Goal: Information Seeking & Learning: Learn about a topic

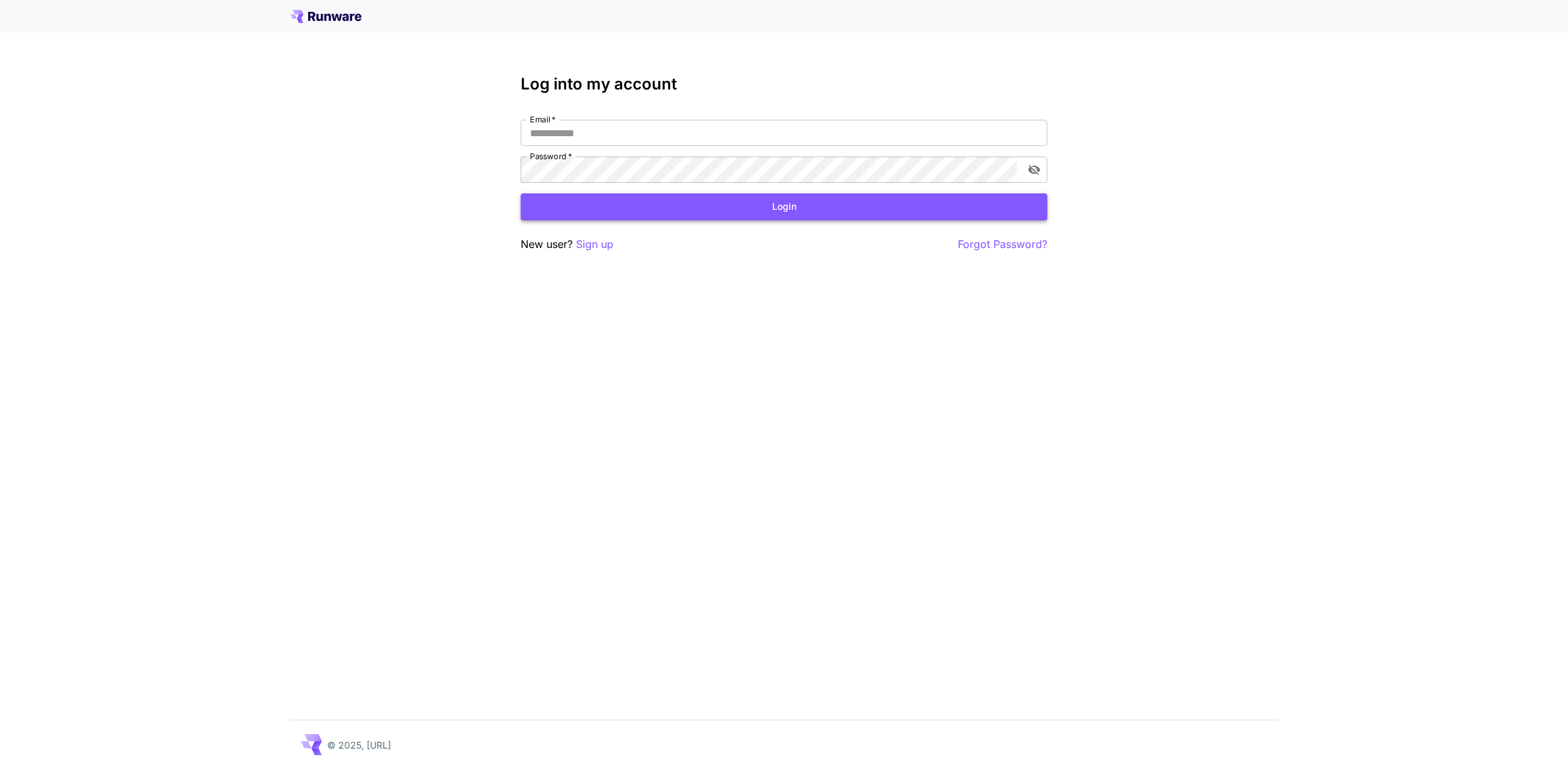
type input "**********"
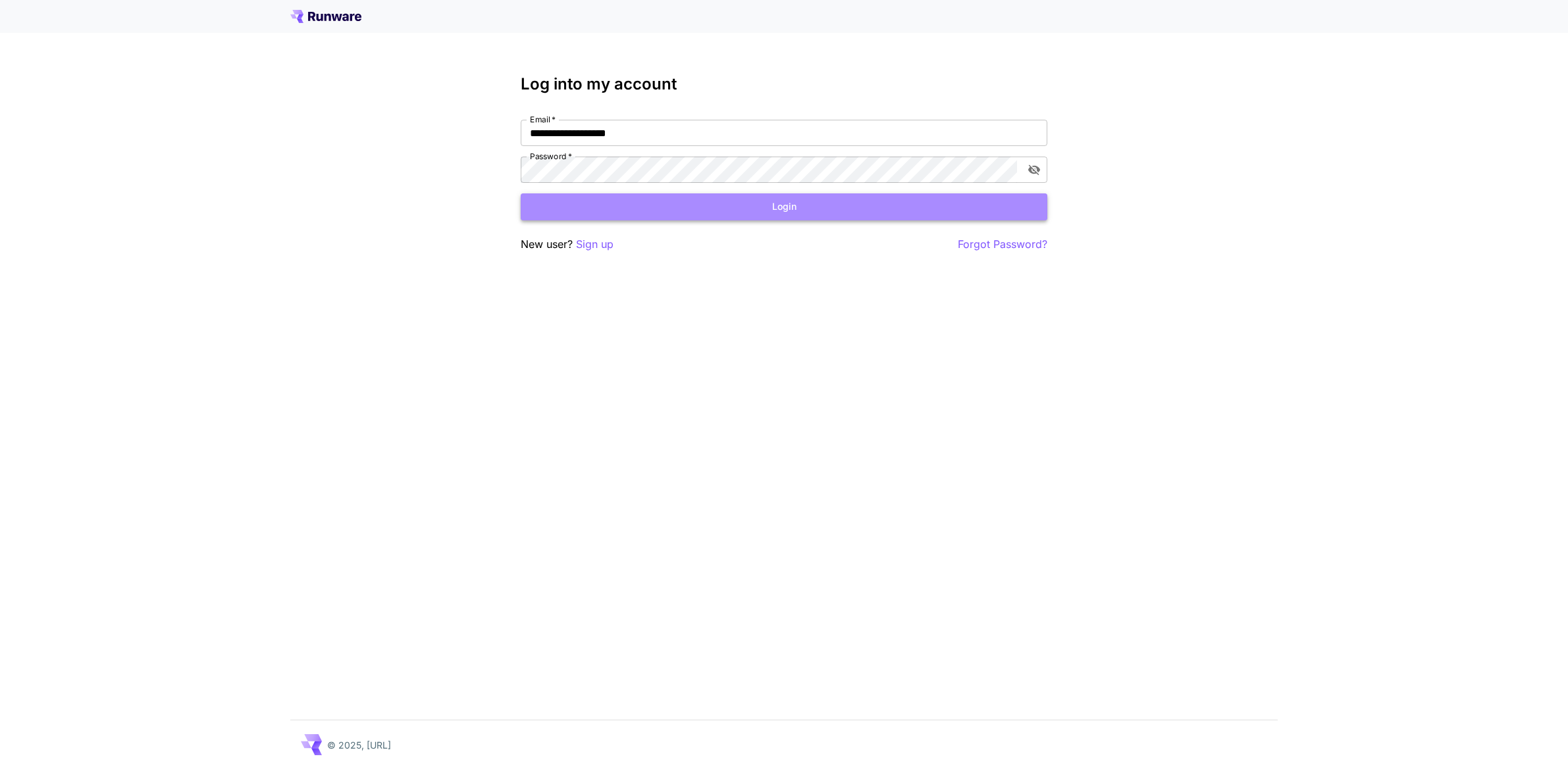
click at [841, 208] on button "Login" at bounding box center [784, 206] width 526 height 27
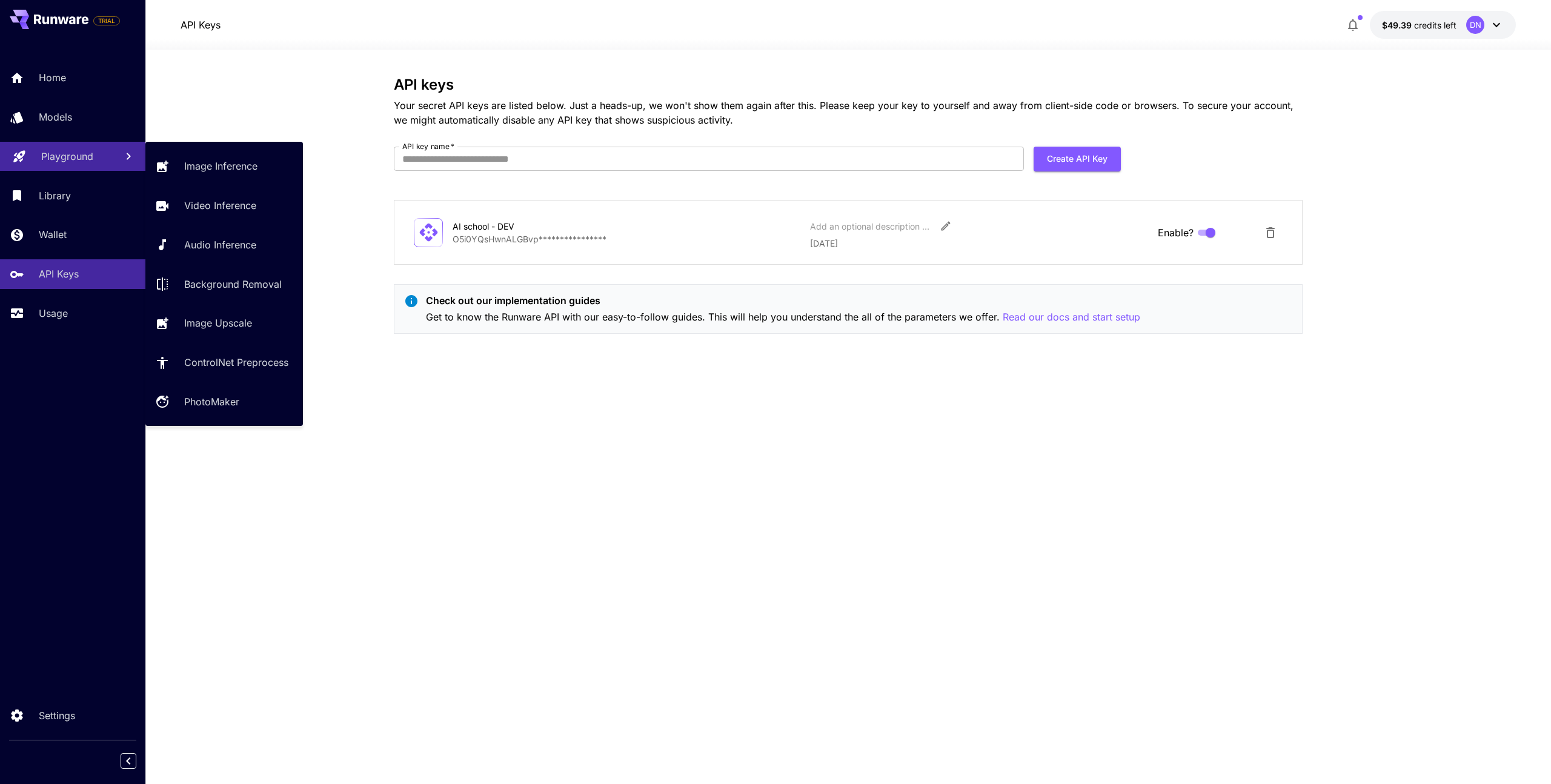
click at [64, 158] on p "Playground" at bounding box center [68, 156] width 52 height 14
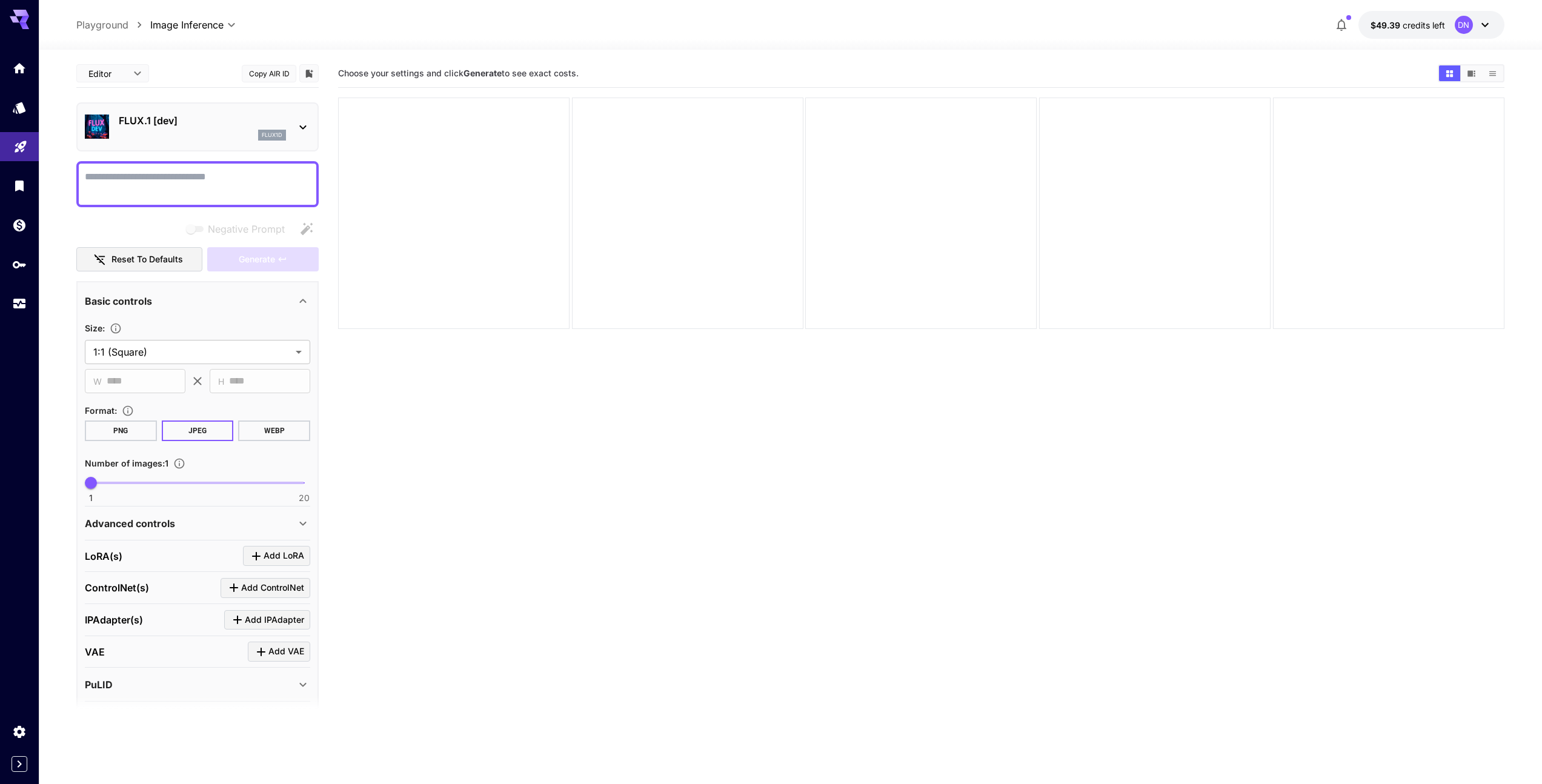
click at [1442, 27] on icon at bounding box center [1484, 24] width 14 height 14
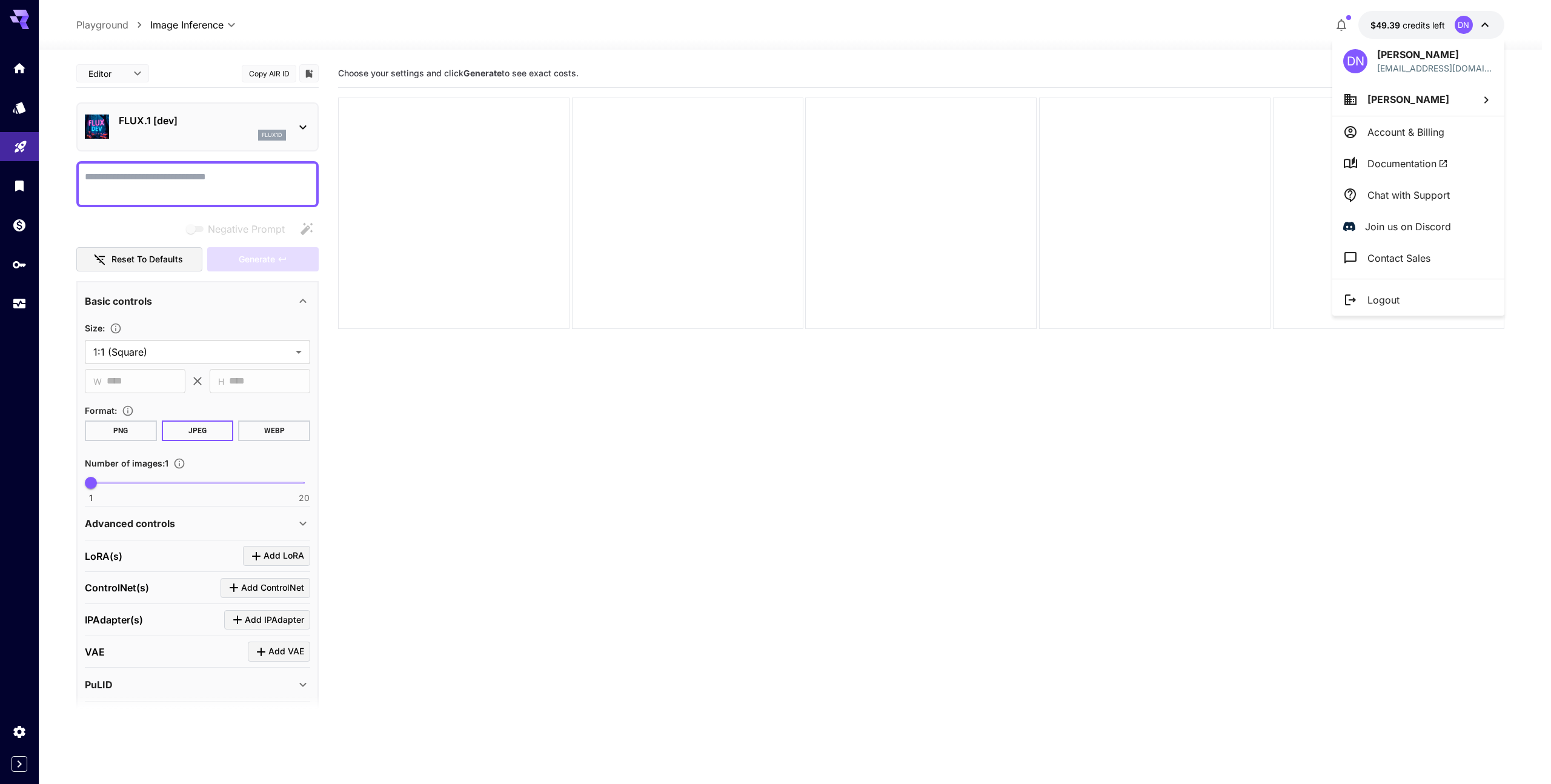
click at [1422, 126] on p "Account & Billing" at bounding box center [1406, 132] width 77 height 14
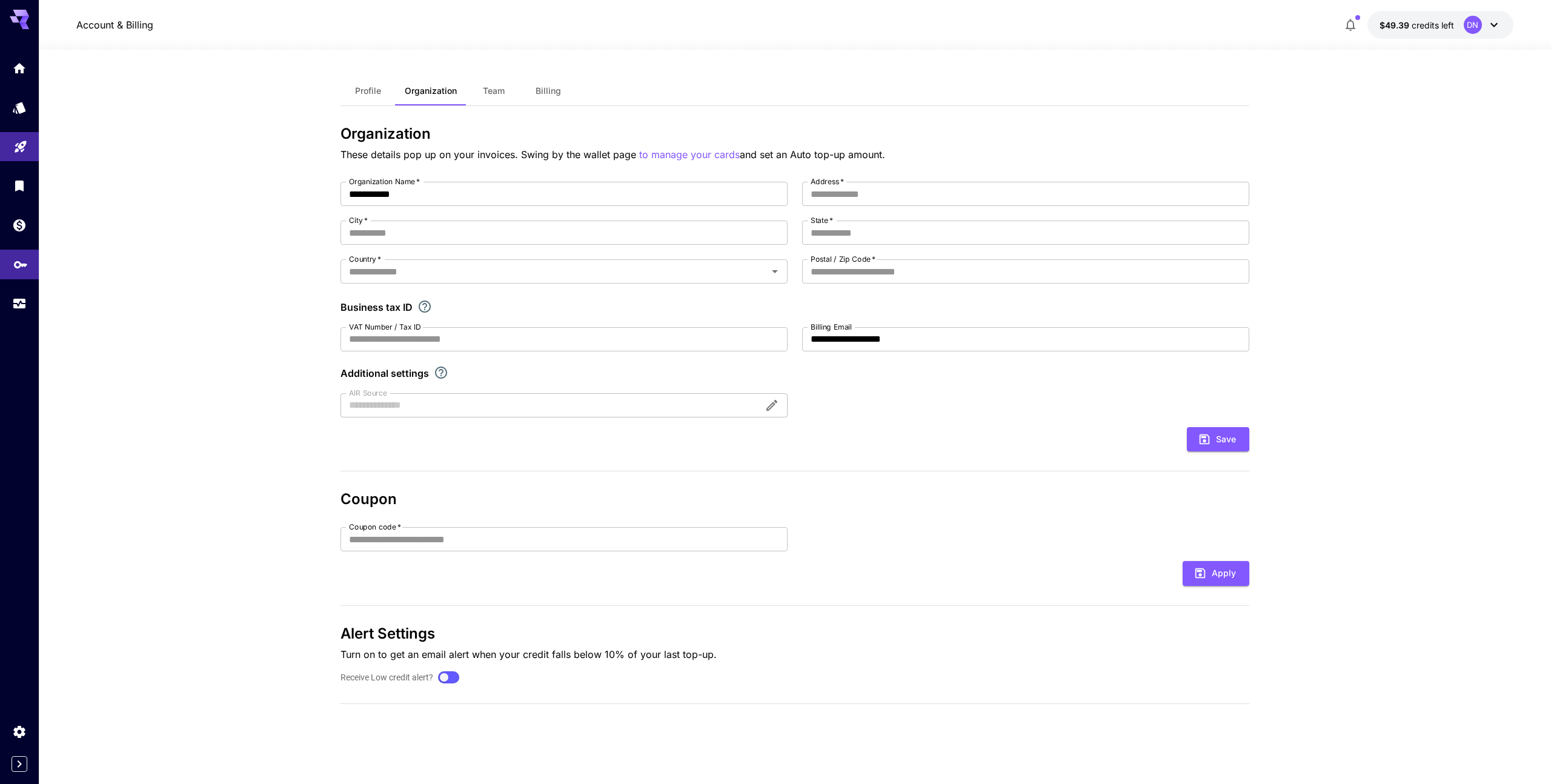
click at [18, 258] on icon "API Keys" at bounding box center [20, 260] width 14 height 14
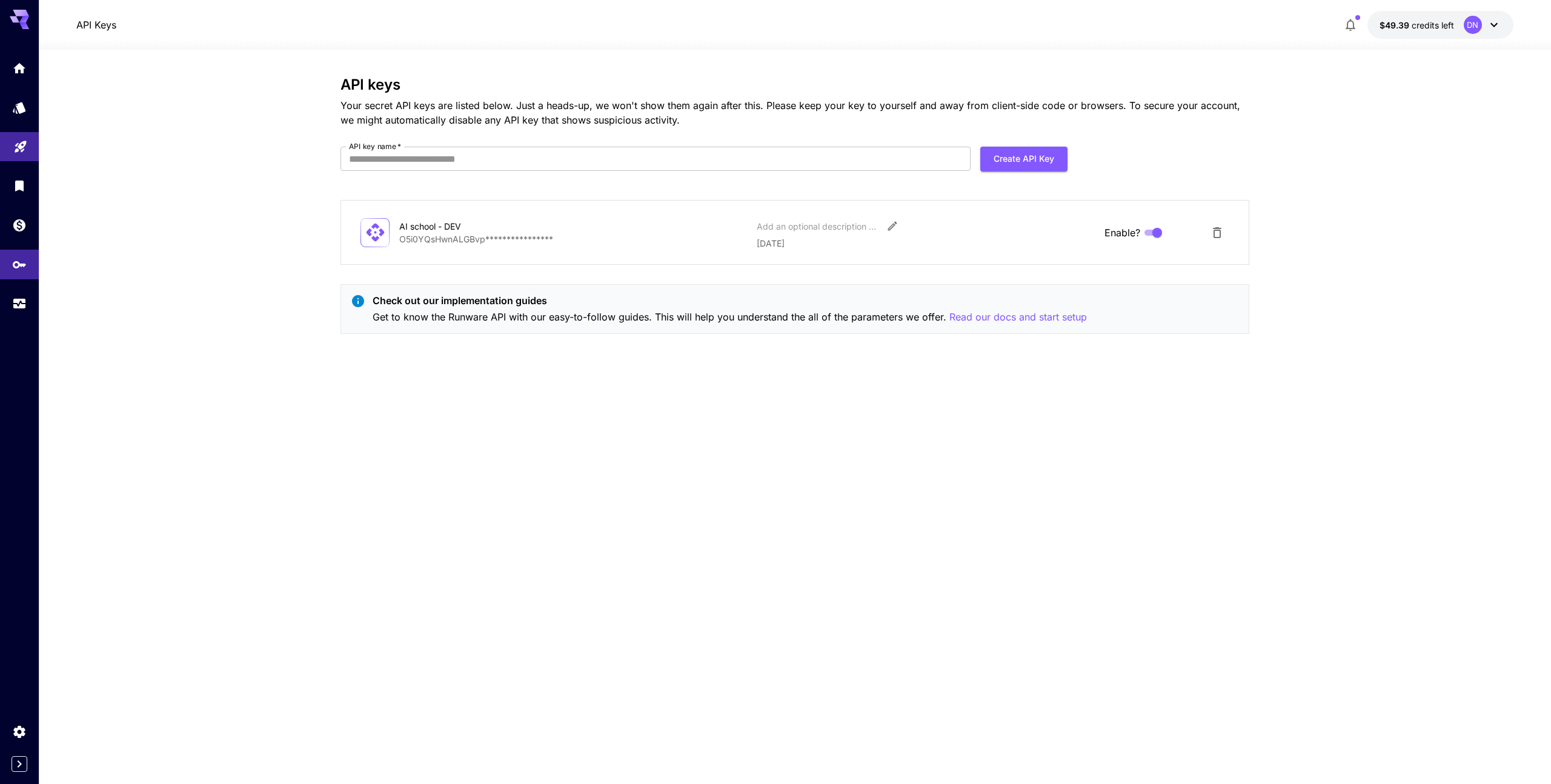
click at [503, 230] on div "AI school - DEV" at bounding box center [460, 226] width 122 height 13
click at [17, 707] on div "Settings" at bounding box center [23, 752] width 44 height 18
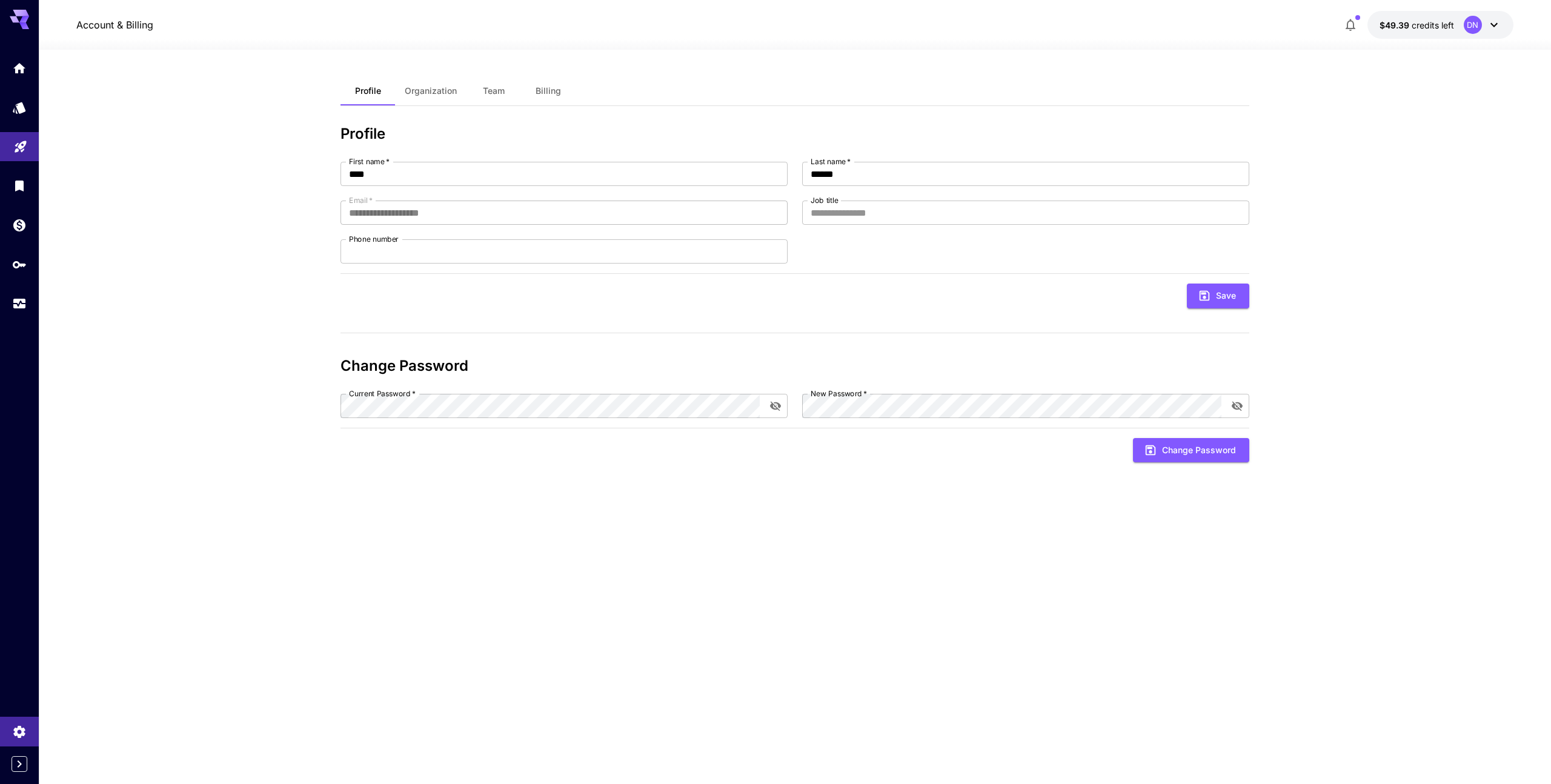
click at [1443, 25] on div "DN" at bounding box center [1483, 25] width 37 height 19
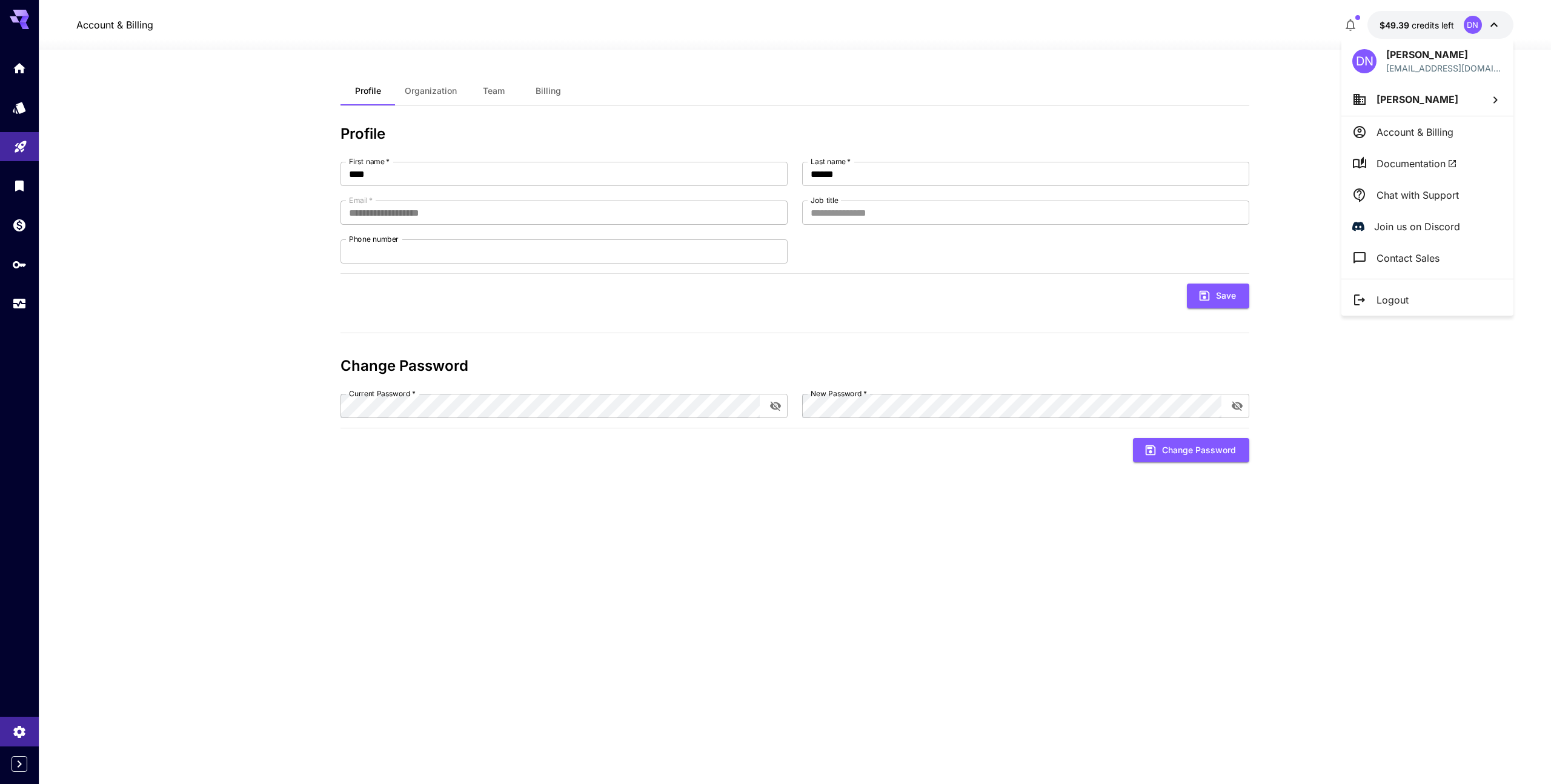
click at [718, 55] on div at bounding box center [775, 392] width 1551 height 784
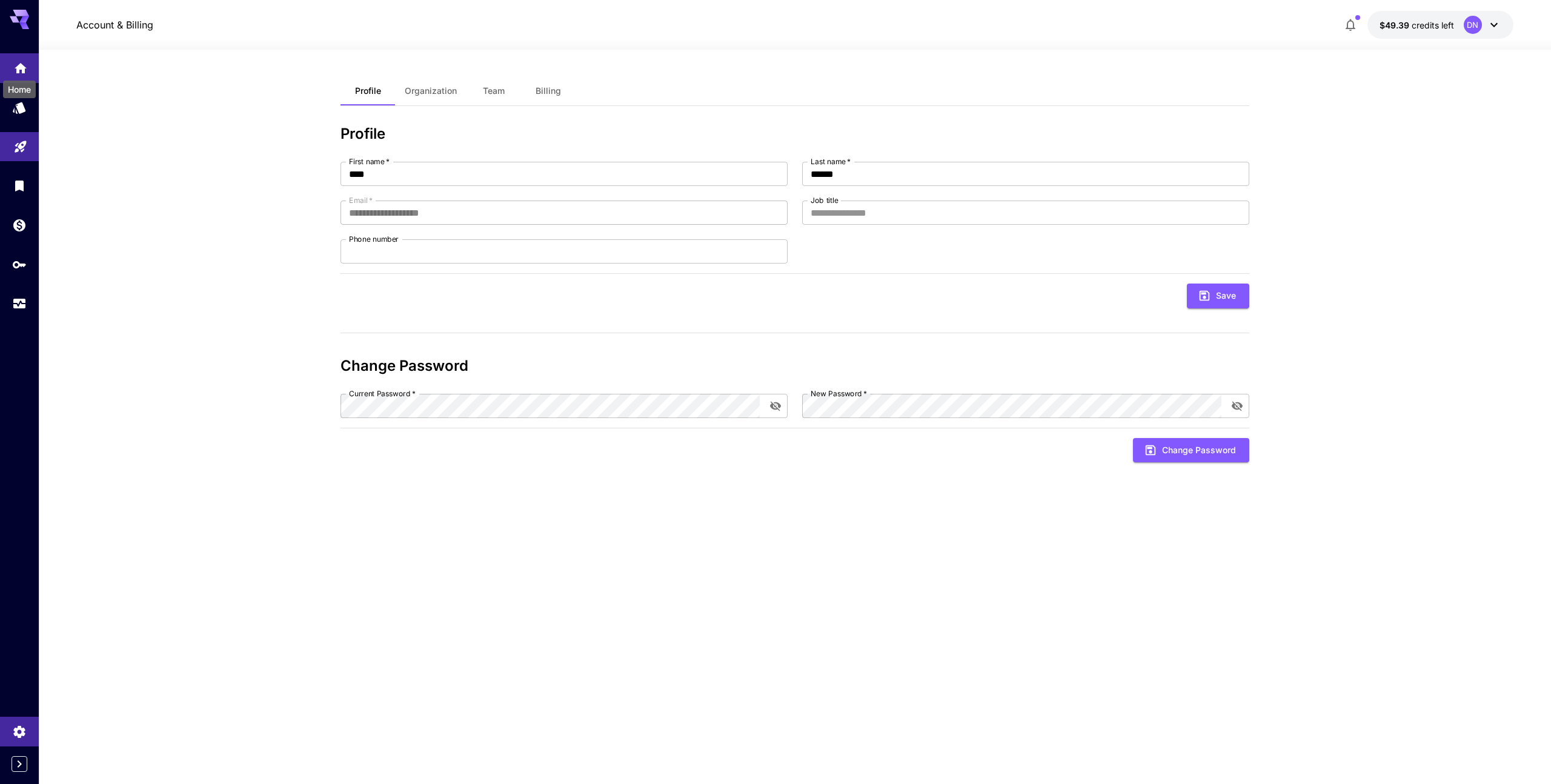
click at [16, 63] on icon "Home" at bounding box center [20, 68] width 14 height 14
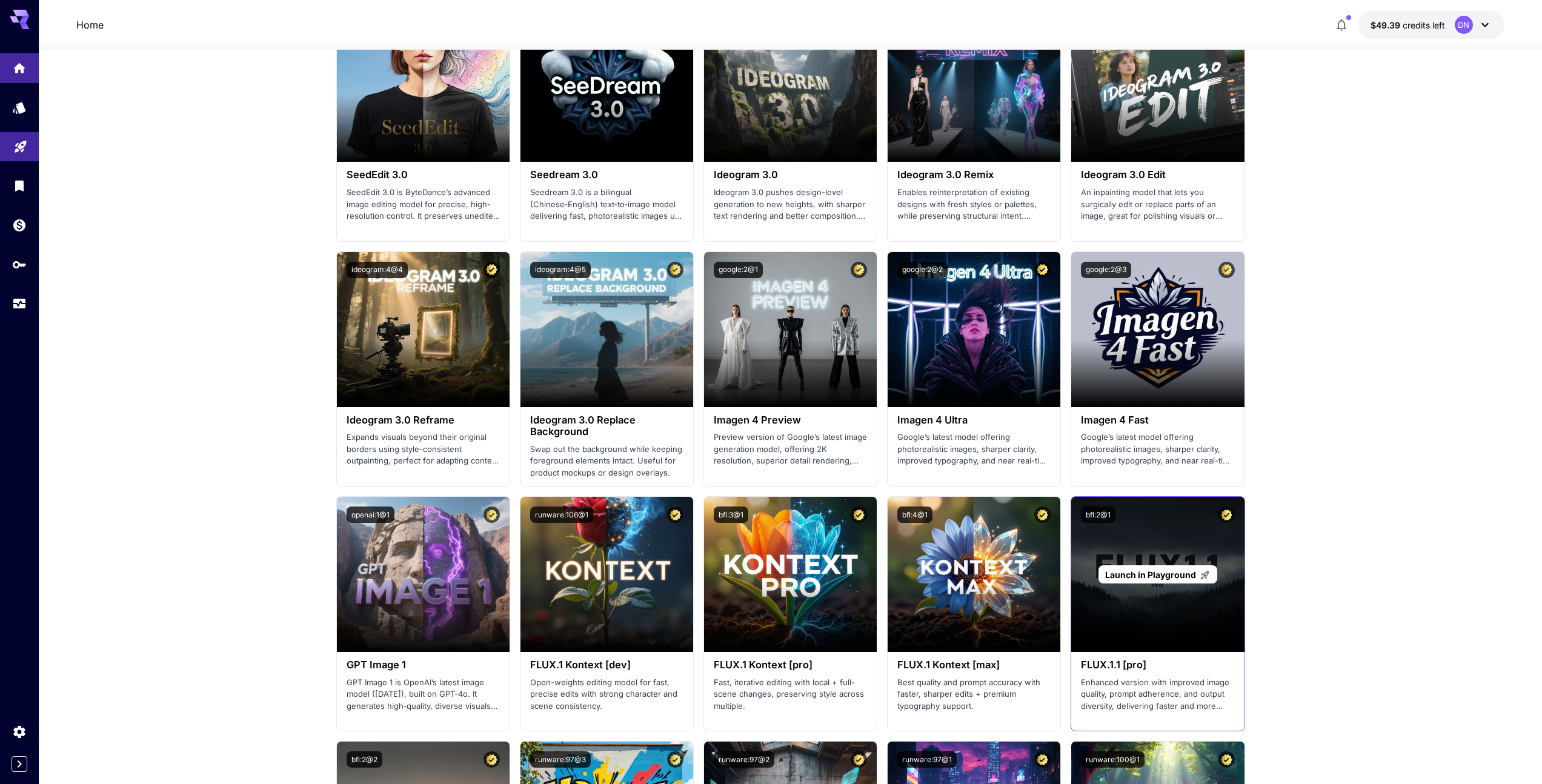
scroll to position [1610, 0]
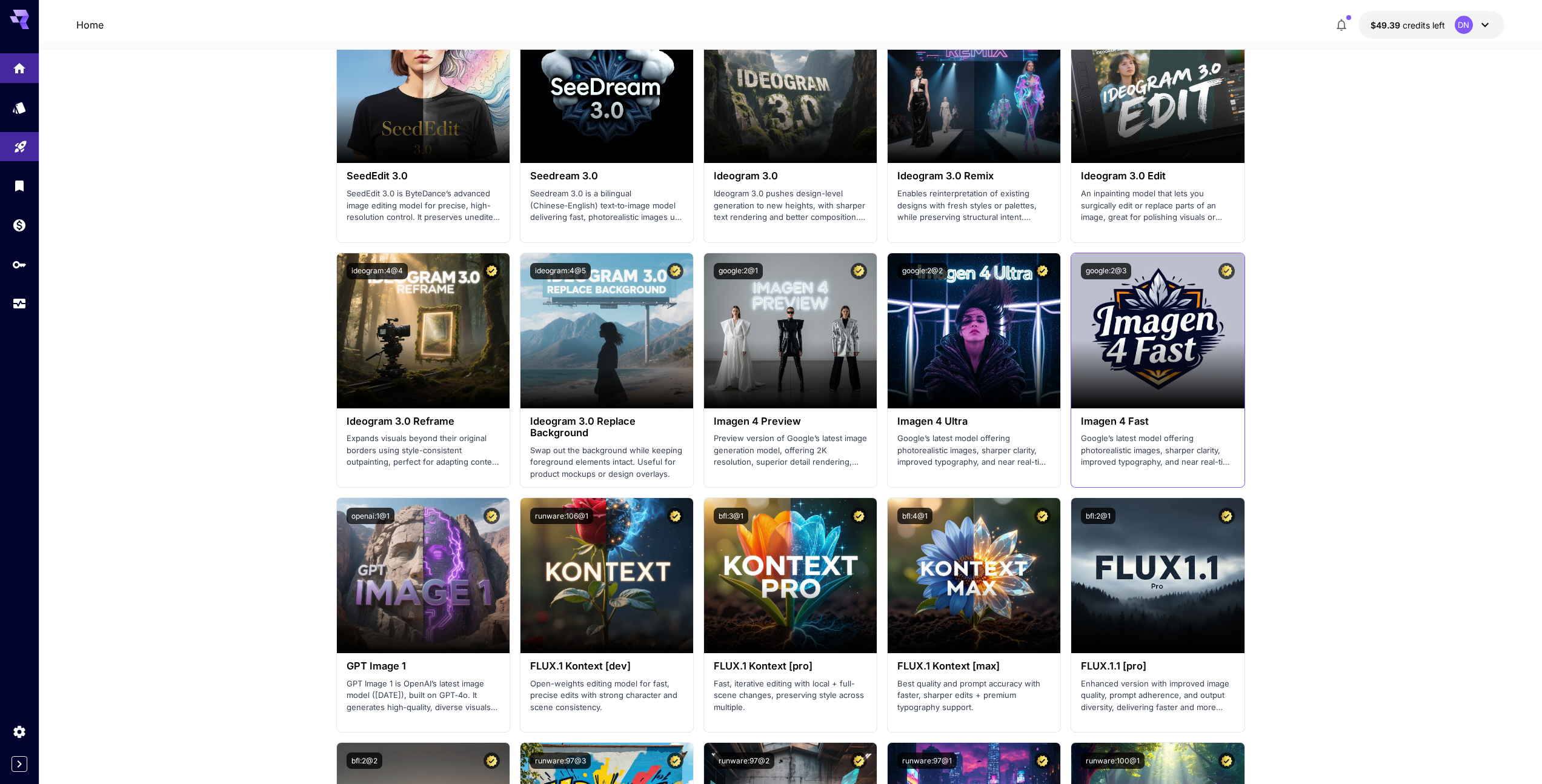
click at [1135, 414] on div "Imagen 4 Fast Google’s latest model offering photorealistic images, sharper cla…" at bounding box center [1157, 442] width 173 height 68
click at [1134, 426] on h3 "Imagen 4 Fast" at bounding box center [1157, 421] width 154 height 12
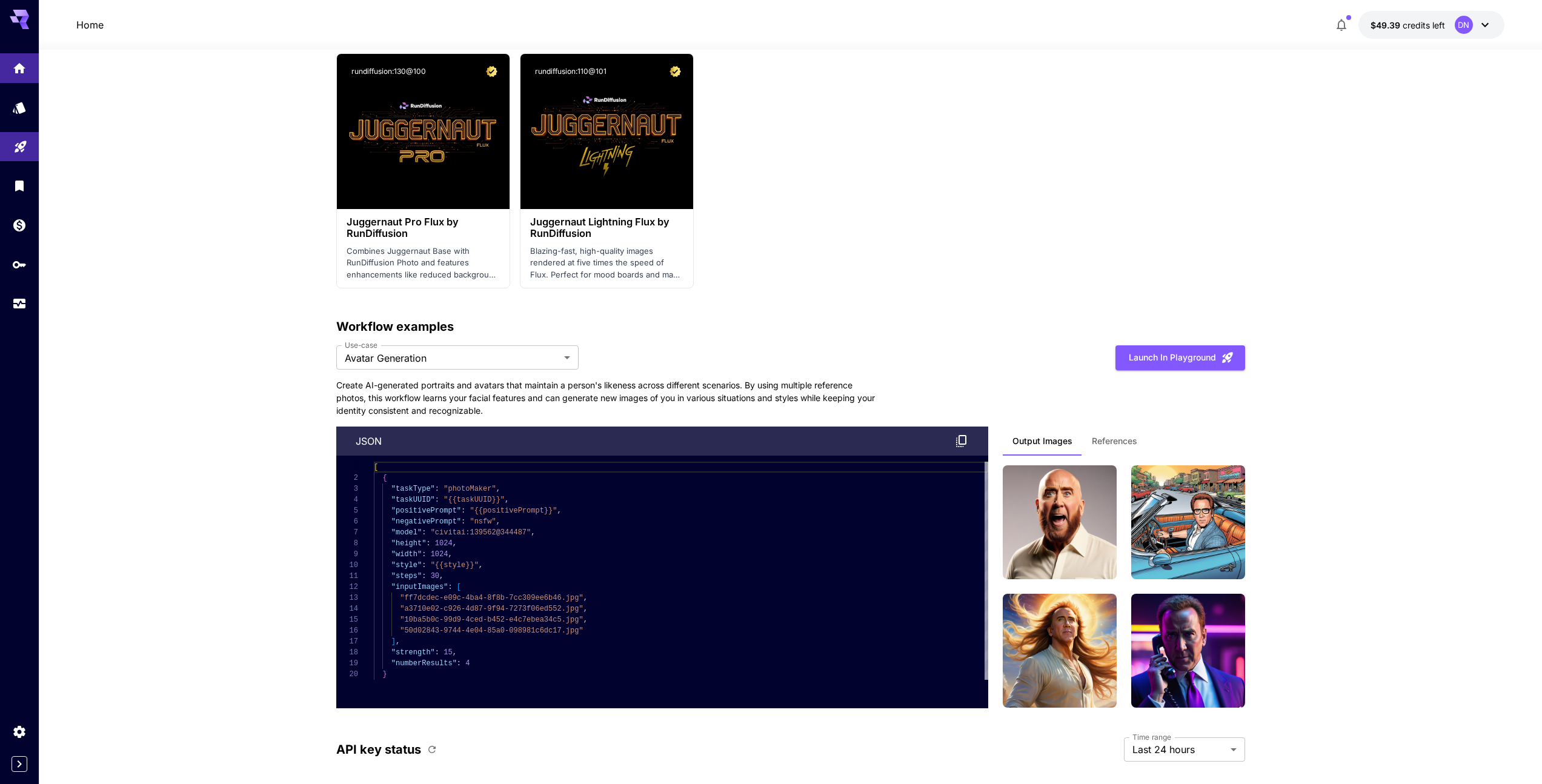
scroll to position [2636, 0]
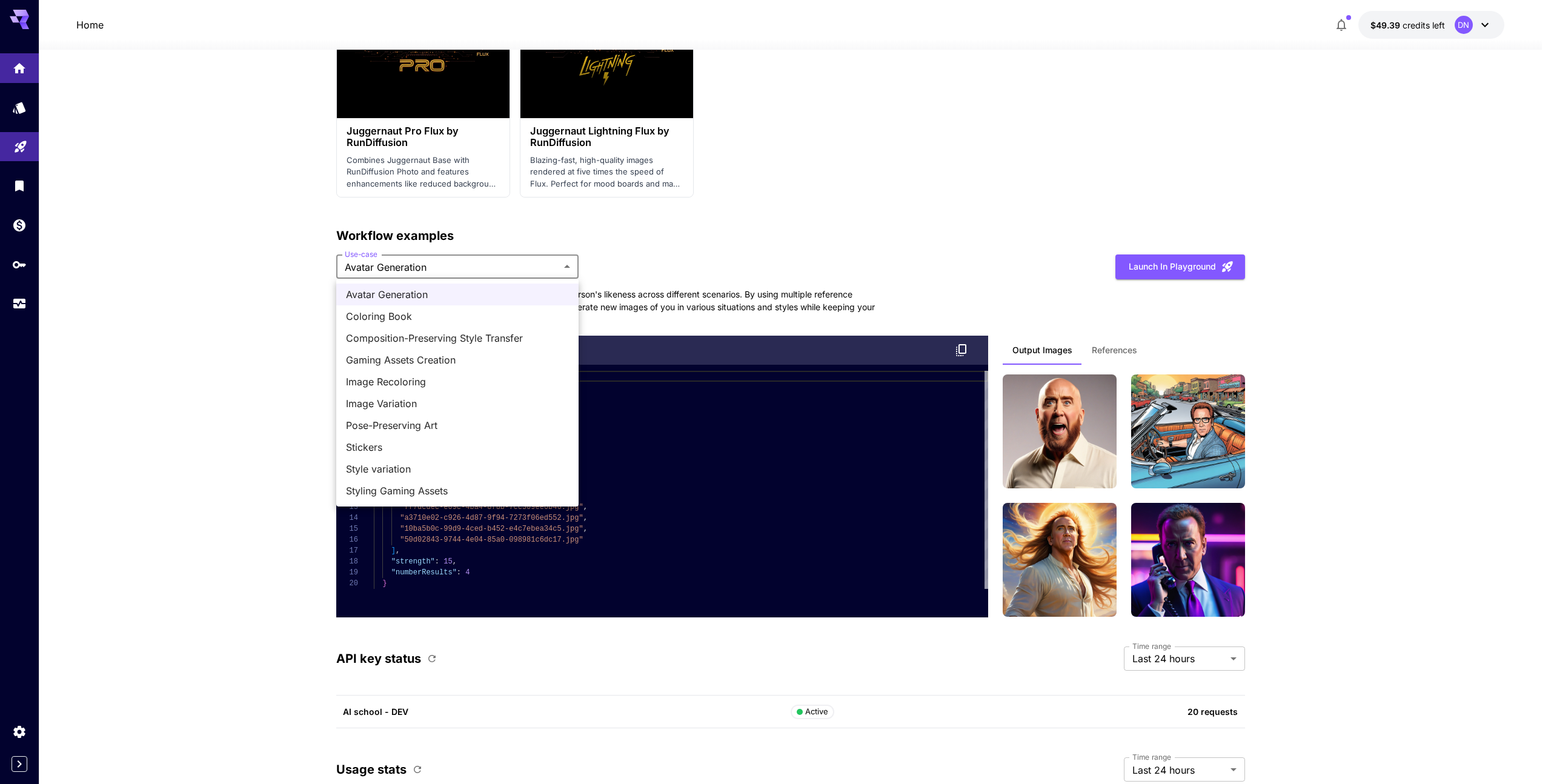
click at [480, 323] on li "Coloring Book" at bounding box center [457, 316] width 242 height 22
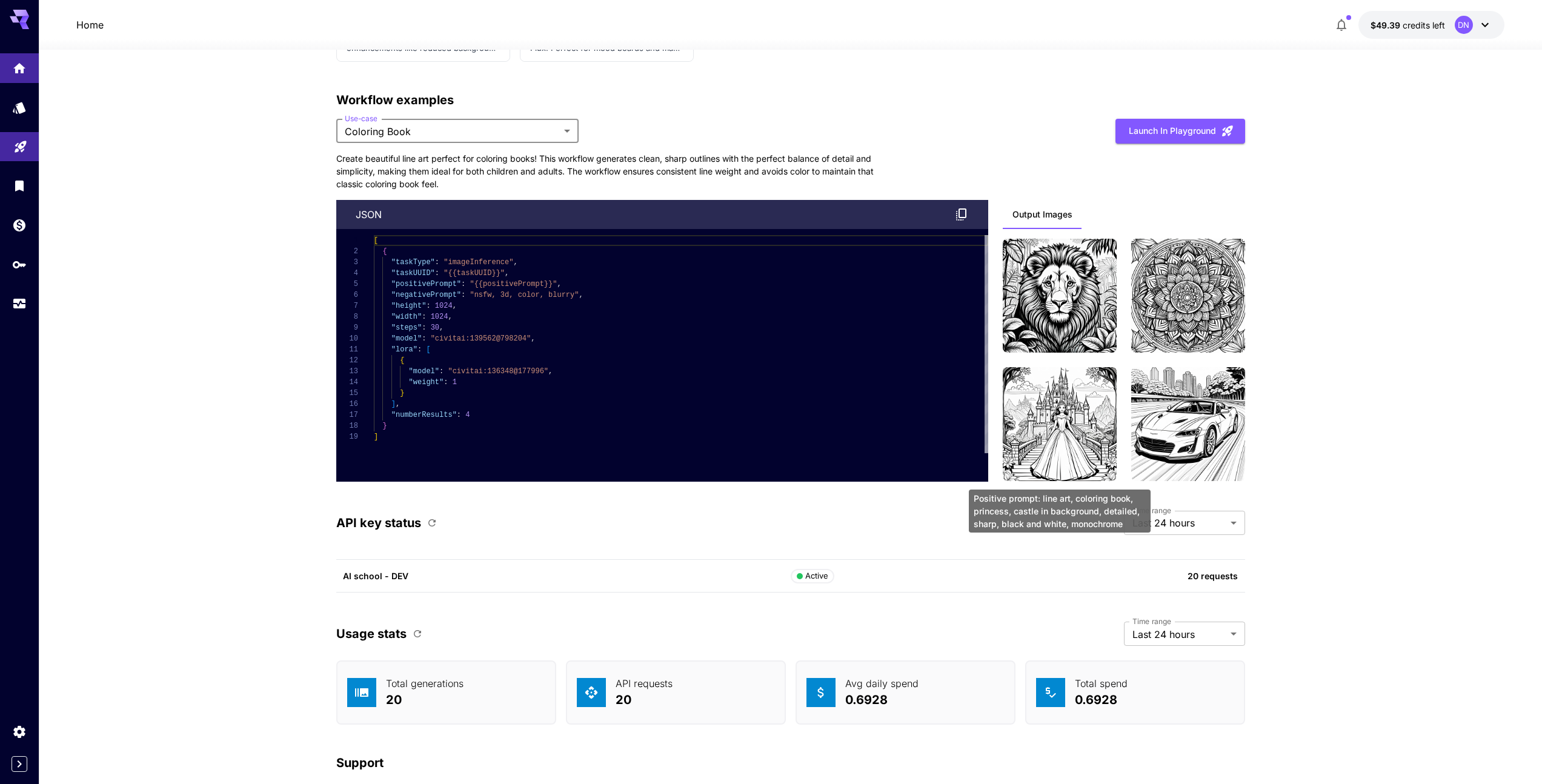
scroll to position [2780, 0]
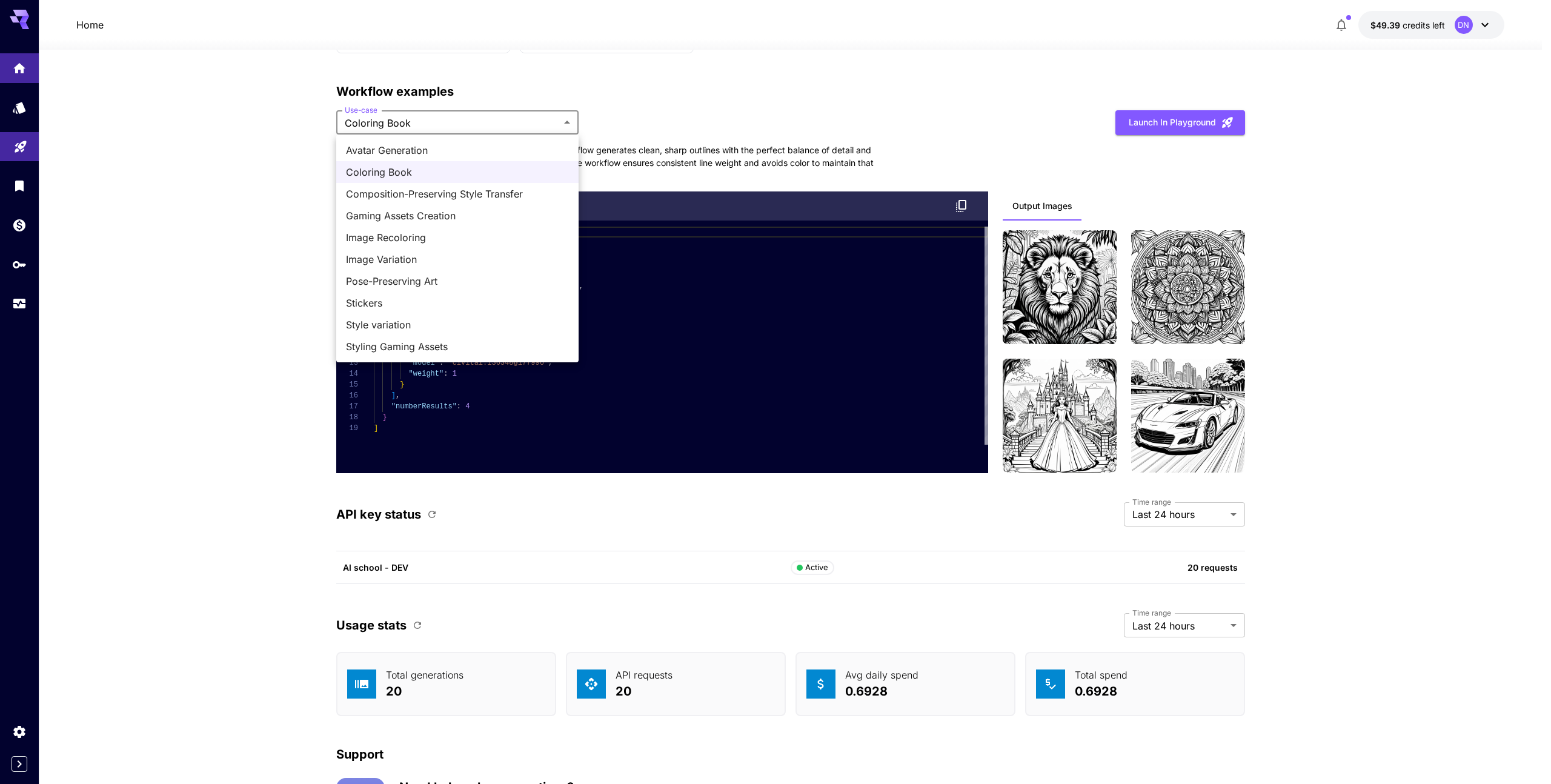
click at [431, 303] on span "Stickers" at bounding box center [458, 302] width 223 height 14
type input "********"
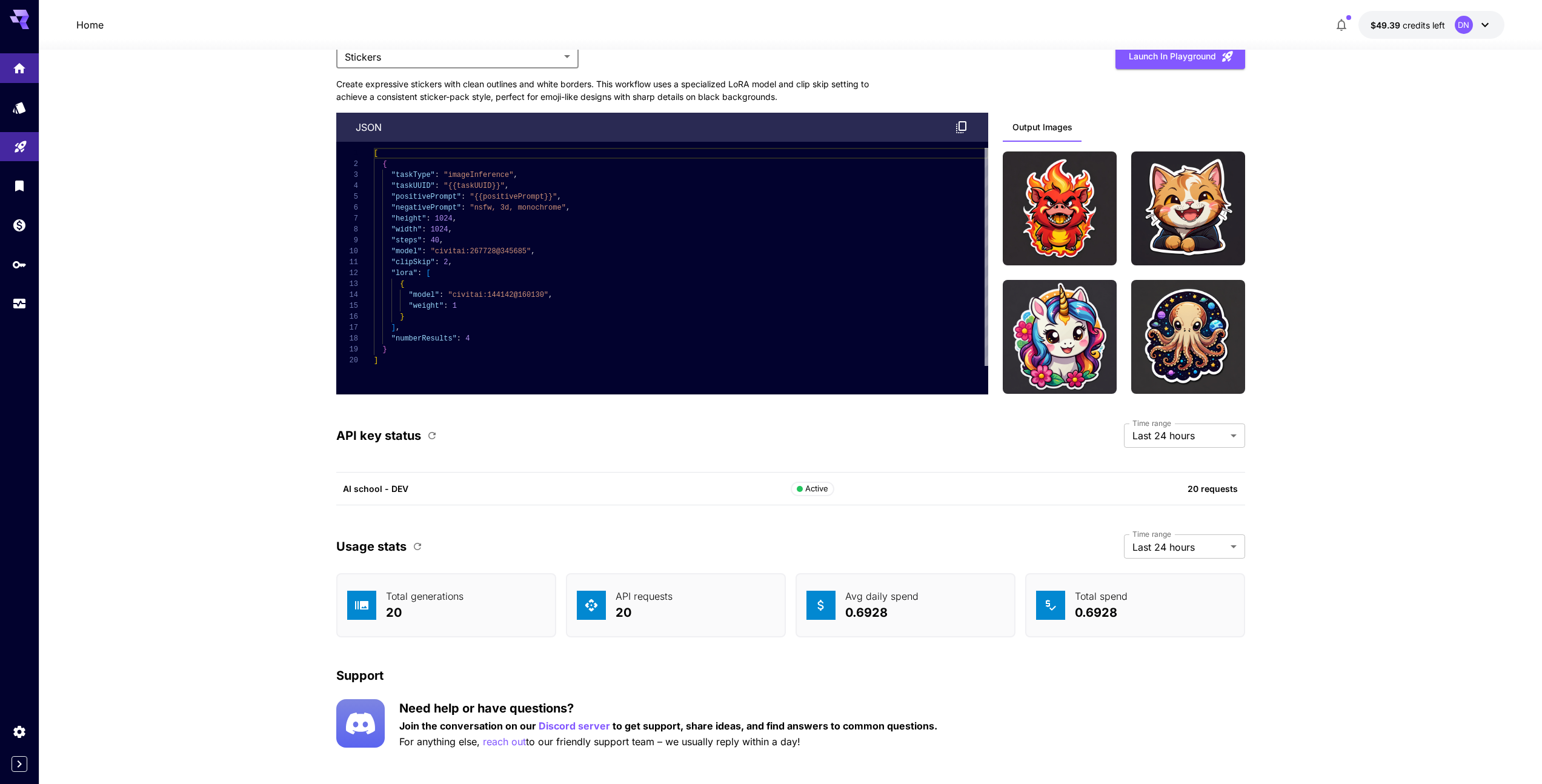
scroll to position [2857, 0]
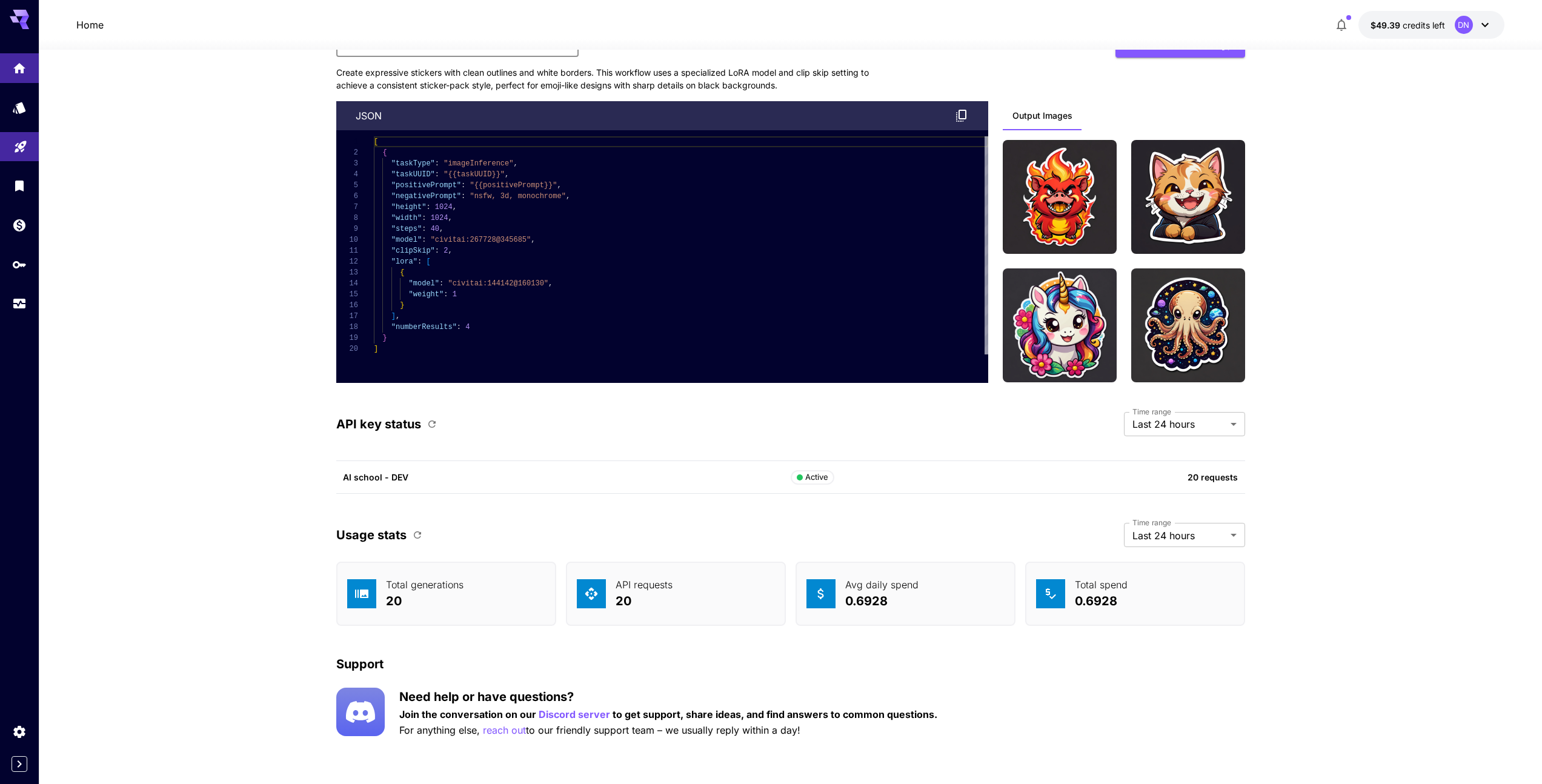
click at [1237, 481] on p "20 requests" at bounding box center [1103, 477] width 268 height 13
drag, startPoint x: 1243, startPoint y: 478, endPoint x: 1164, endPoint y: 479, distance: 79.0
click at [1164, 479] on div "AI school - DEV Active 20 requests" at bounding box center [790, 477] width 909 height 33
click at [940, 422] on div "API key status Time range Last 24 hours ******* Time range" at bounding box center [790, 424] width 909 height 24
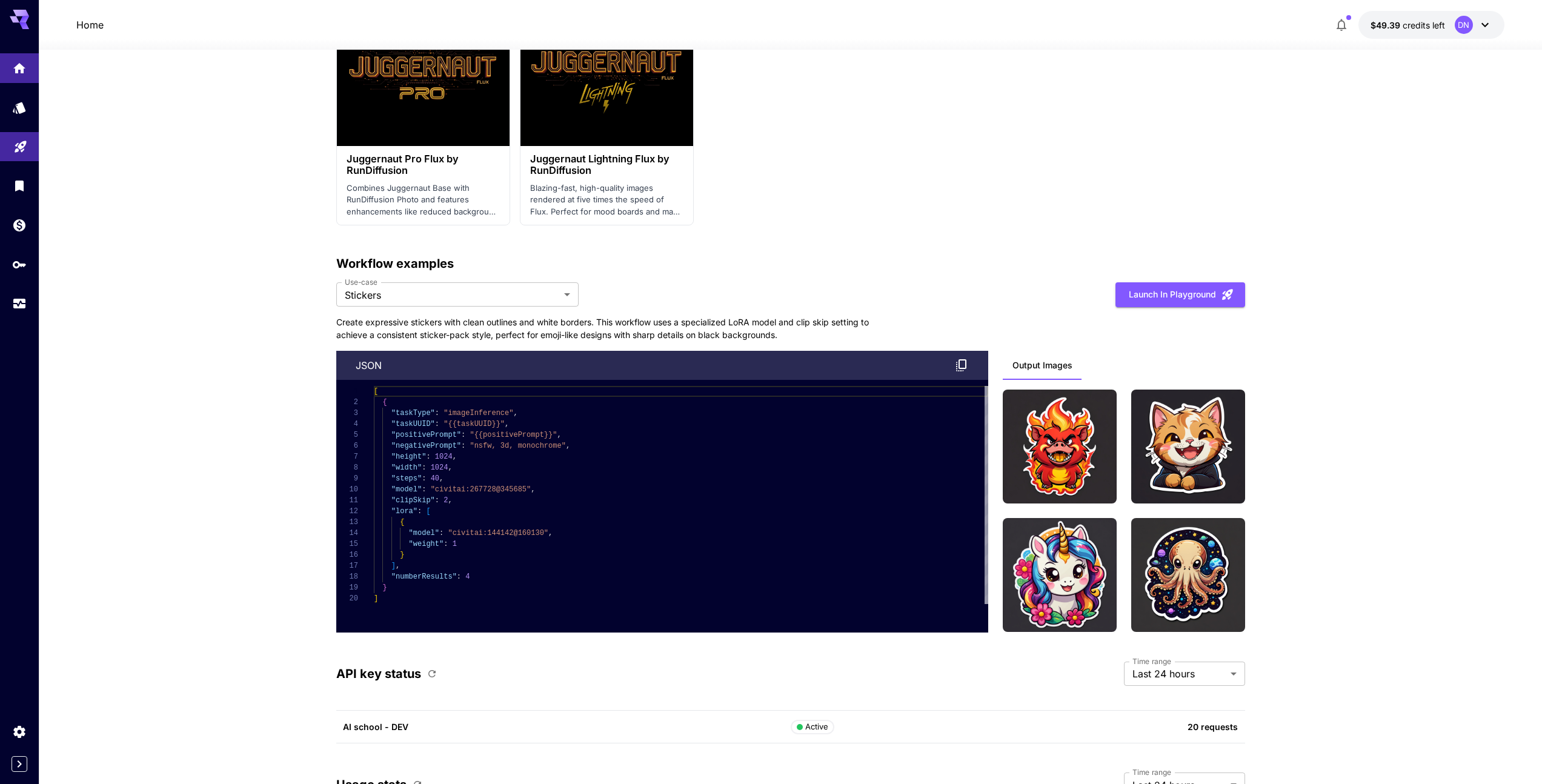
scroll to position [2430, 0]
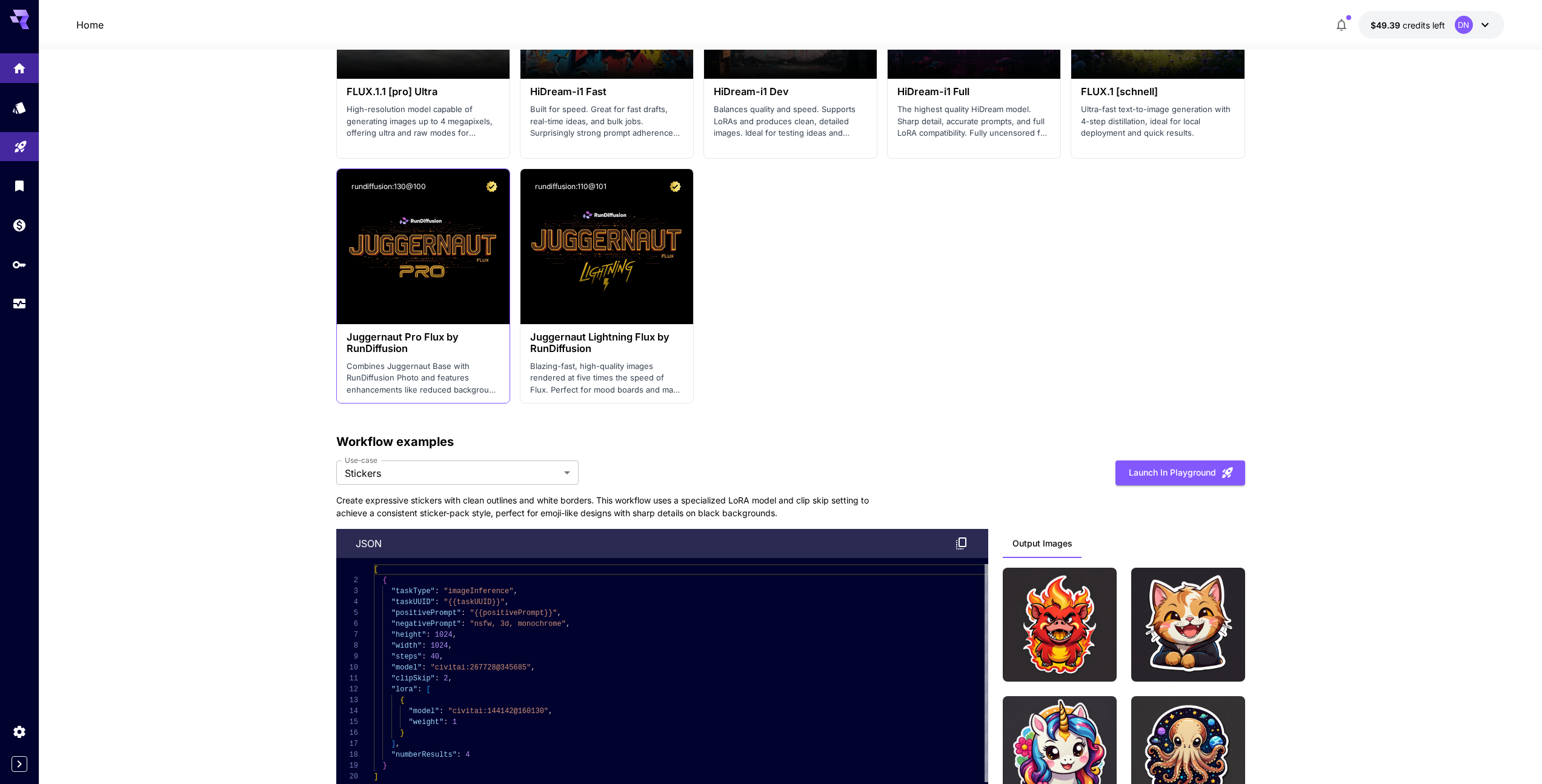
click at [476, 376] on p "Combines Juggernaut Base with RunDiffusion Photo and features enhancements like…" at bounding box center [424, 378] width 154 height 35
click at [658, 203] on div "rundiffusion:110@101" at bounding box center [607, 187] width 173 height 35
click at [627, 242] on span "Launch in Playground" at bounding box center [600, 246] width 91 height 10
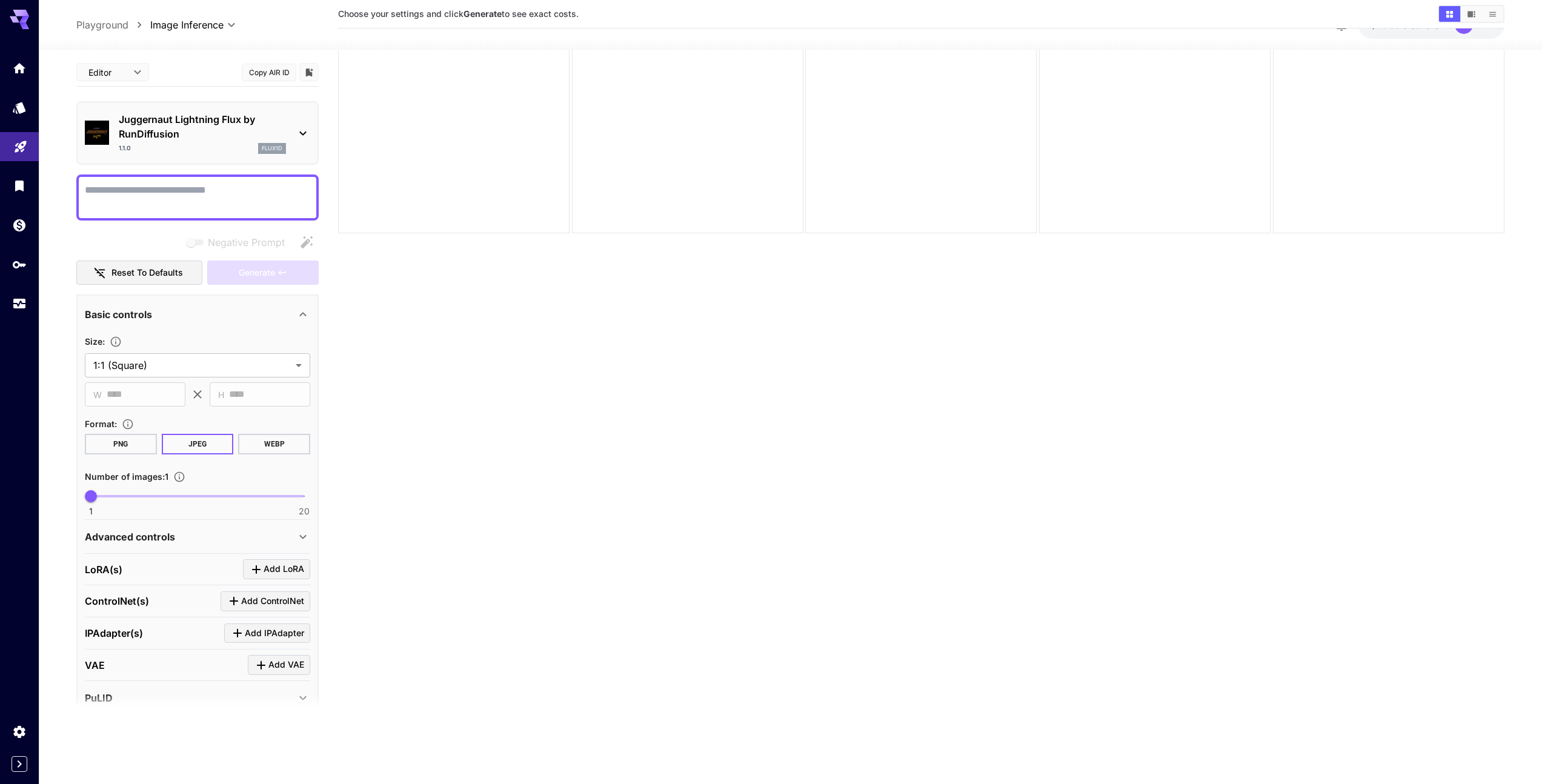
scroll to position [95, 0]
click at [19, 66] on icon "Home" at bounding box center [20, 64] width 14 height 14
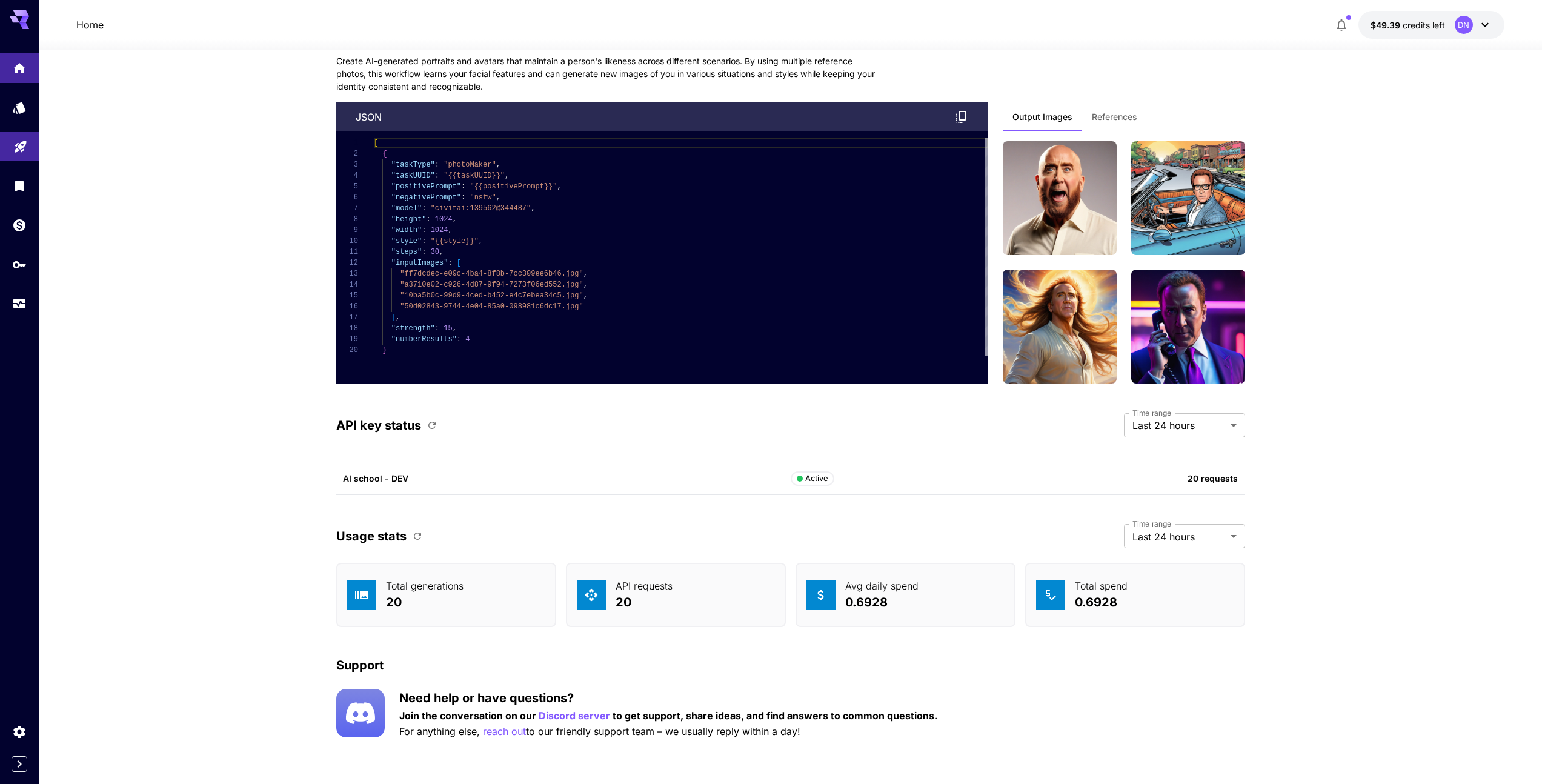
scroll to position [2869, 0]
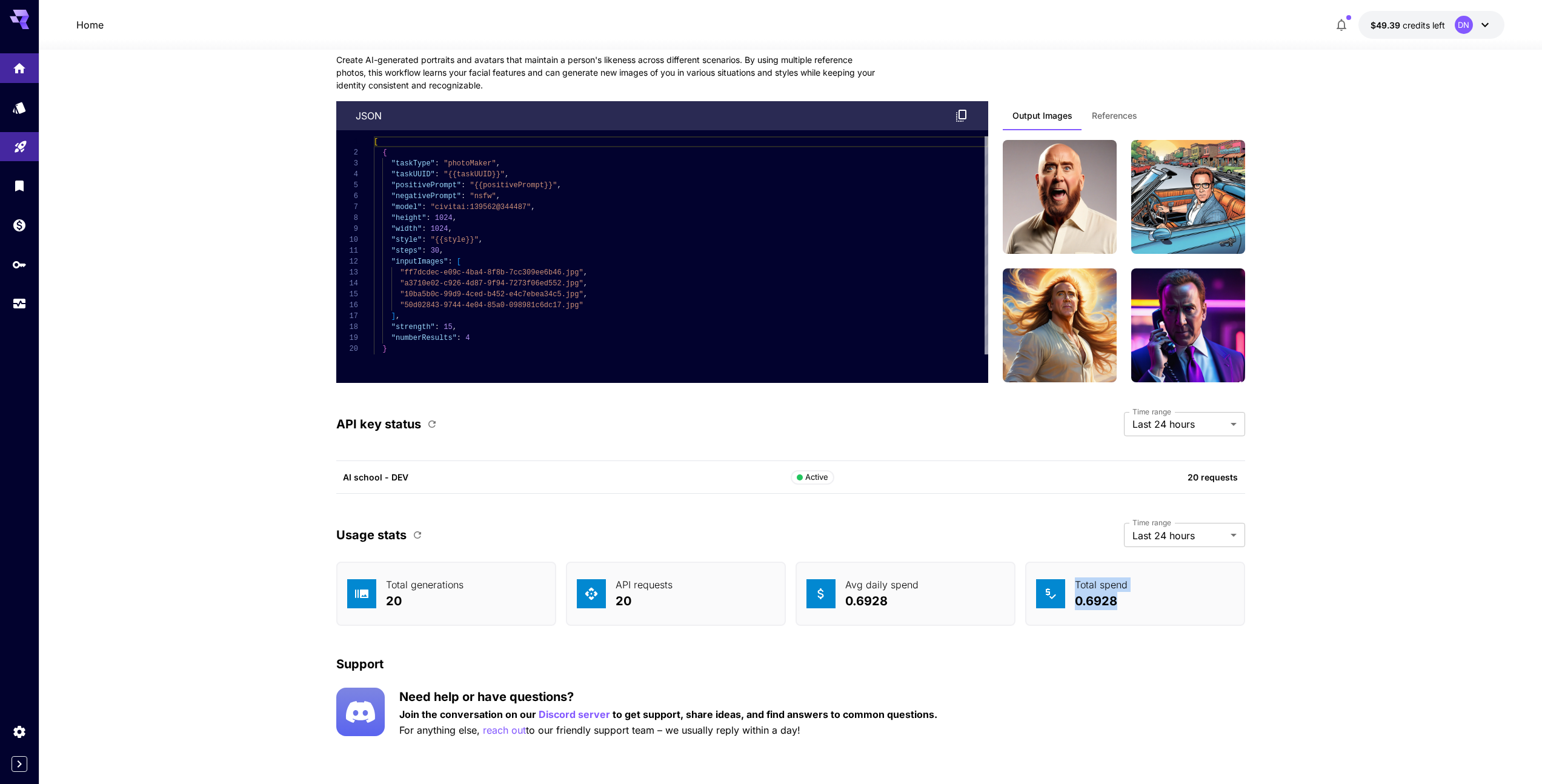
drag, startPoint x: 1117, startPoint y: 601, endPoint x: 1061, endPoint y: 604, distance: 56.1
click at [1061, 604] on div "Total spend 0.6928" at bounding box center [1134, 593] width 220 height 64
drag, startPoint x: 892, startPoint y: 601, endPoint x: 843, endPoint y: 603, distance: 49.0
click at [843, 603] on div "Avg daily spend 0.6928" at bounding box center [905, 593] width 220 height 64
click at [725, 594] on div "API requests 20" at bounding box center [675, 593] width 220 height 64
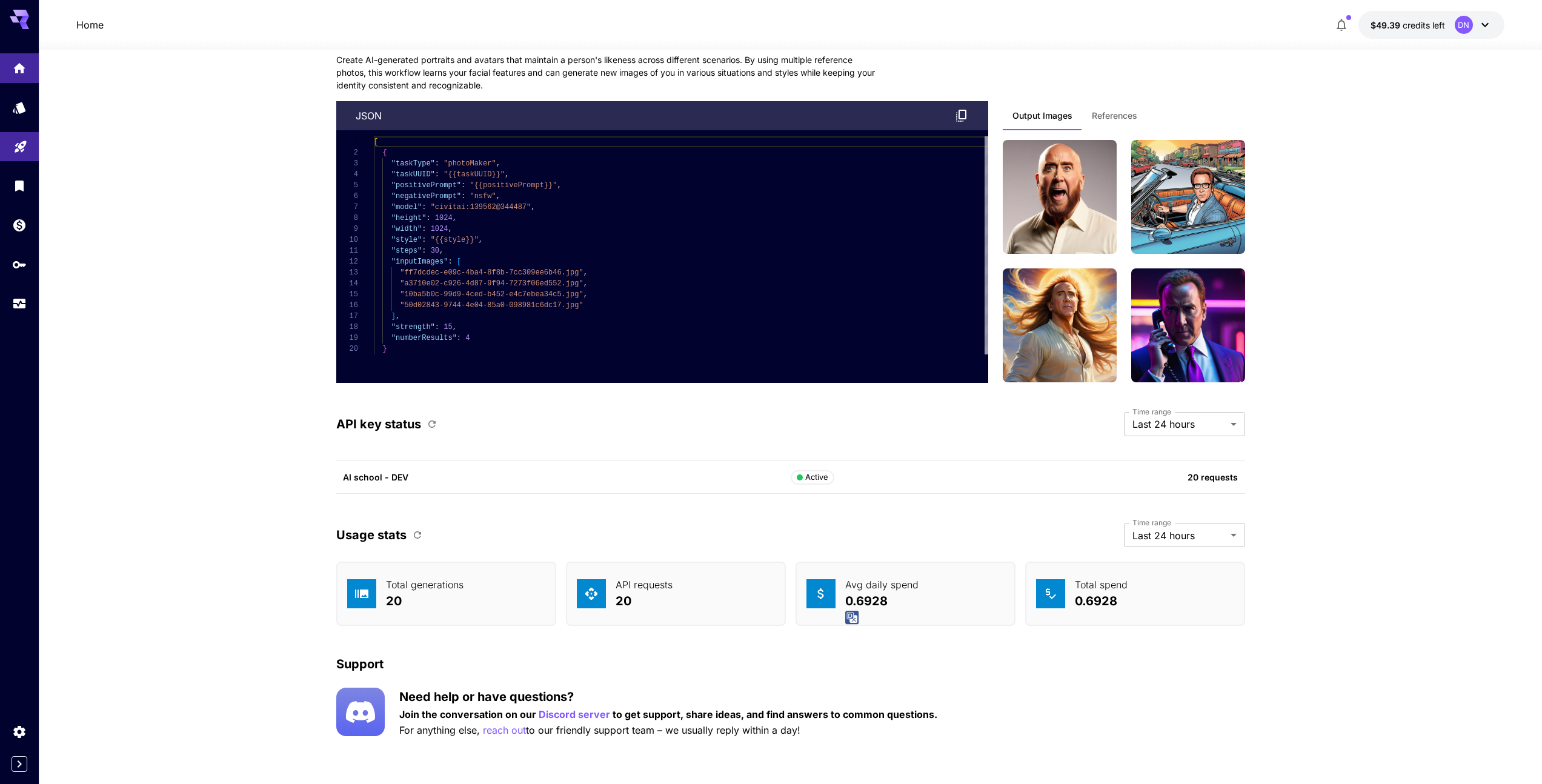
click at [725, 594] on div "API requests 20" at bounding box center [675, 593] width 220 height 64
click at [638, 587] on p "API requests" at bounding box center [643, 584] width 57 height 14
click at [27, 707] on div at bounding box center [19, 764] width 39 height 16
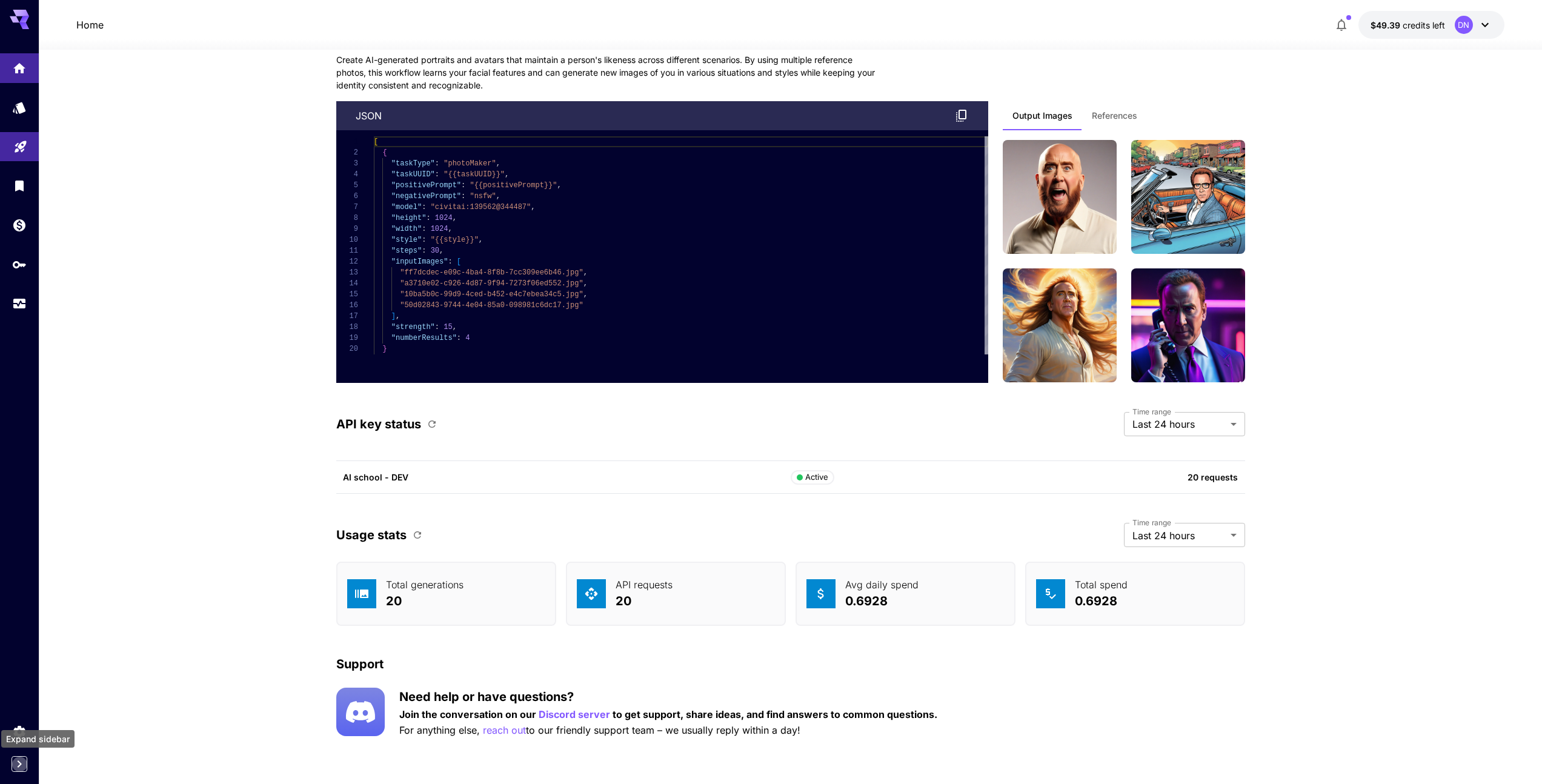
click at [19, 707] on icon "Expand sidebar" at bounding box center [19, 764] width 4 height 8
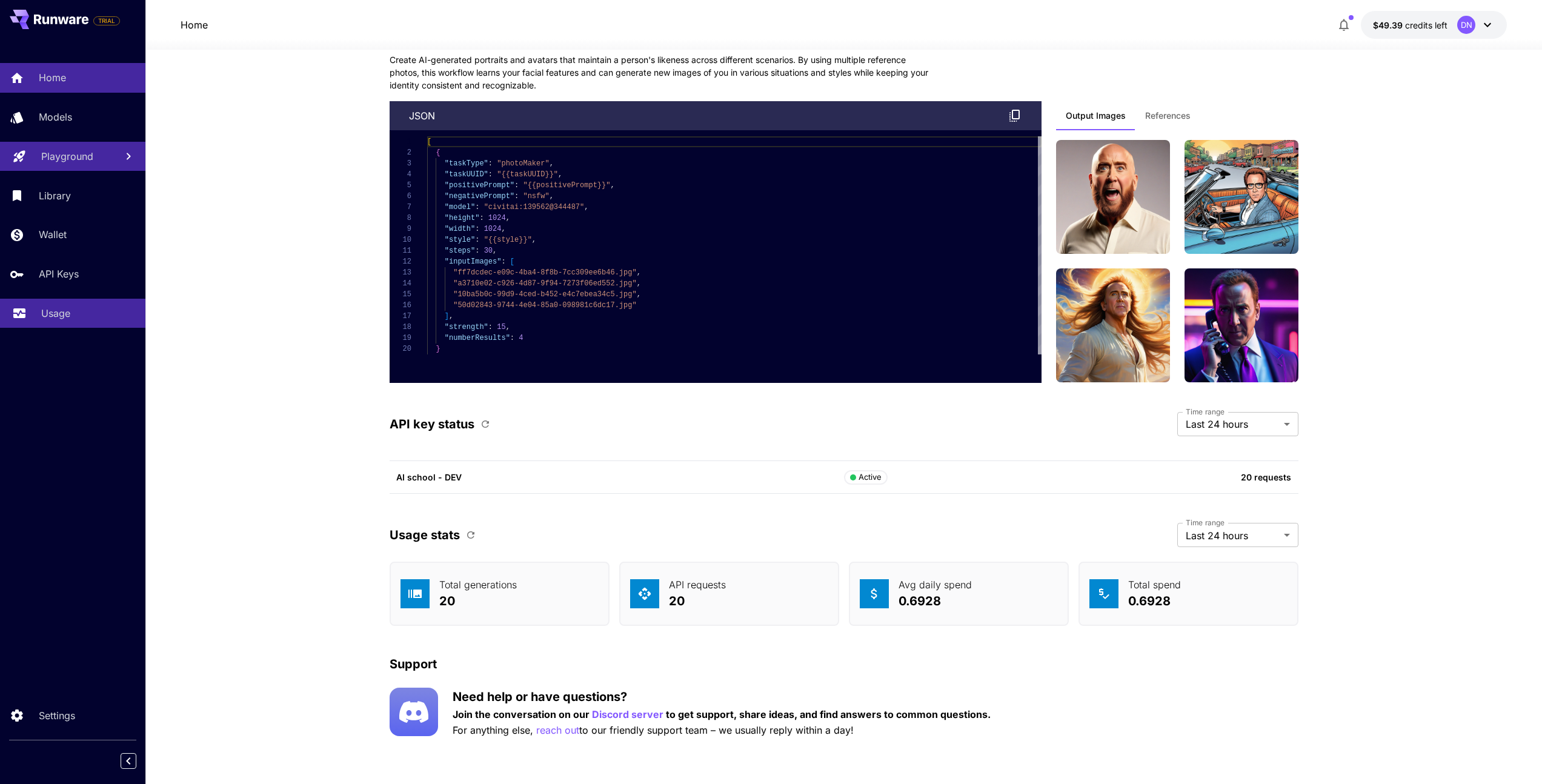
click at [79, 314] on div "Usage" at bounding box center [89, 312] width 95 height 14
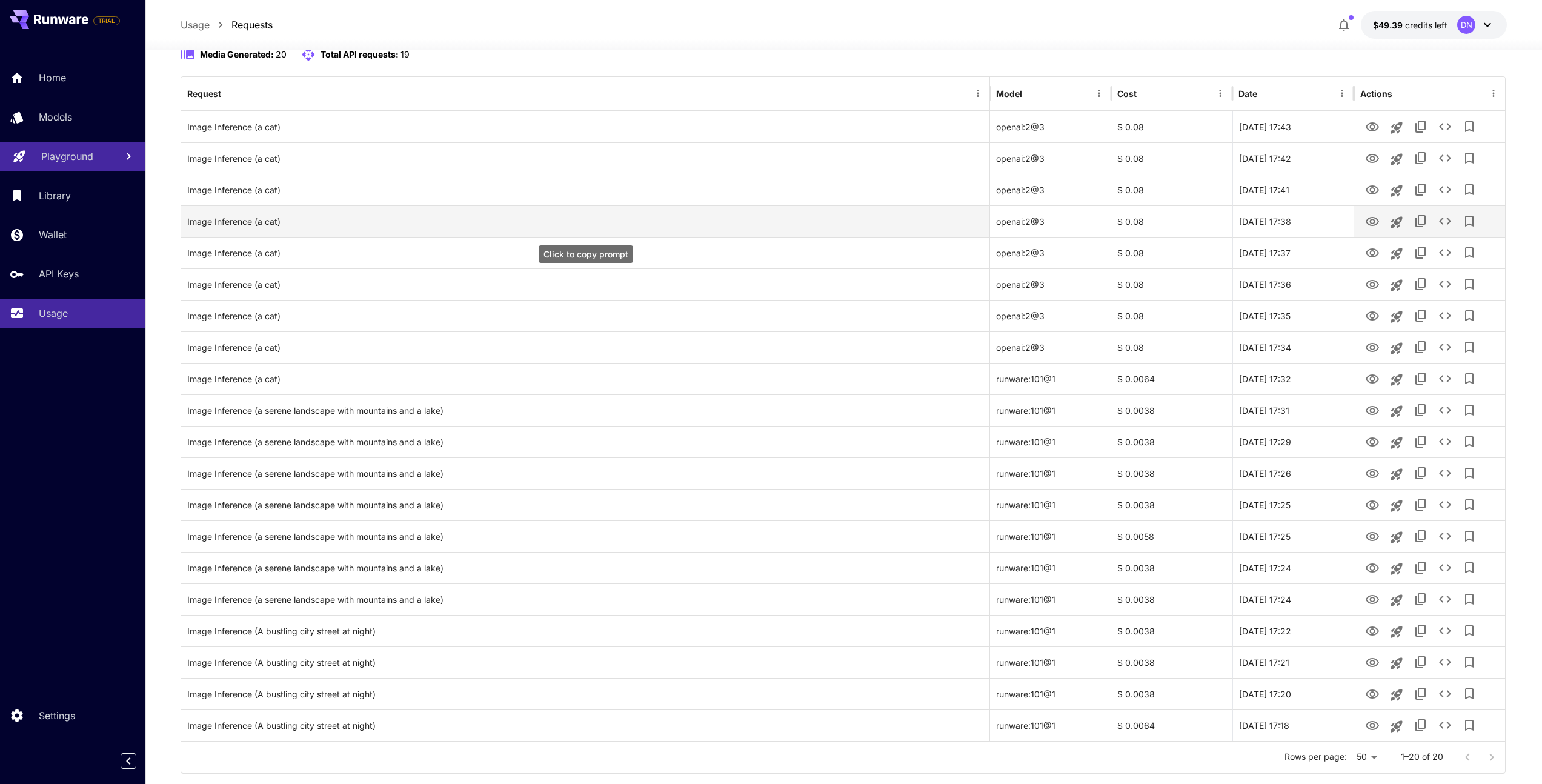
scroll to position [154, 0]
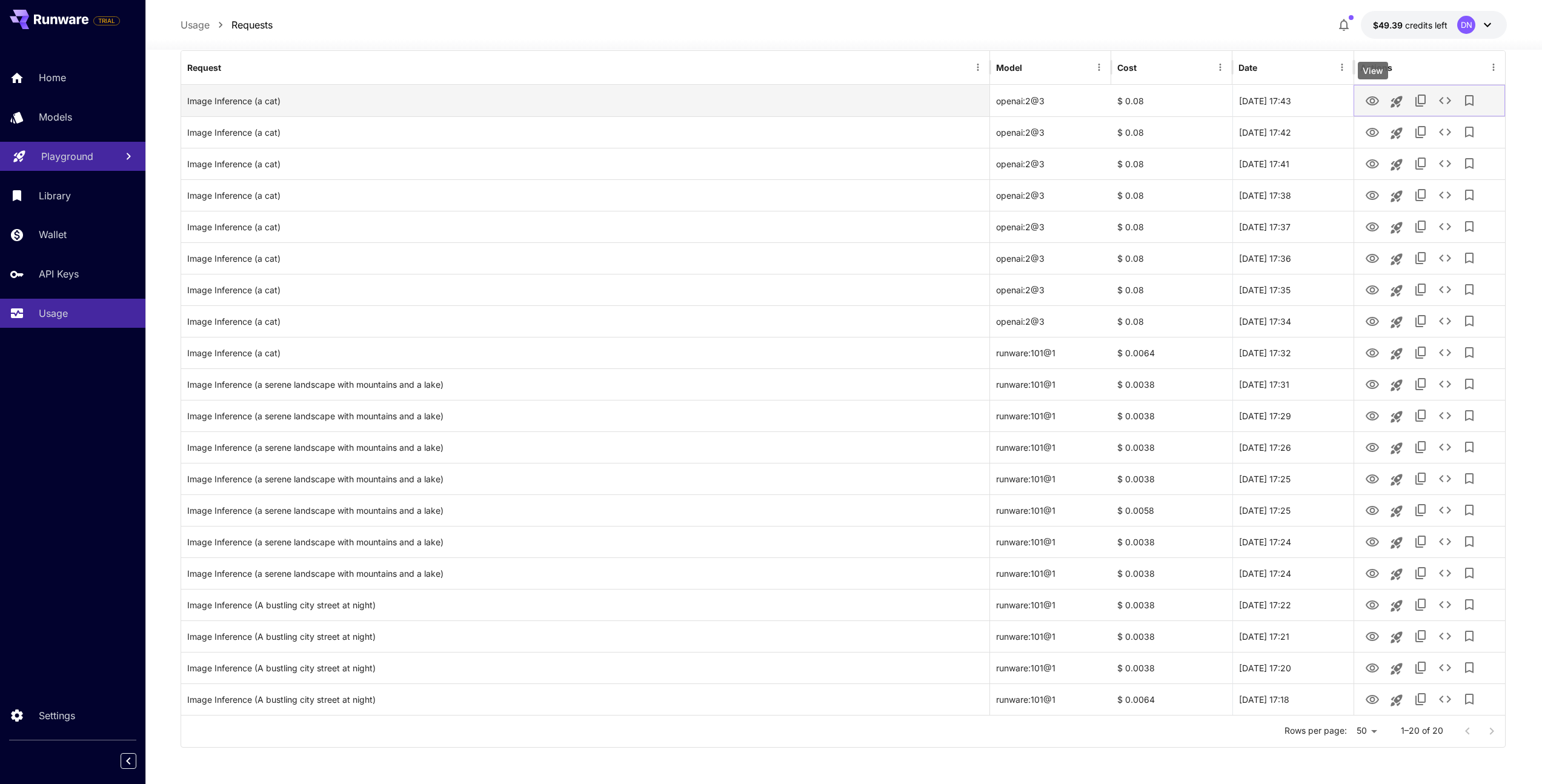
click at [1370, 100] on icon "View" at bounding box center [1372, 100] width 14 height 9
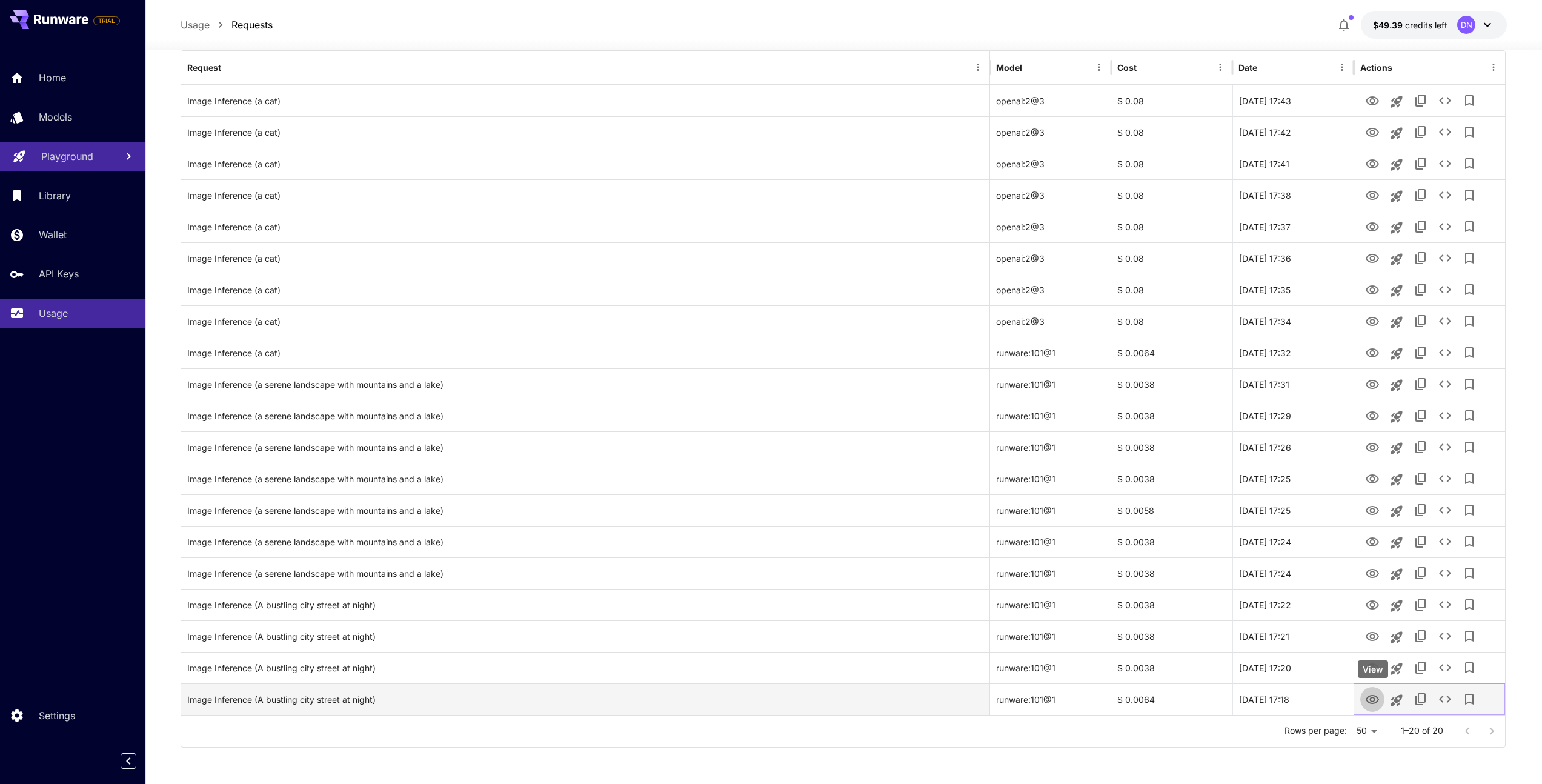
click at [1375, 694] on icon "View" at bounding box center [1372, 699] width 14 height 14
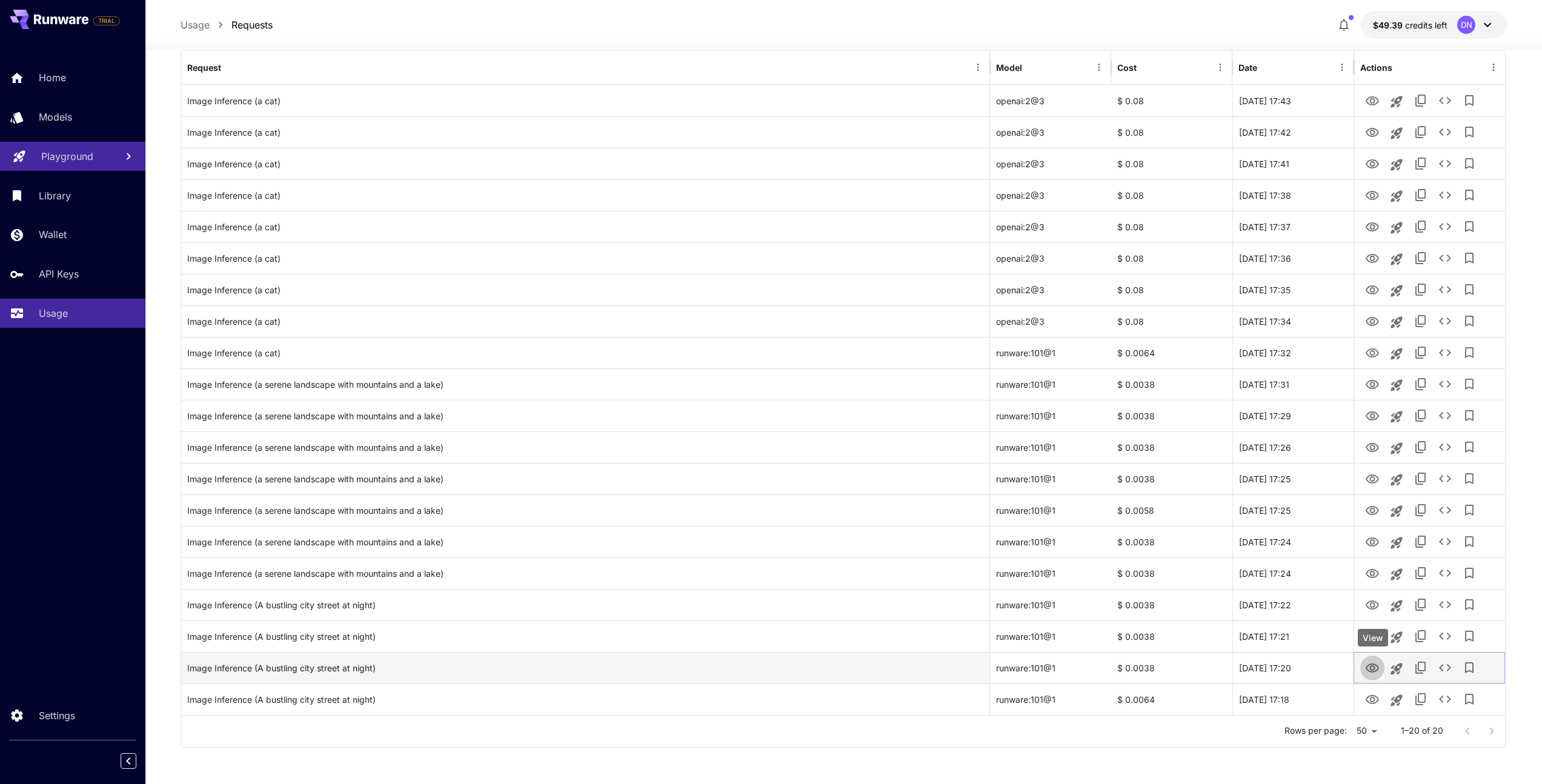
click at [1368, 668] on icon "View" at bounding box center [1372, 668] width 14 height 14
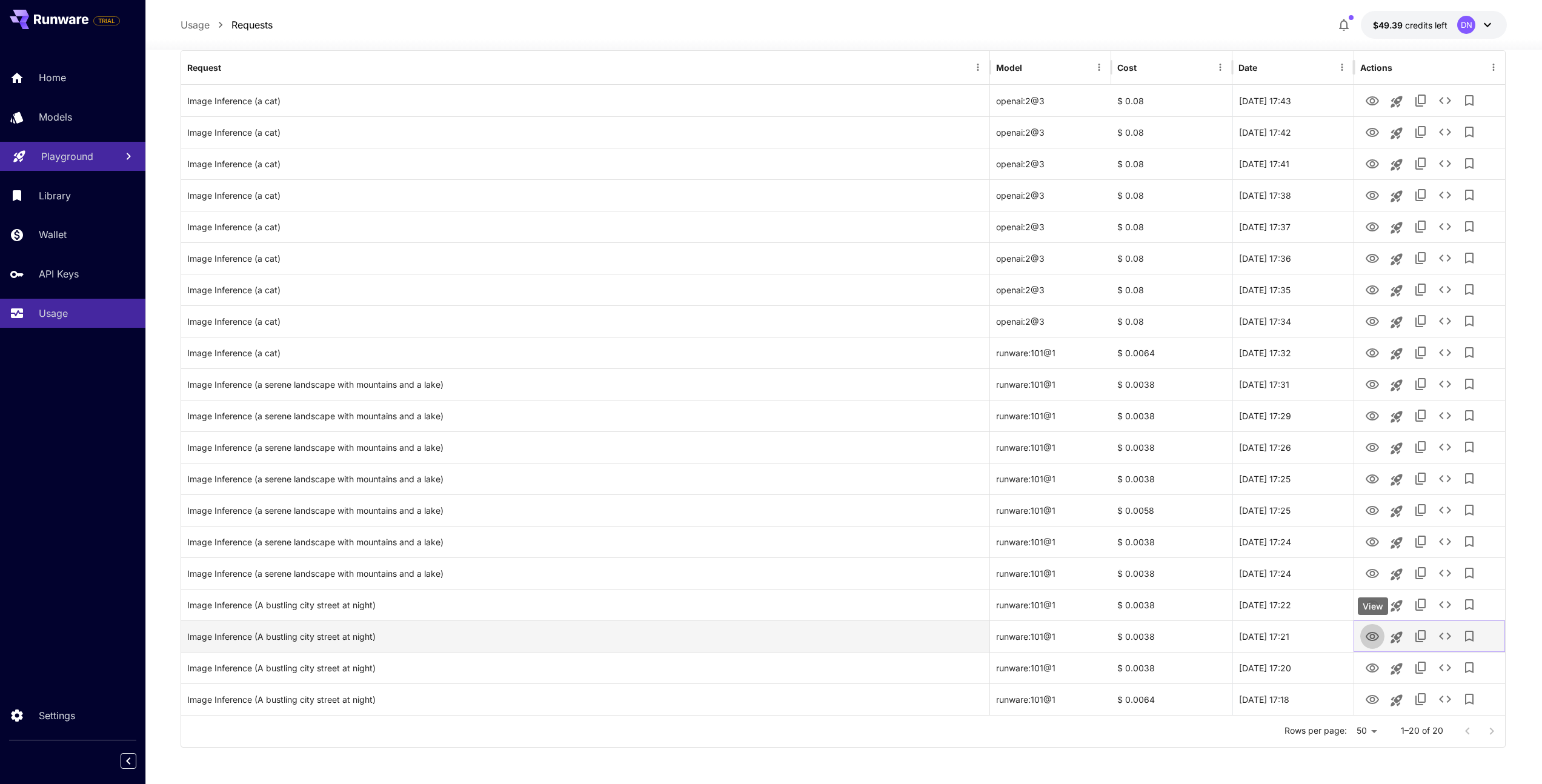
click at [1377, 634] on icon "View" at bounding box center [1372, 636] width 14 height 14
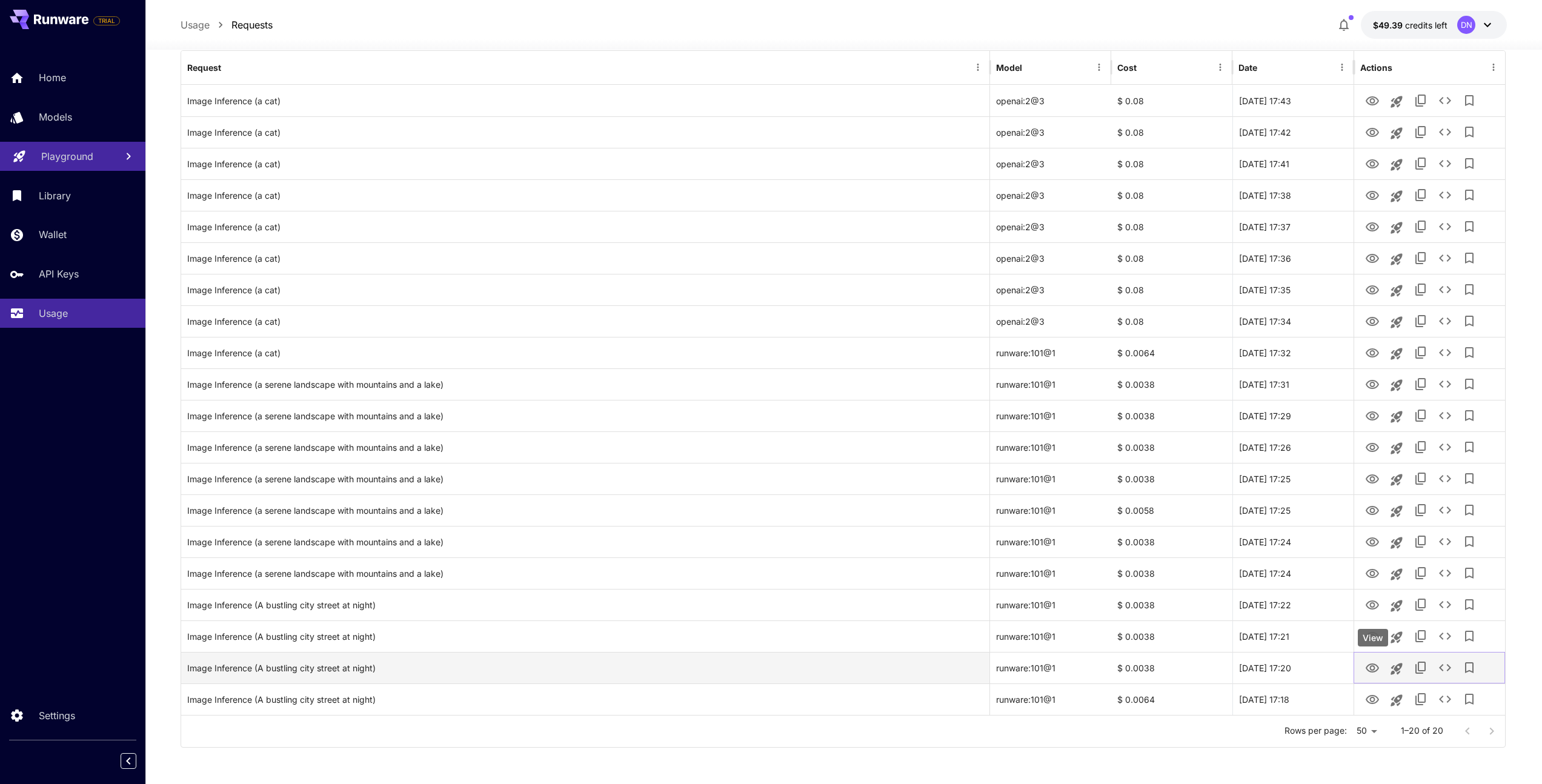
click at [1368, 666] on icon "View" at bounding box center [1372, 668] width 14 height 14
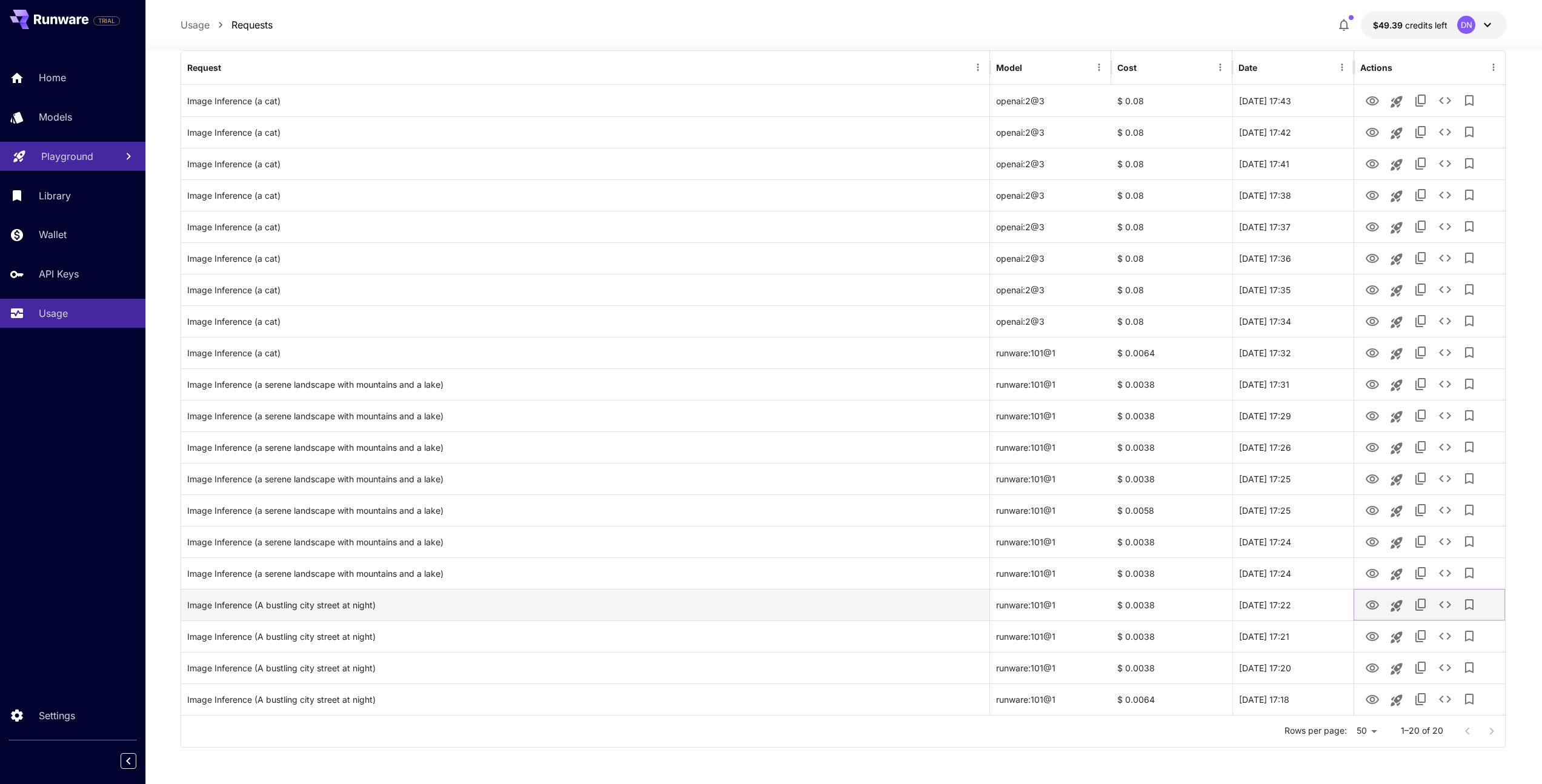
click at [1374, 607] on icon "View" at bounding box center [1372, 604] width 14 height 14
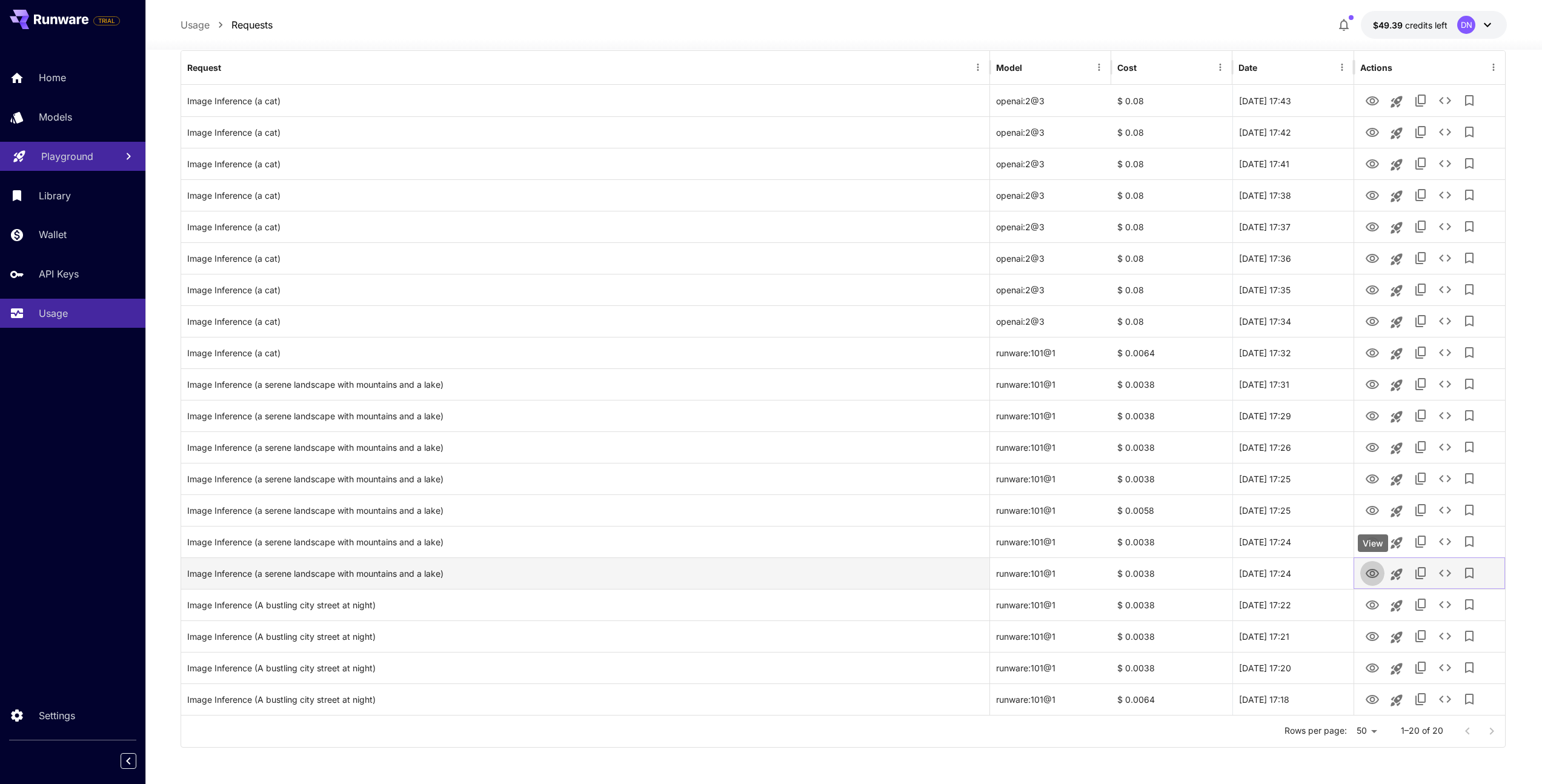
click at [1377, 573] on icon "View" at bounding box center [1372, 573] width 14 height 14
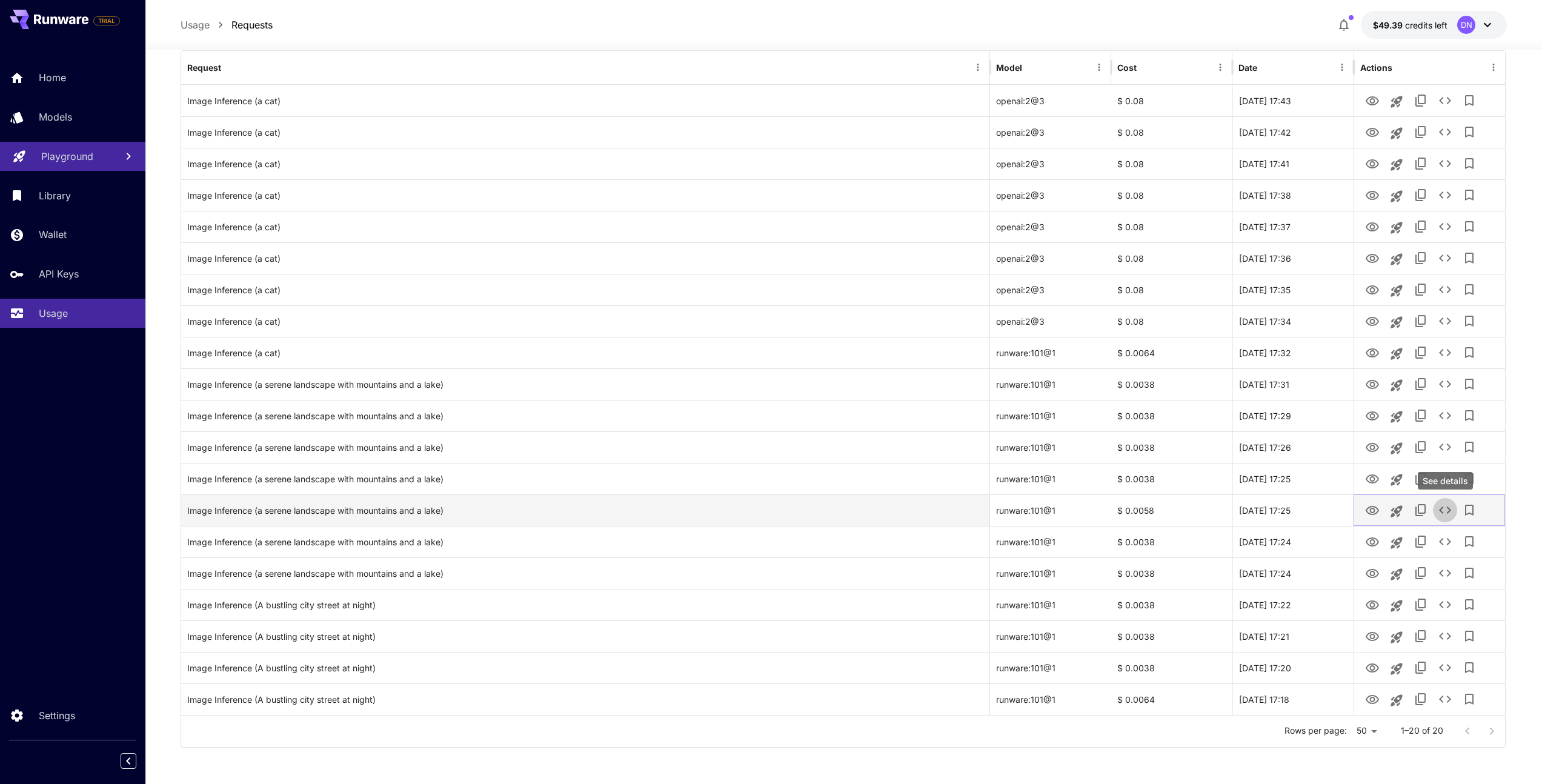
click at [1442, 508] on icon "See details" at bounding box center [1444, 510] width 14 height 14
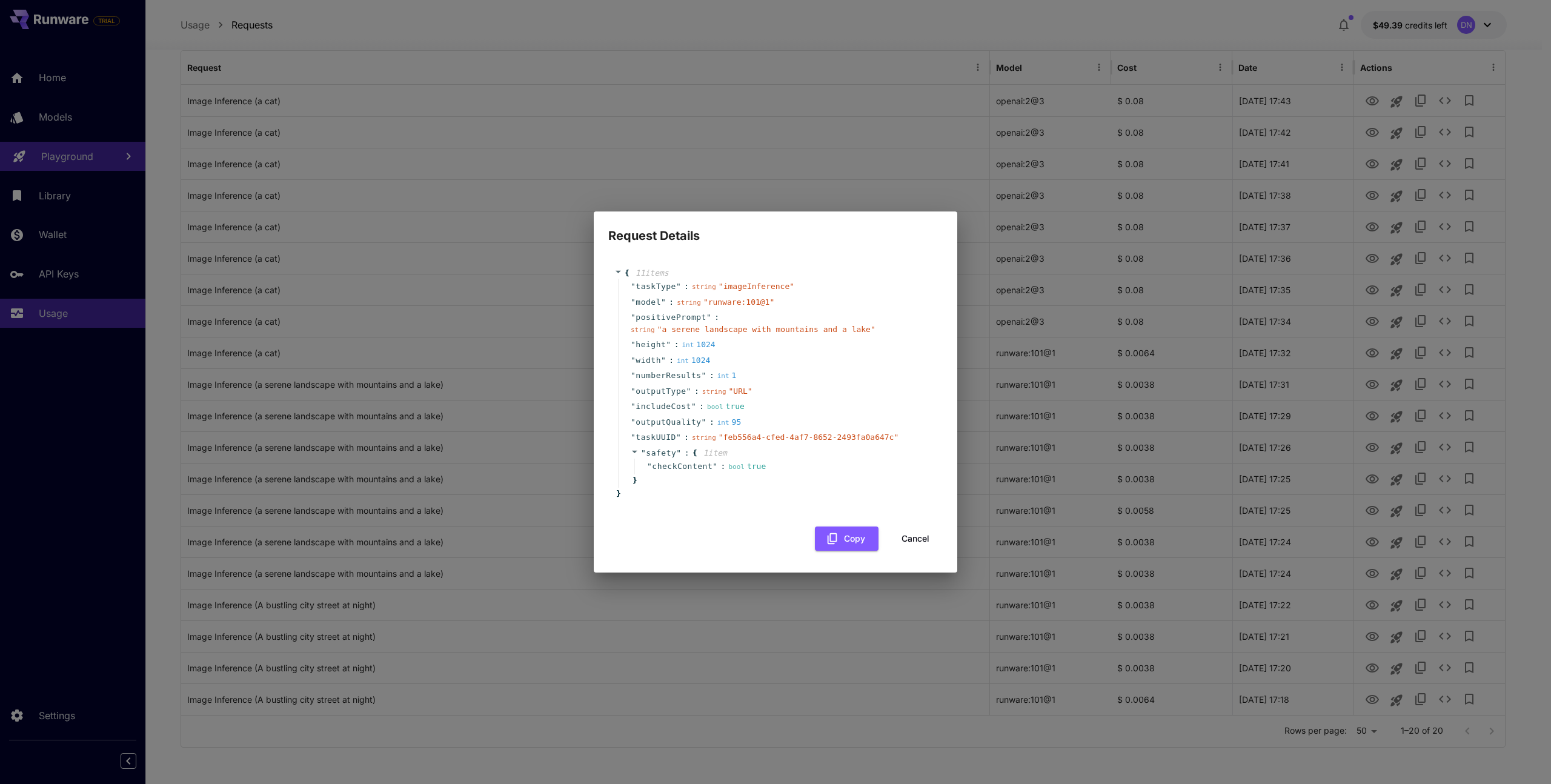
click at [1117, 387] on div "Request Details { 11 item s " taskType " : string " imageInference " " model " …" at bounding box center [775, 392] width 1551 height 784
click at [906, 541] on button "Cancel" at bounding box center [915, 538] width 55 height 24
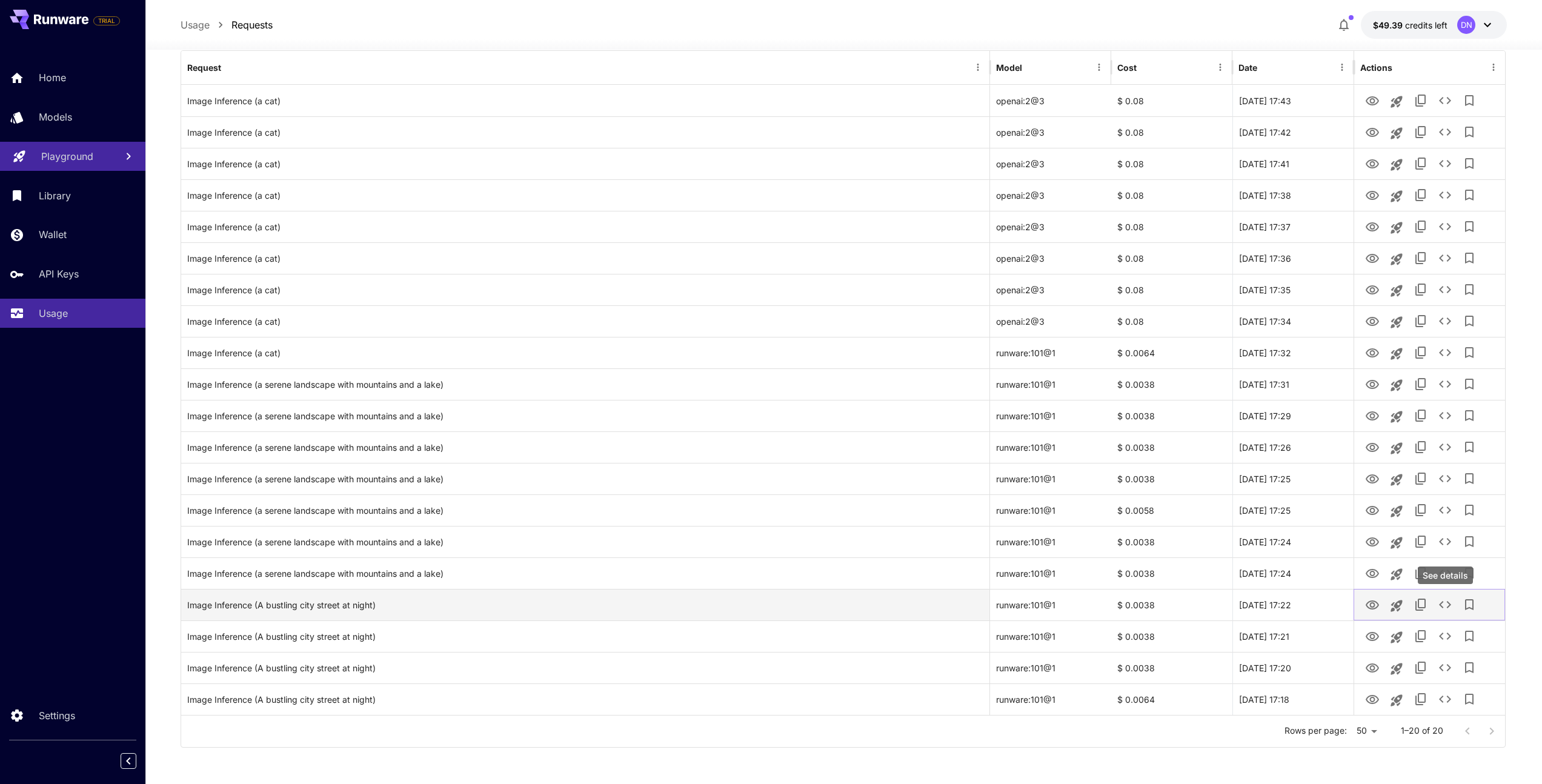
click at [1442, 607] on icon "See details" at bounding box center [1445, 604] width 12 height 8
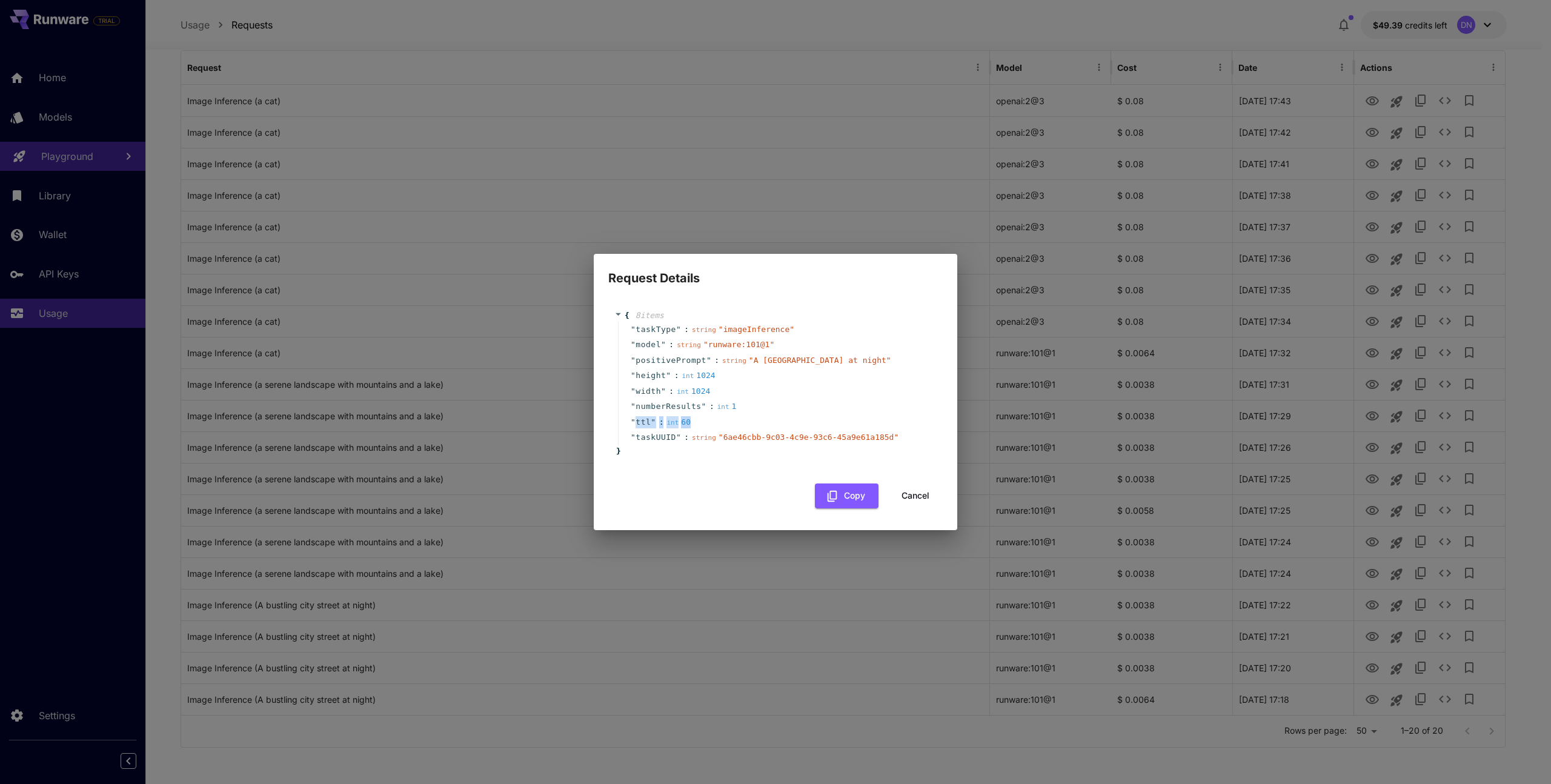
drag, startPoint x: 718, startPoint y: 423, endPoint x: 635, endPoint y: 416, distance: 83.3
click at [635, 416] on div "" ttl " : int 60" at bounding box center [778, 422] width 319 height 16
click at [790, 415] on div "" ttl " : int 60" at bounding box center [778, 422] width 319 height 16
click at [407, 290] on div "Request Details { 8 item s " taskType " : string " imageInference " " model " :…" at bounding box center [775, 392] width 1551 height 784
click at [907, 502] on button "Cancel" at bounding box center [915, 495] width 55 height 24
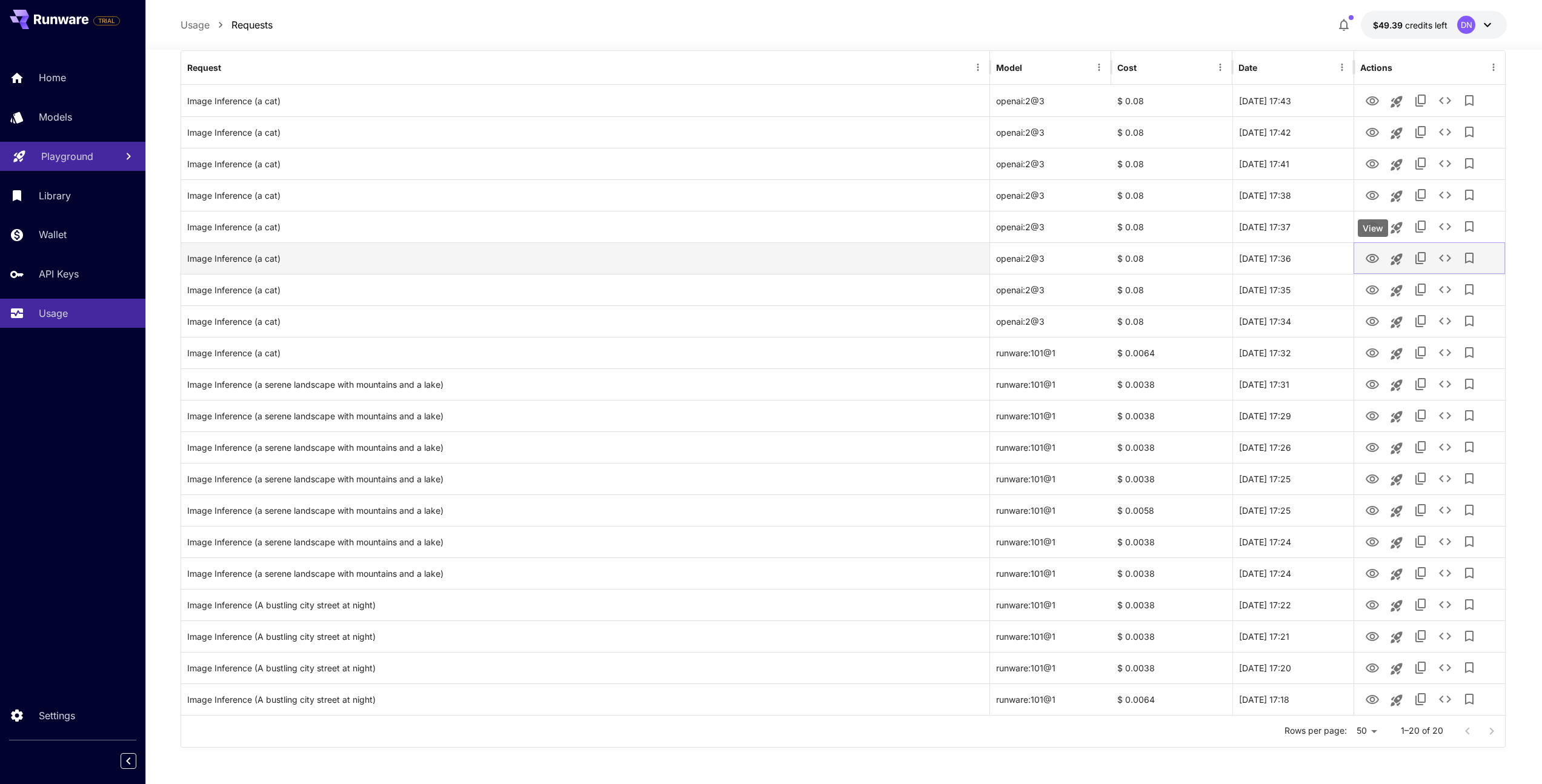
click at [1376, 261] on icon "View" at bounding box center [1372, 258] width 14 height 9
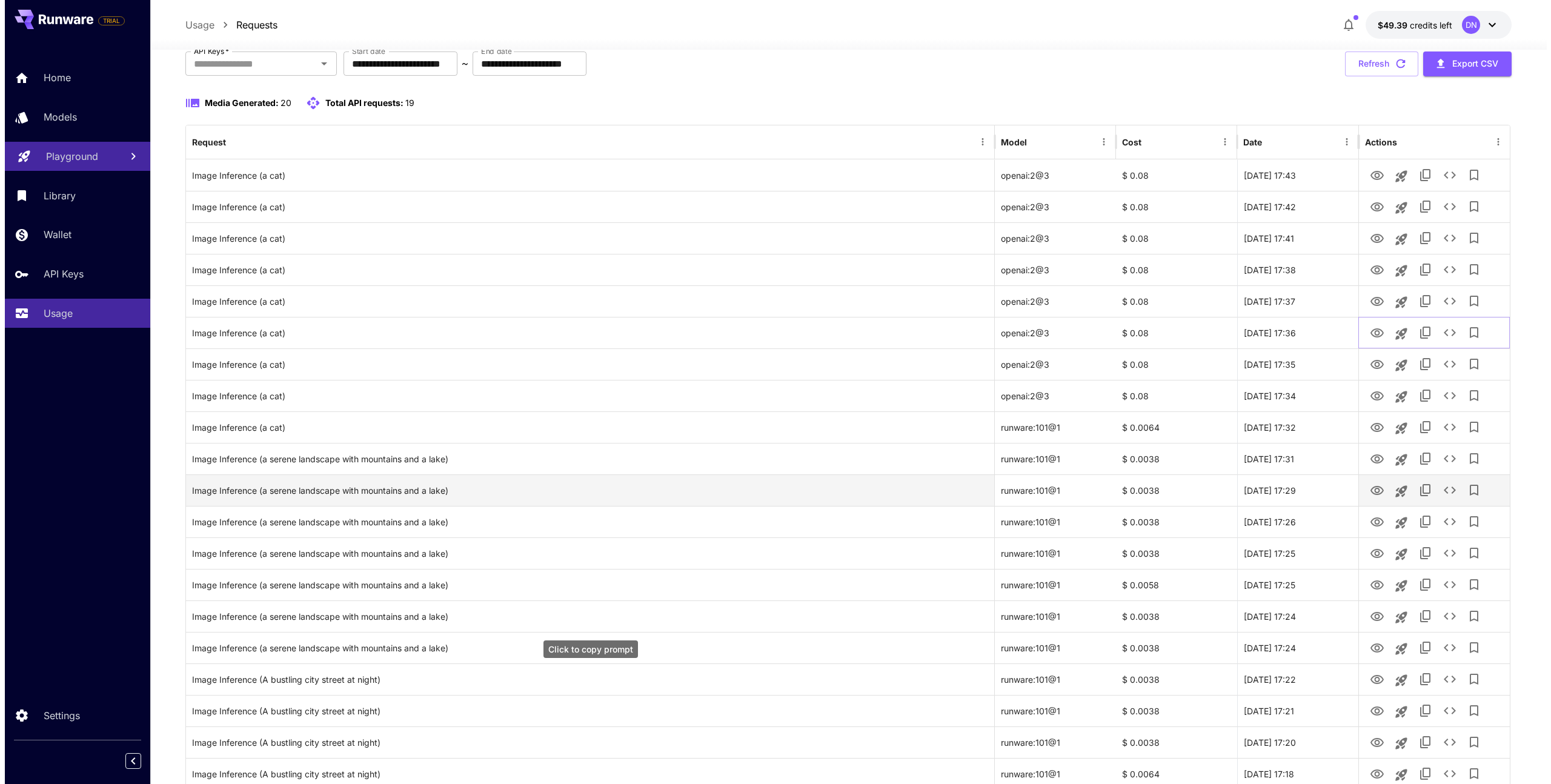
scroll to position [0, 0]
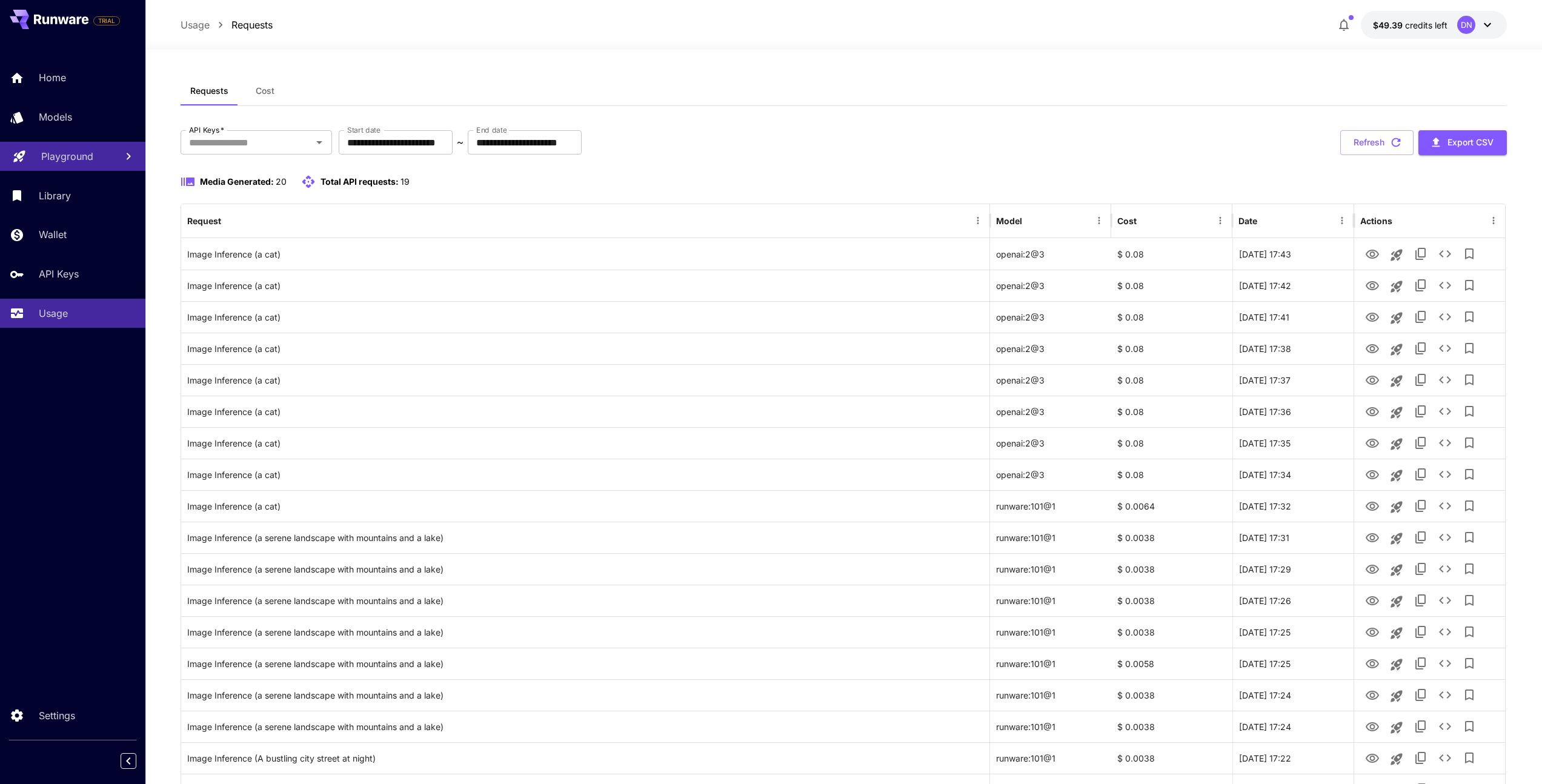
click at [269, 91] on span "Cost" at bounding box center [265, 90] width 19 height 11
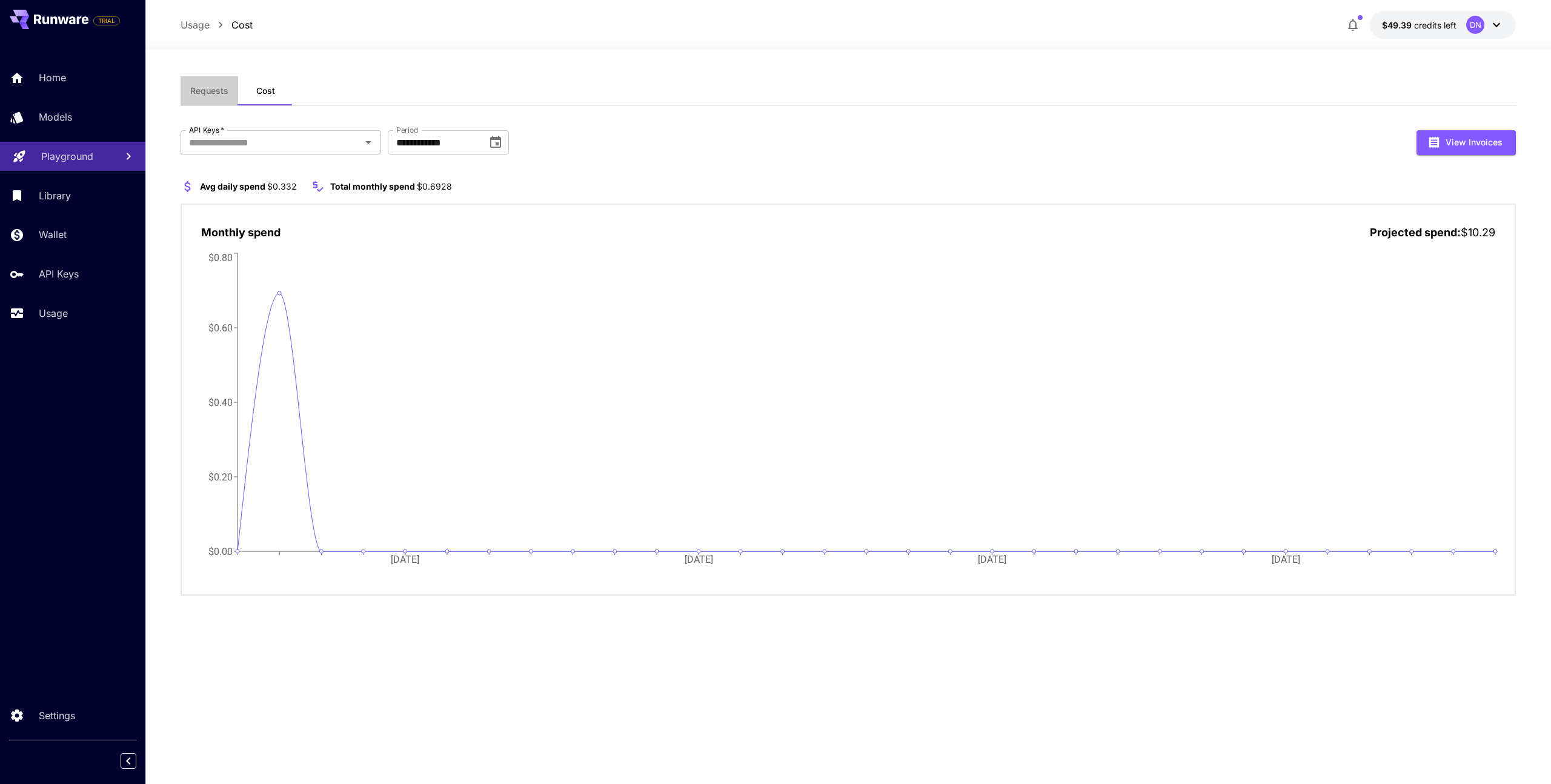
click at [222, 100] on button "Requests" at bounding box center [209, 90] width 57 height 29
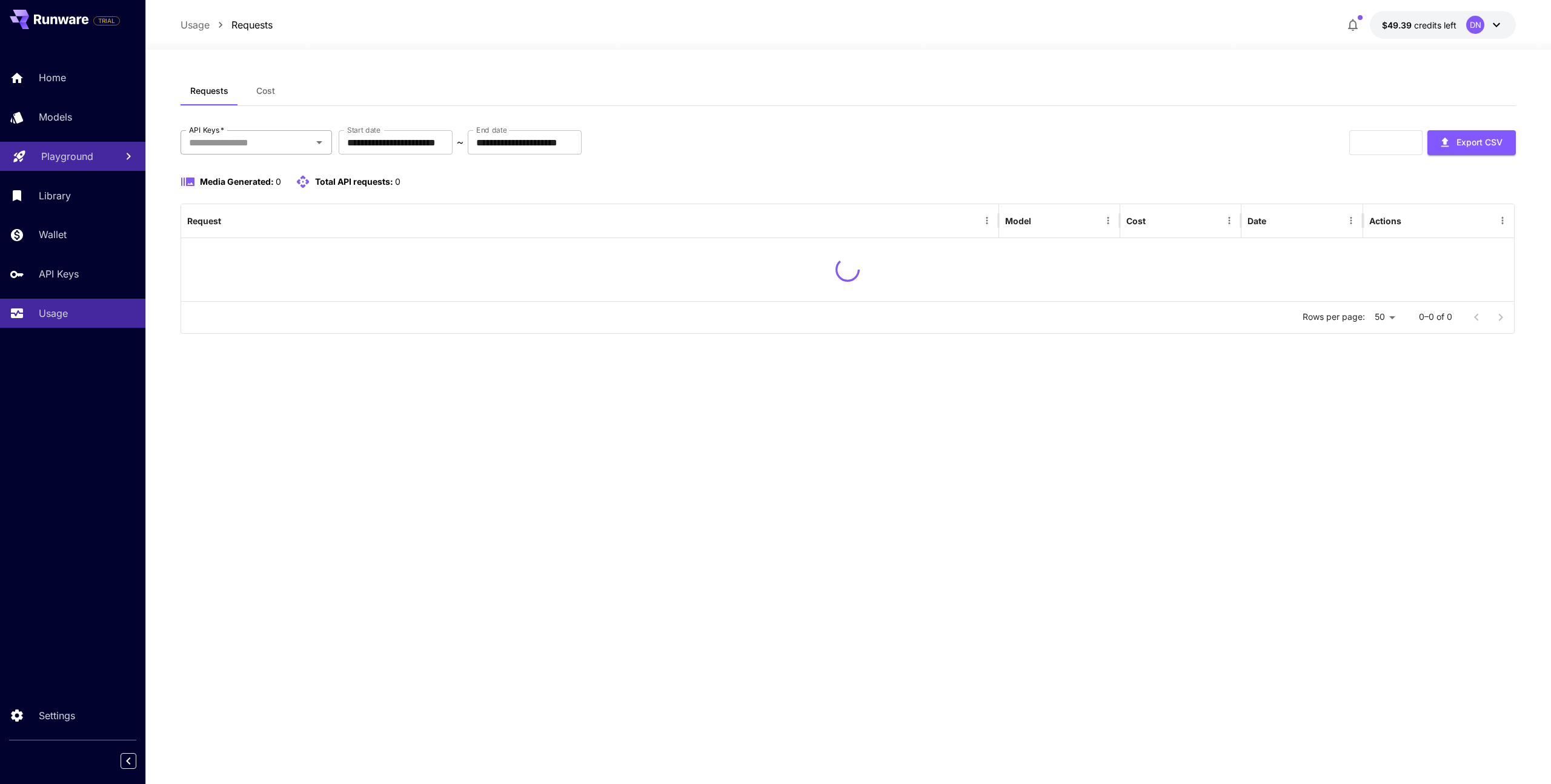
click at [302, 139] on input "API Keys   *" at bounding box center [246, 143] width 124 height 17
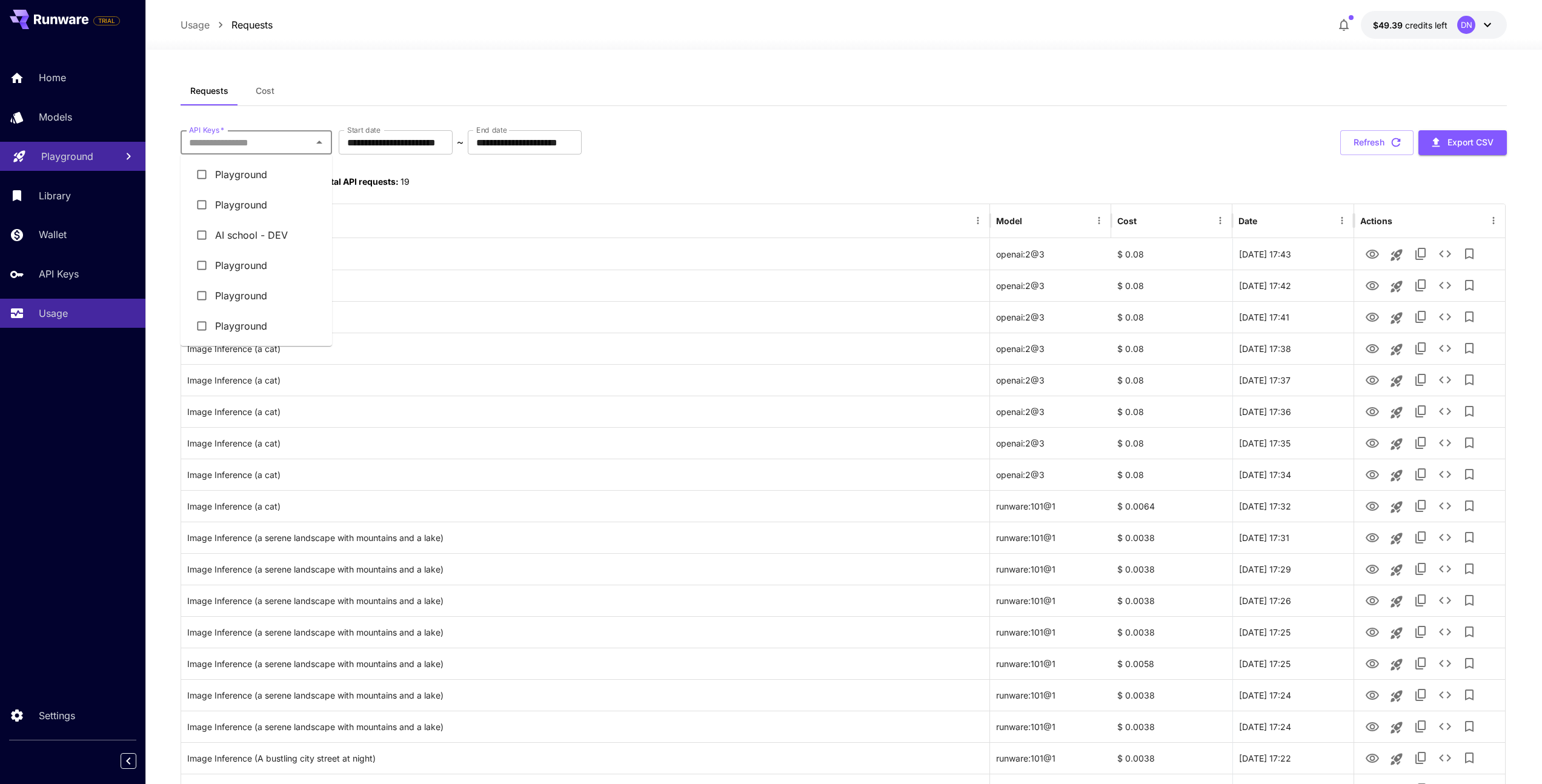
click at [889, 117] on div "**********" at bounding box center [844, 493] width 1327 height 834
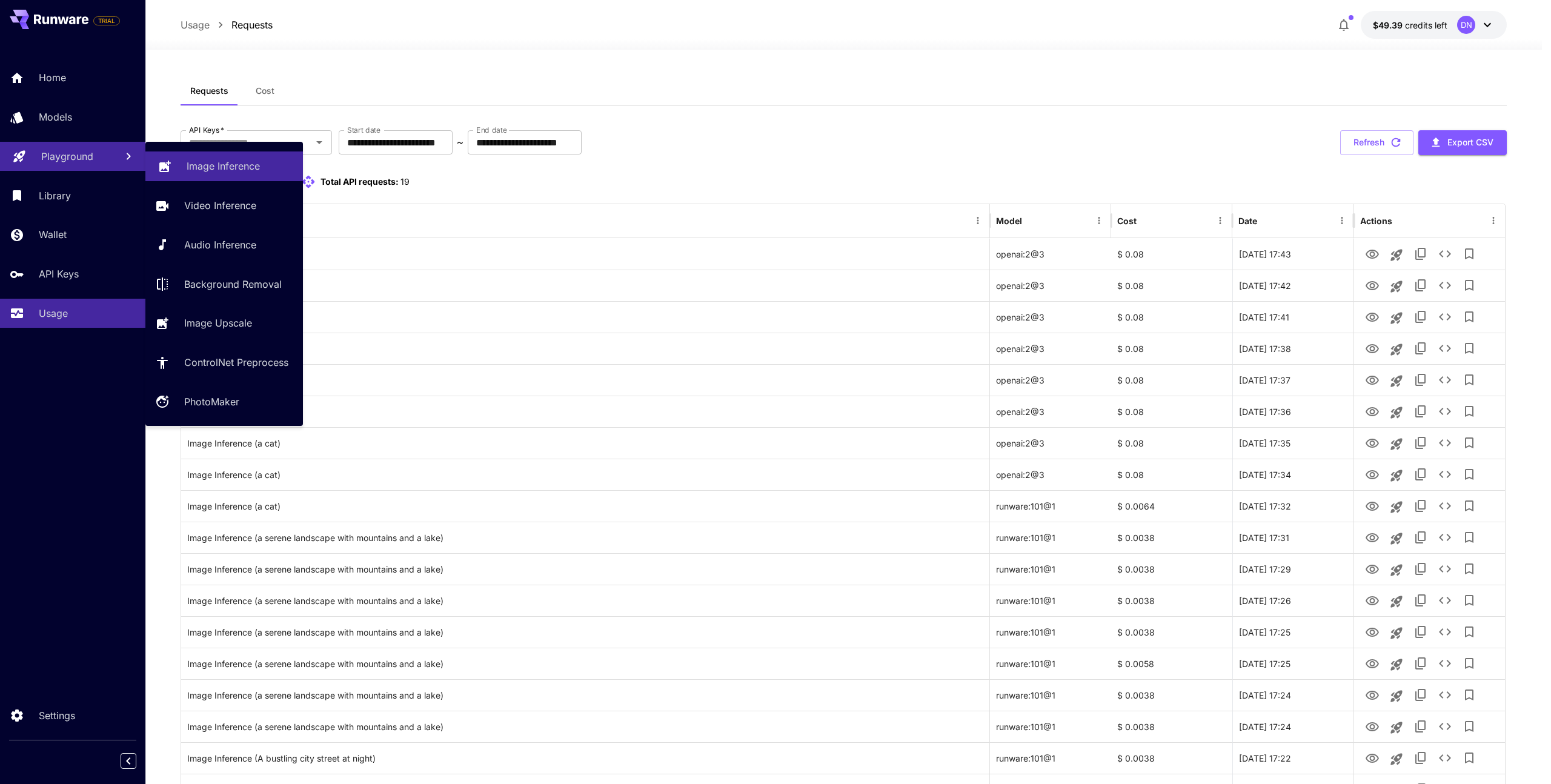
click at [270, 164] on div "Image Inference" at bounding box center [240, 165] width 106 height 14
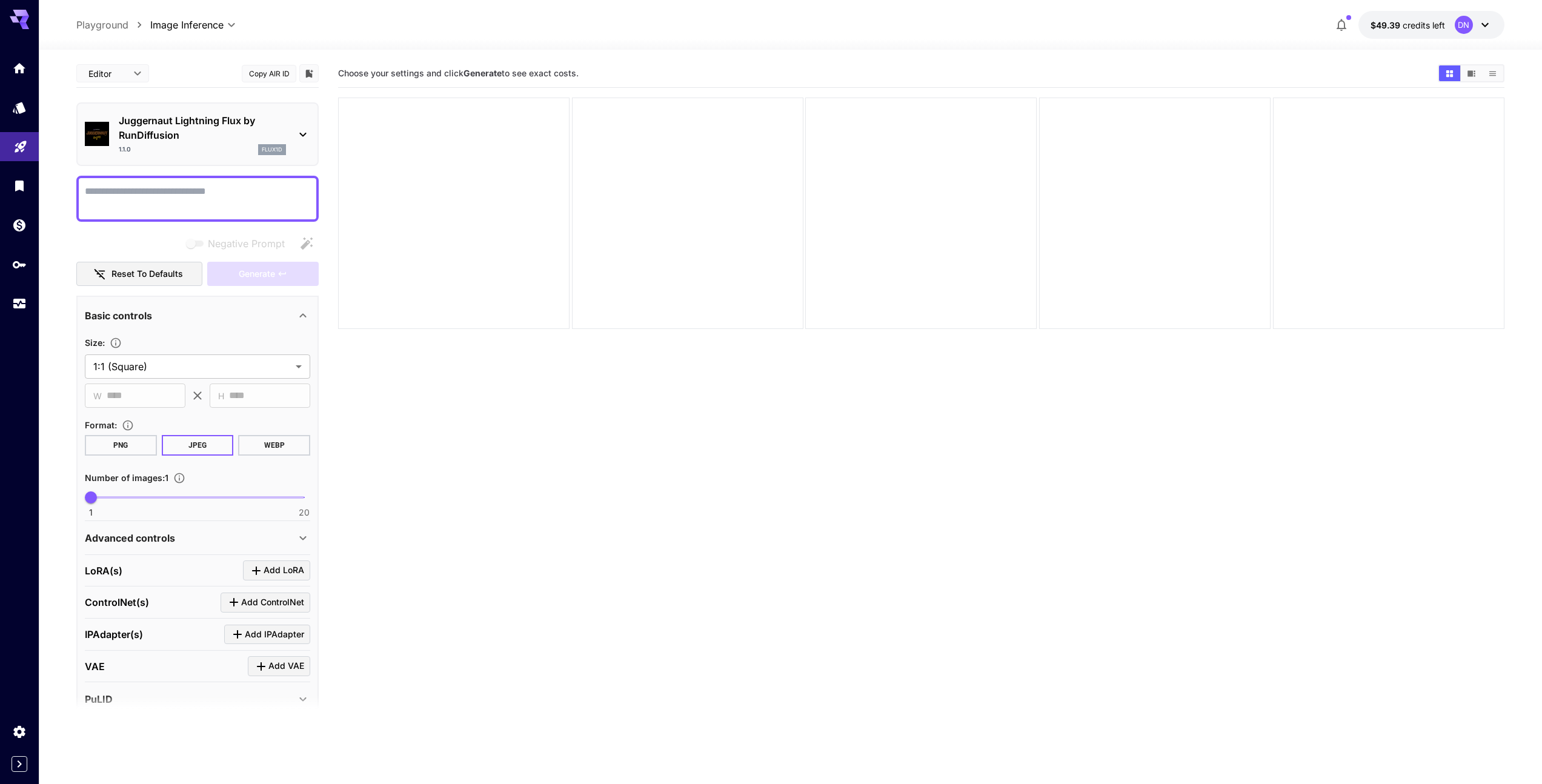
click at [136, 449] on button "PNG" at bounding box center [120, 445] width 72 height 20
click at [258, 364] on body "**********" at bounding box center [775, 440] width 1550 height 879
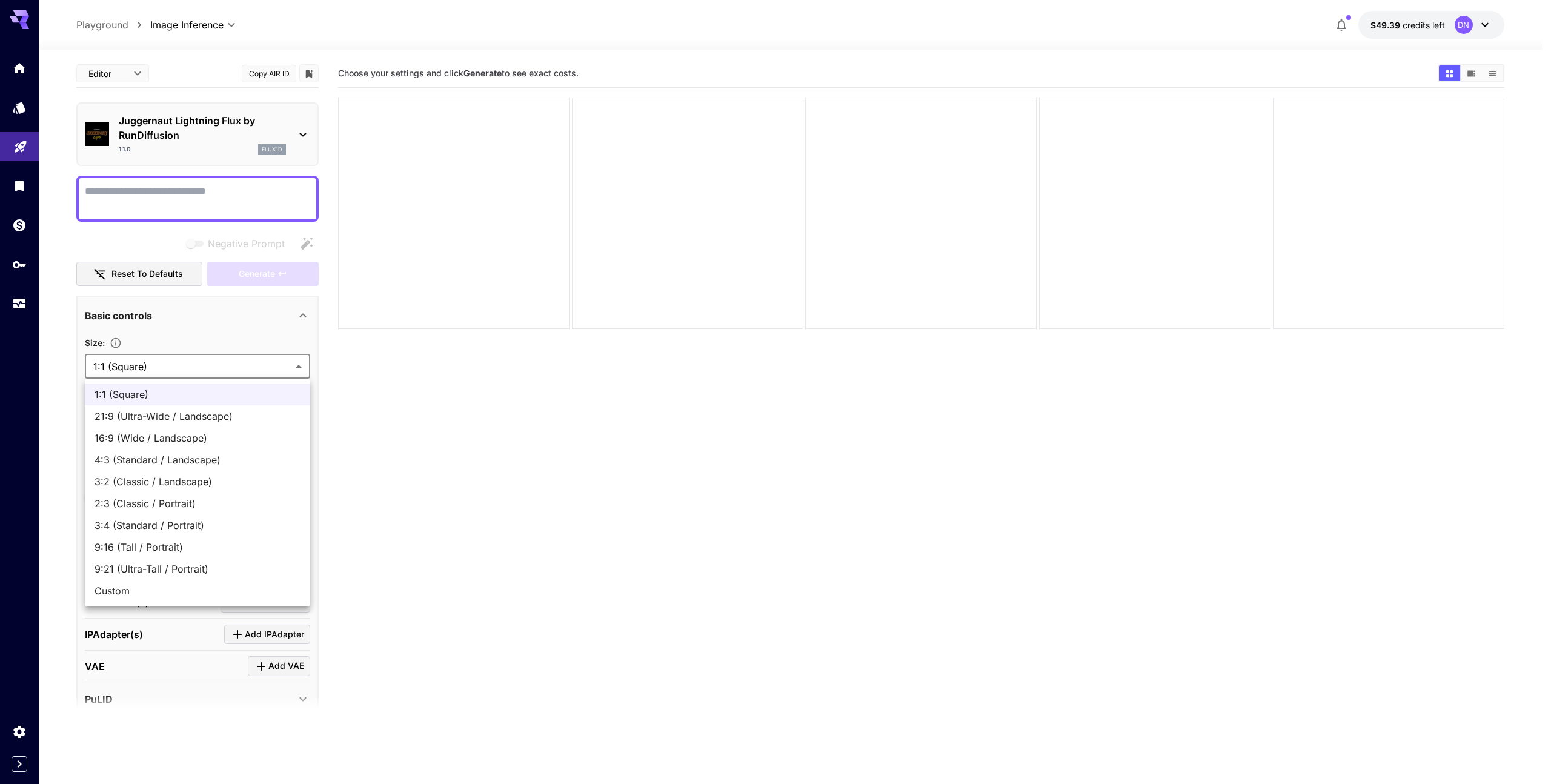
click at [258, 364] on div at bounding box center [775, 392] width 1551 height 784
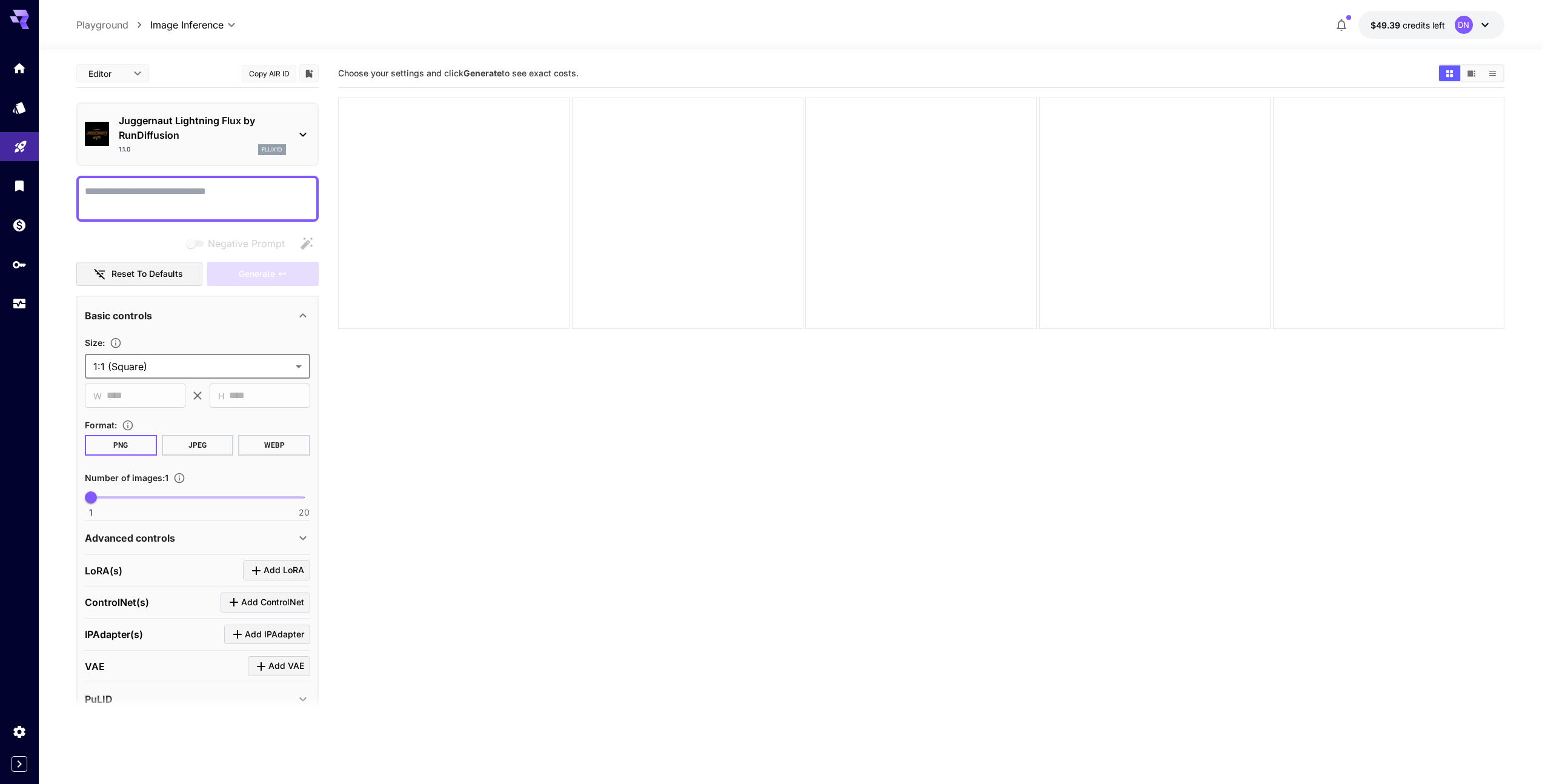
click at [258, 364] on body "**********" at bounding box center [771, 440] width 1542 height 879
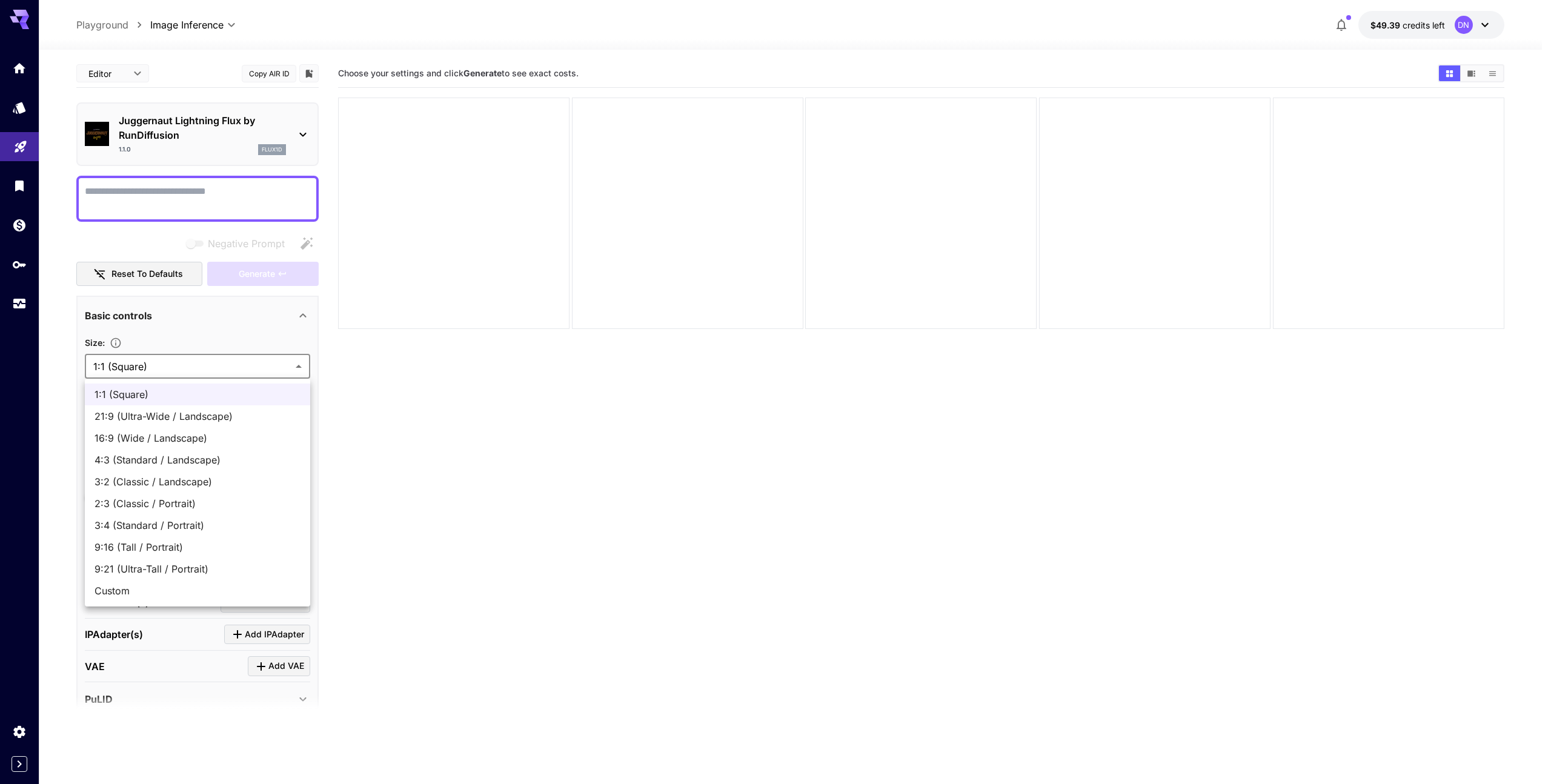
click at [258, 364] on div at bounding box center [775, 392] width 1551 height 784
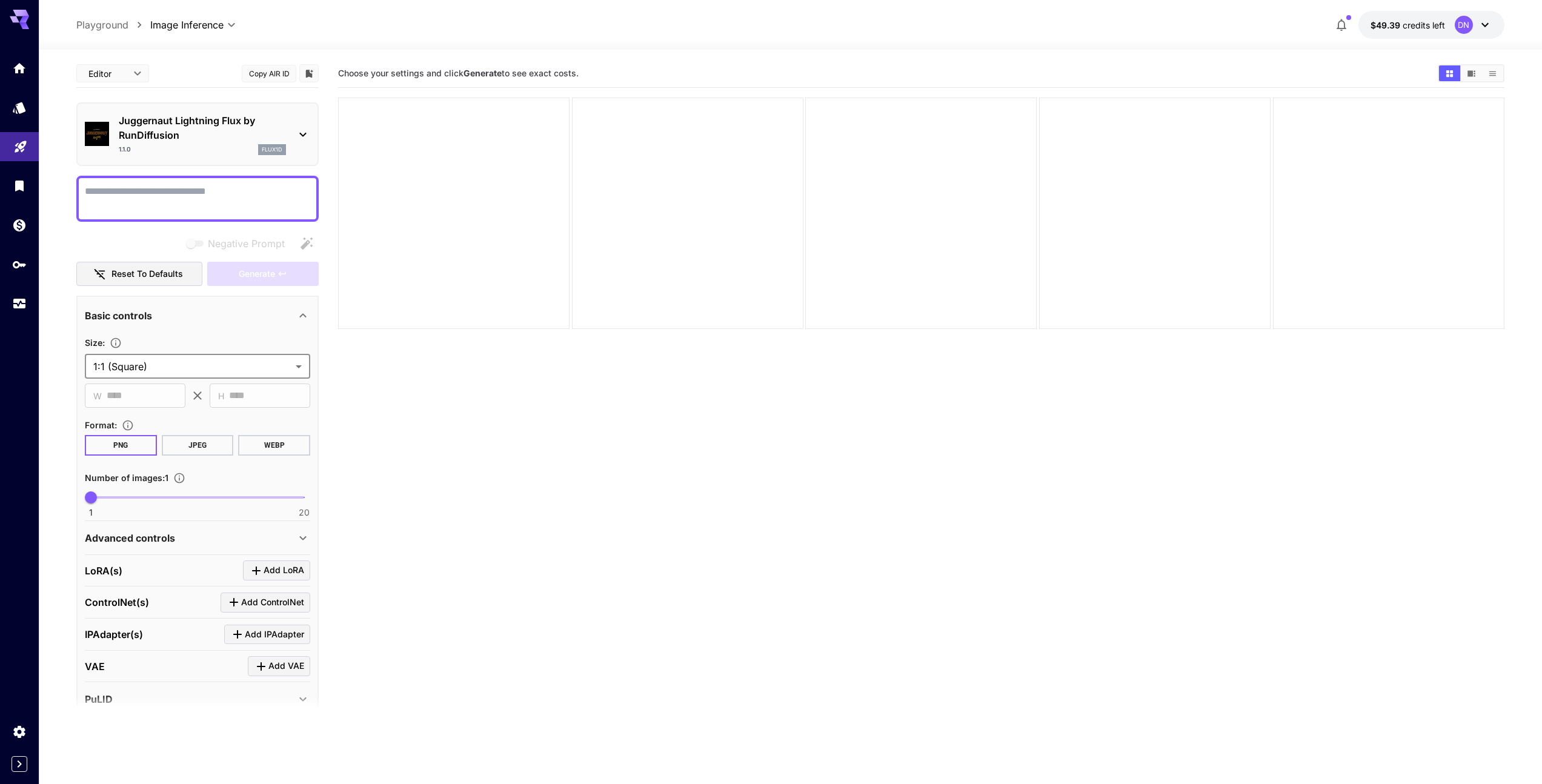
click at [258, 364] on body "**********" at bounding box center [771, 440] width 1542 height 879
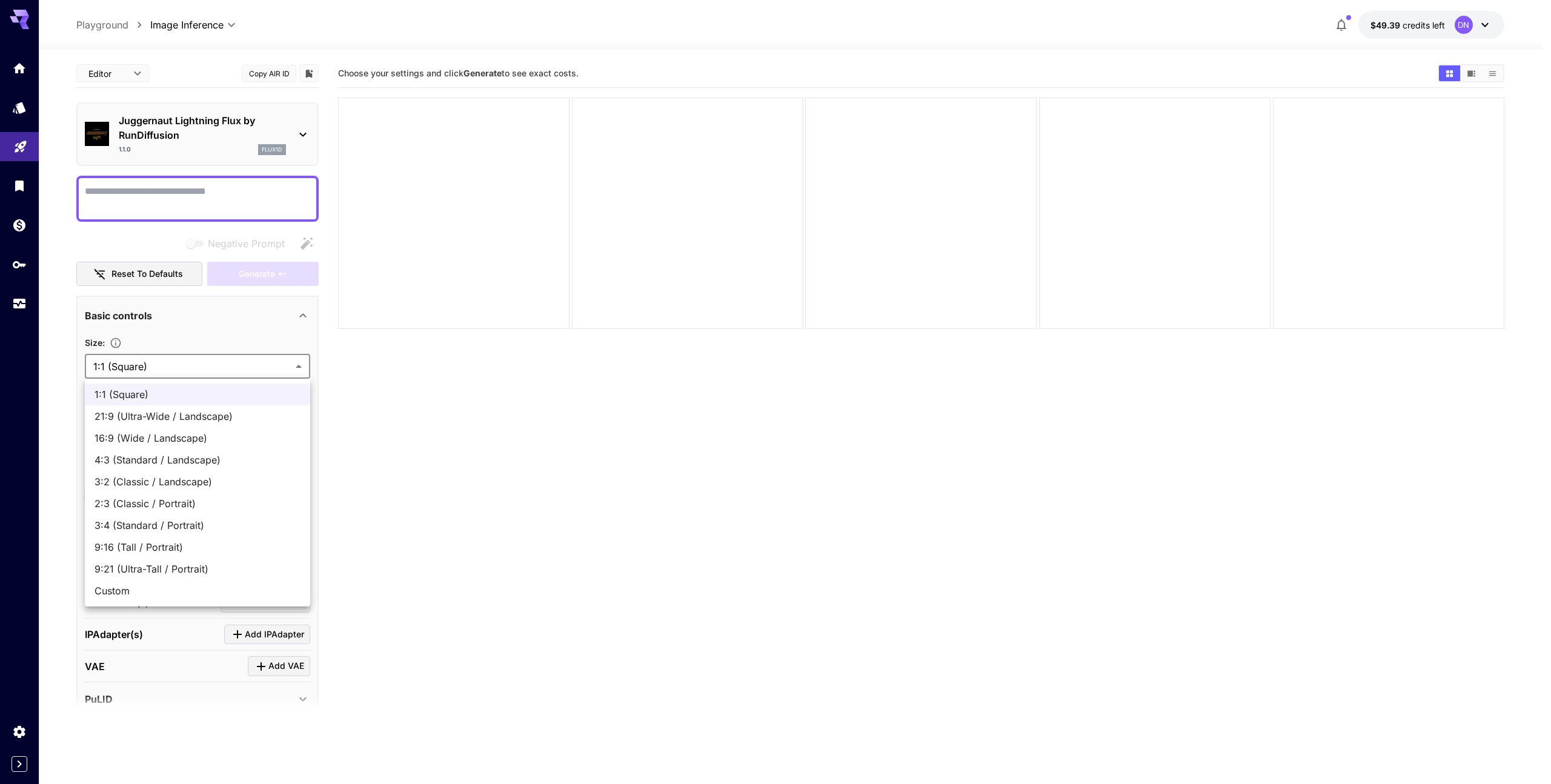
click at [258, 364] on div at bounding box center [775, 392] width 1551 height 784
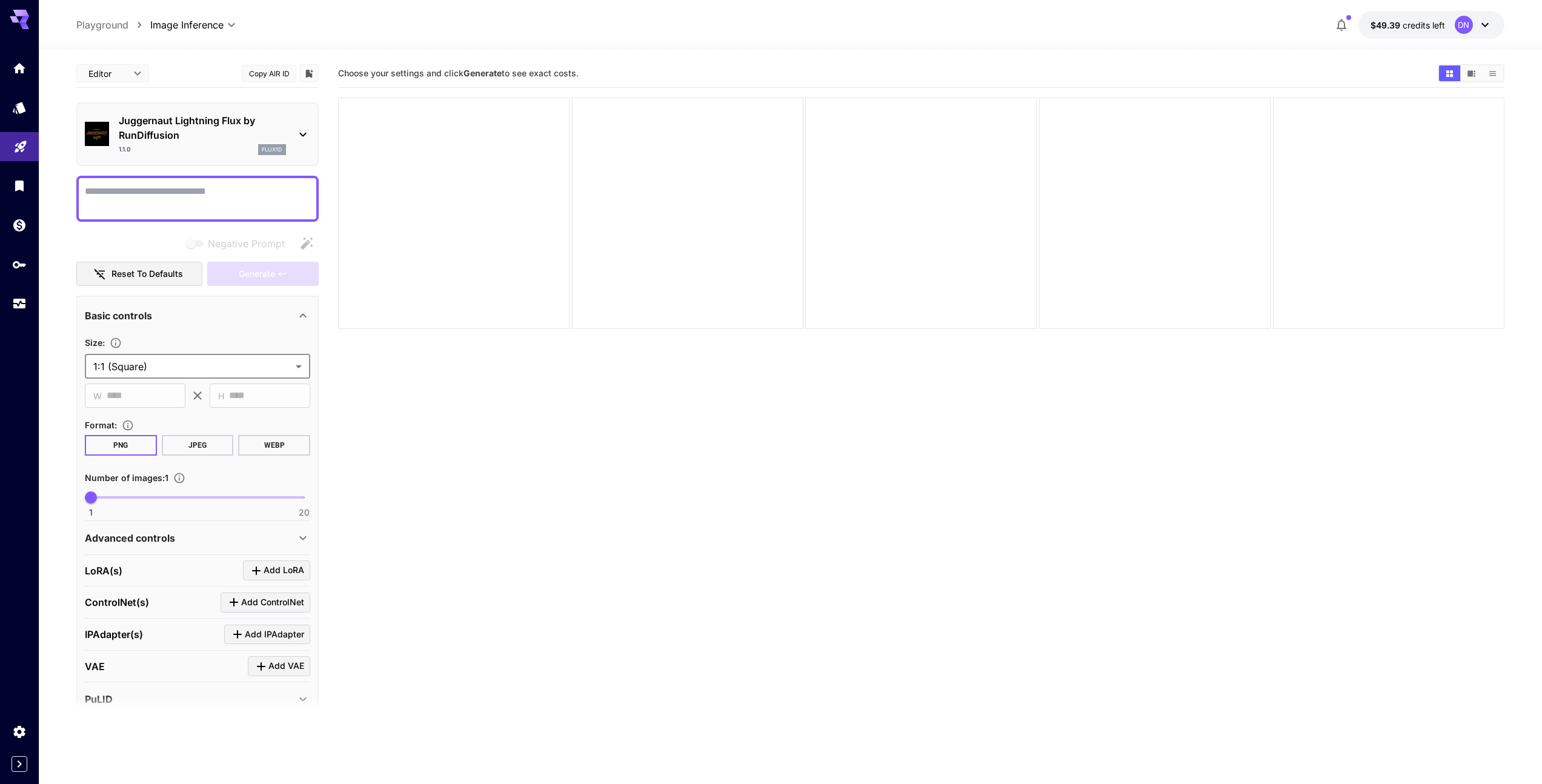
click at [489, 405] on section "Choose your settings and click Generate to see exact costs." at bounding box center [921, 451] width 1166 height 784
click at [285, 576] on span "Add LoRA" at bounding box center [284, 570] width 41 height 15
click at [229, 655] on div "Select model" at bounding box center [188, 644] width 189 height 29
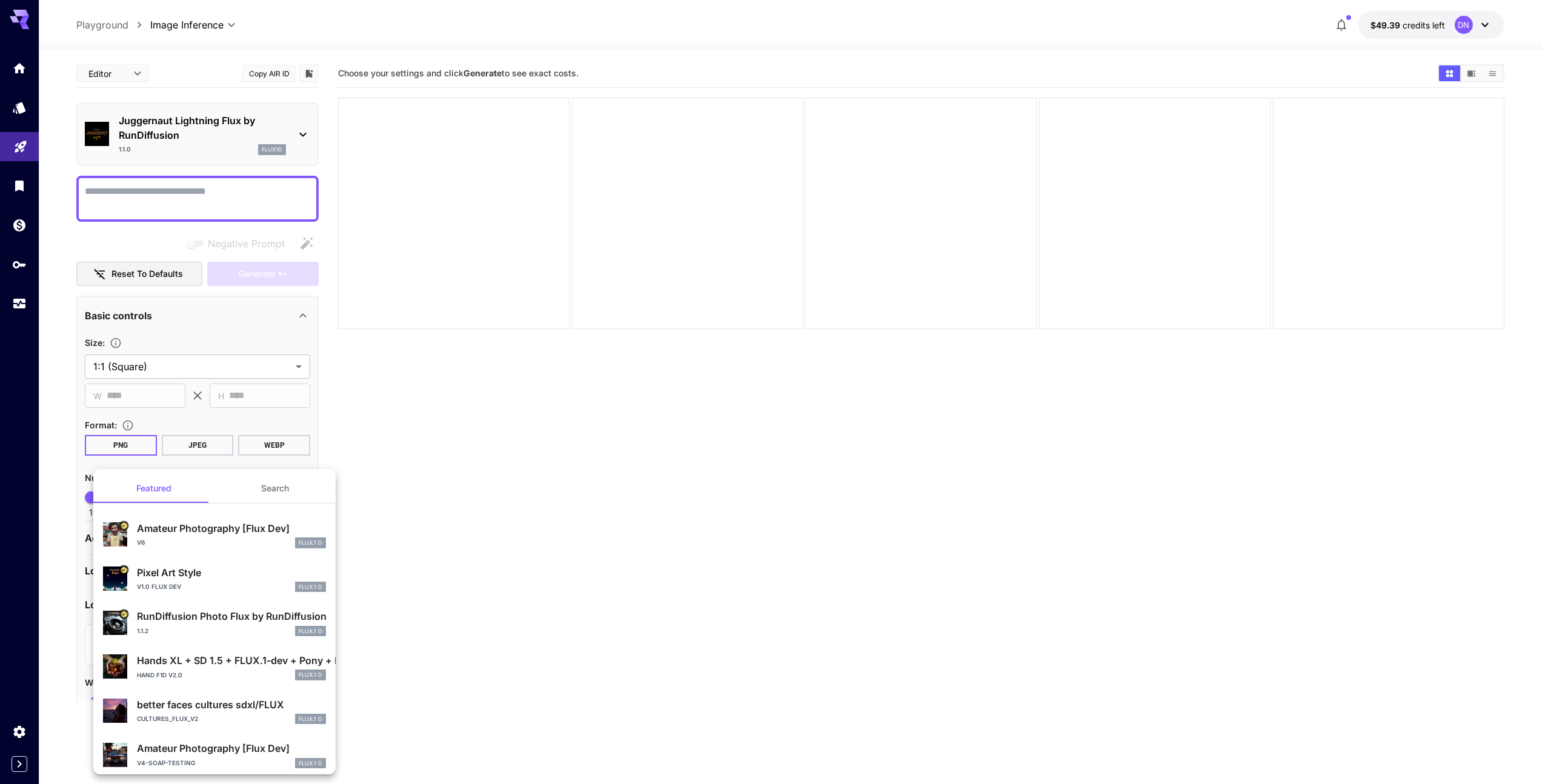
click at [491, 624] on div at bounding box center [775, 392] width 1551 height 784
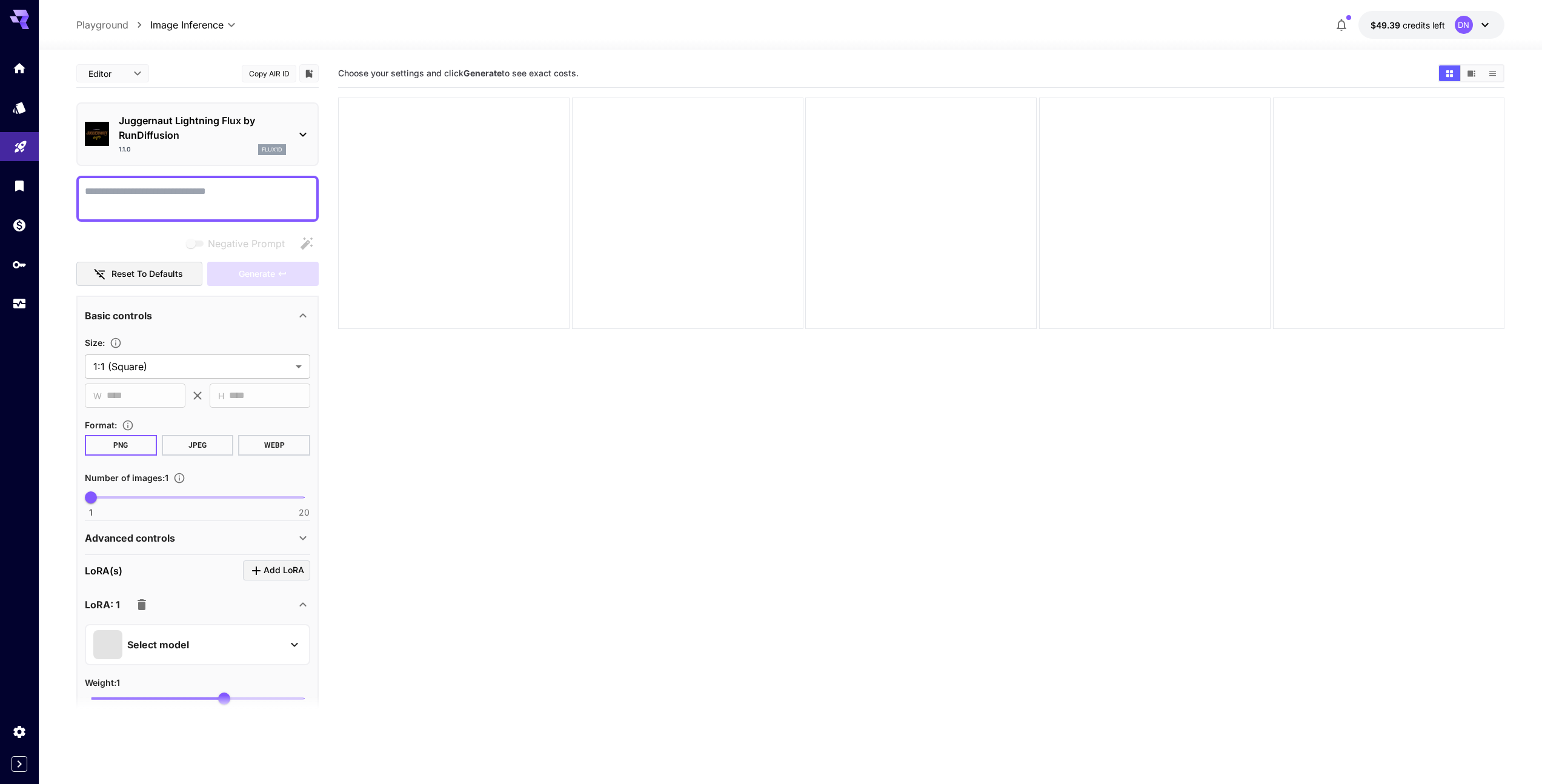
click at [212, 633] on div "Select model" at bounding box center [188, 644] width 189 height 29
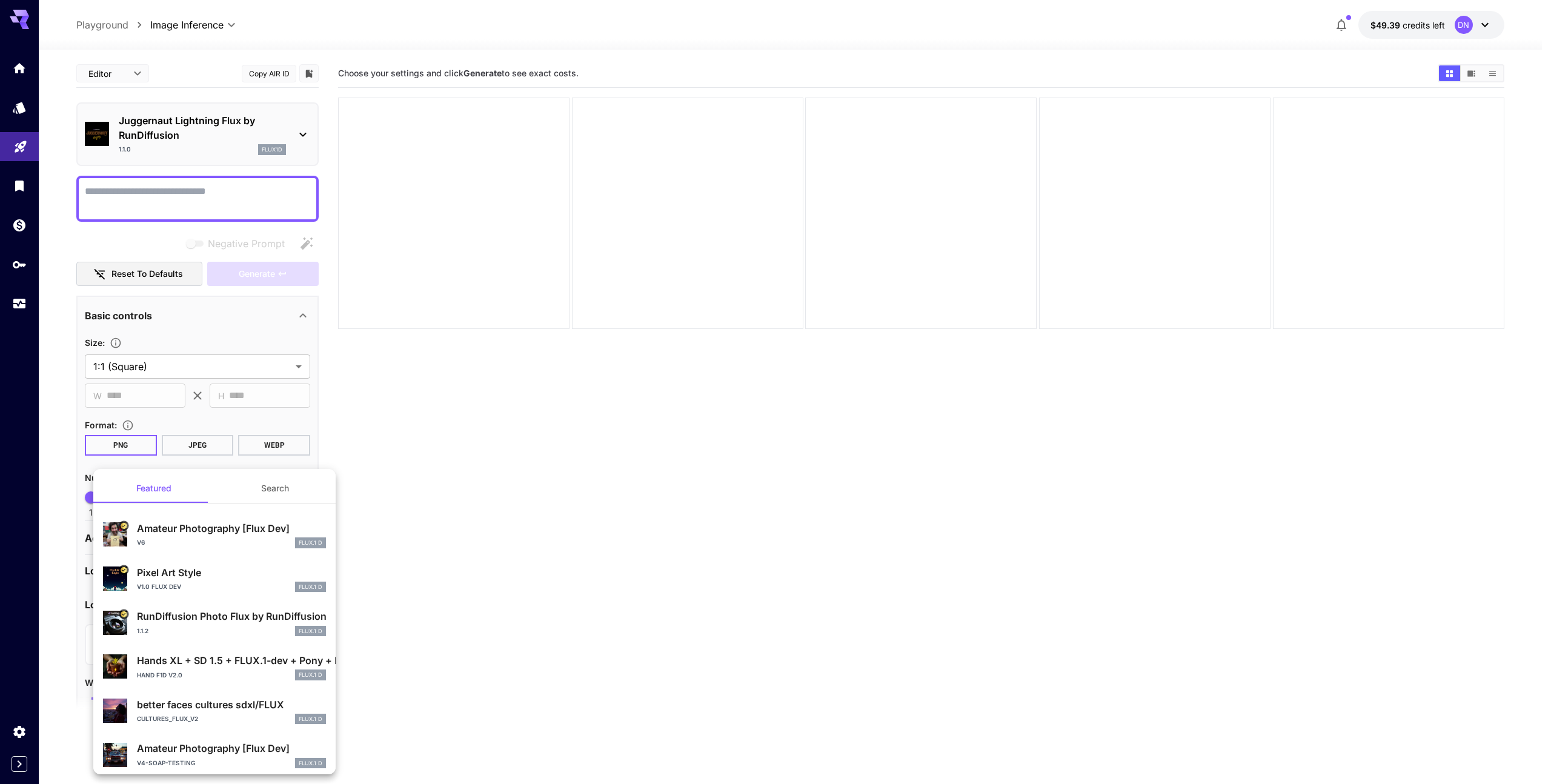
click at [534, 582] on div at bounding box center [775, 392] width 1551 height 784
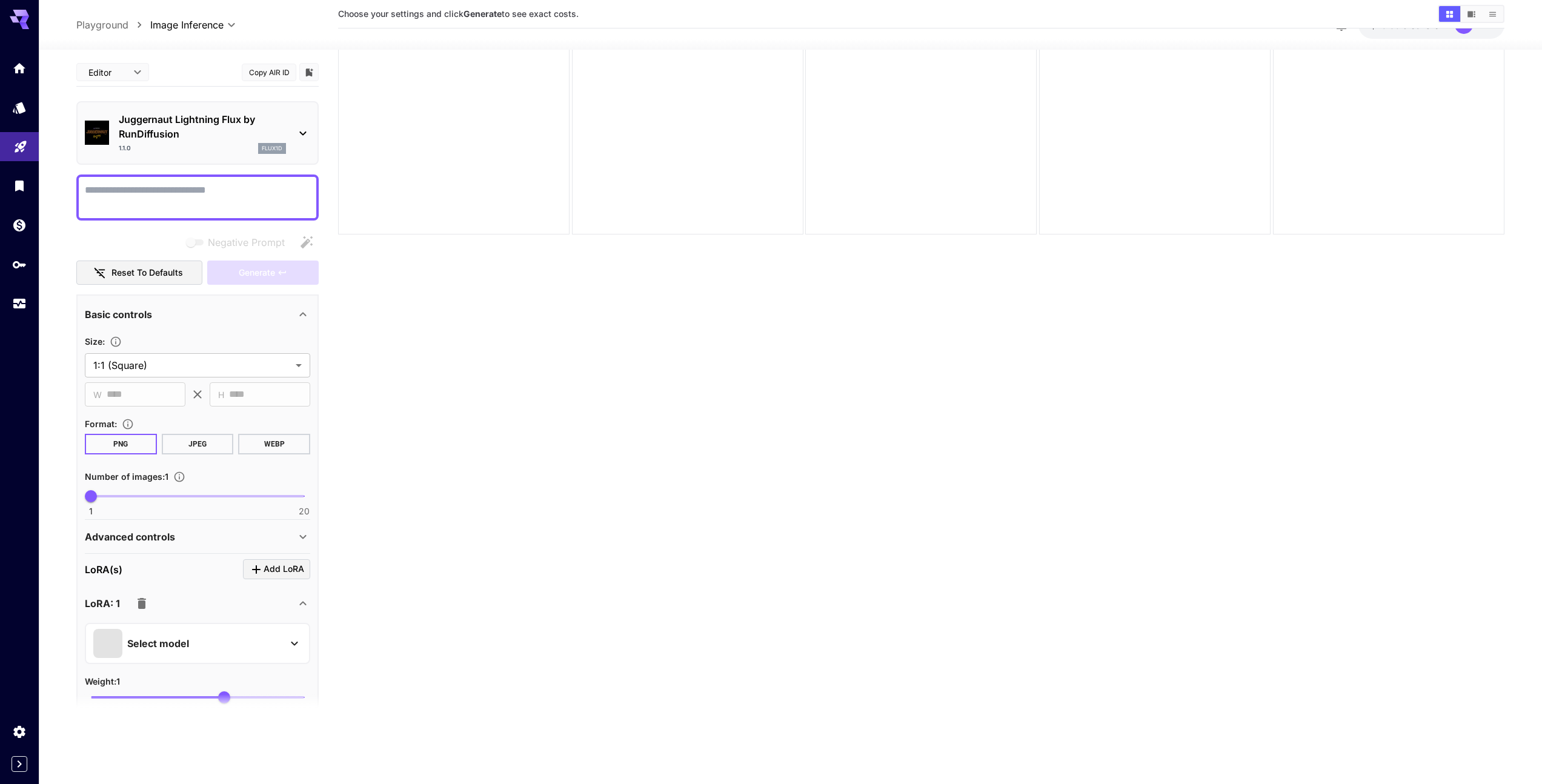
scroll to position [95, 0]
click at [300, 604] on icon at bounding box center [302, 603] width 14 height 14
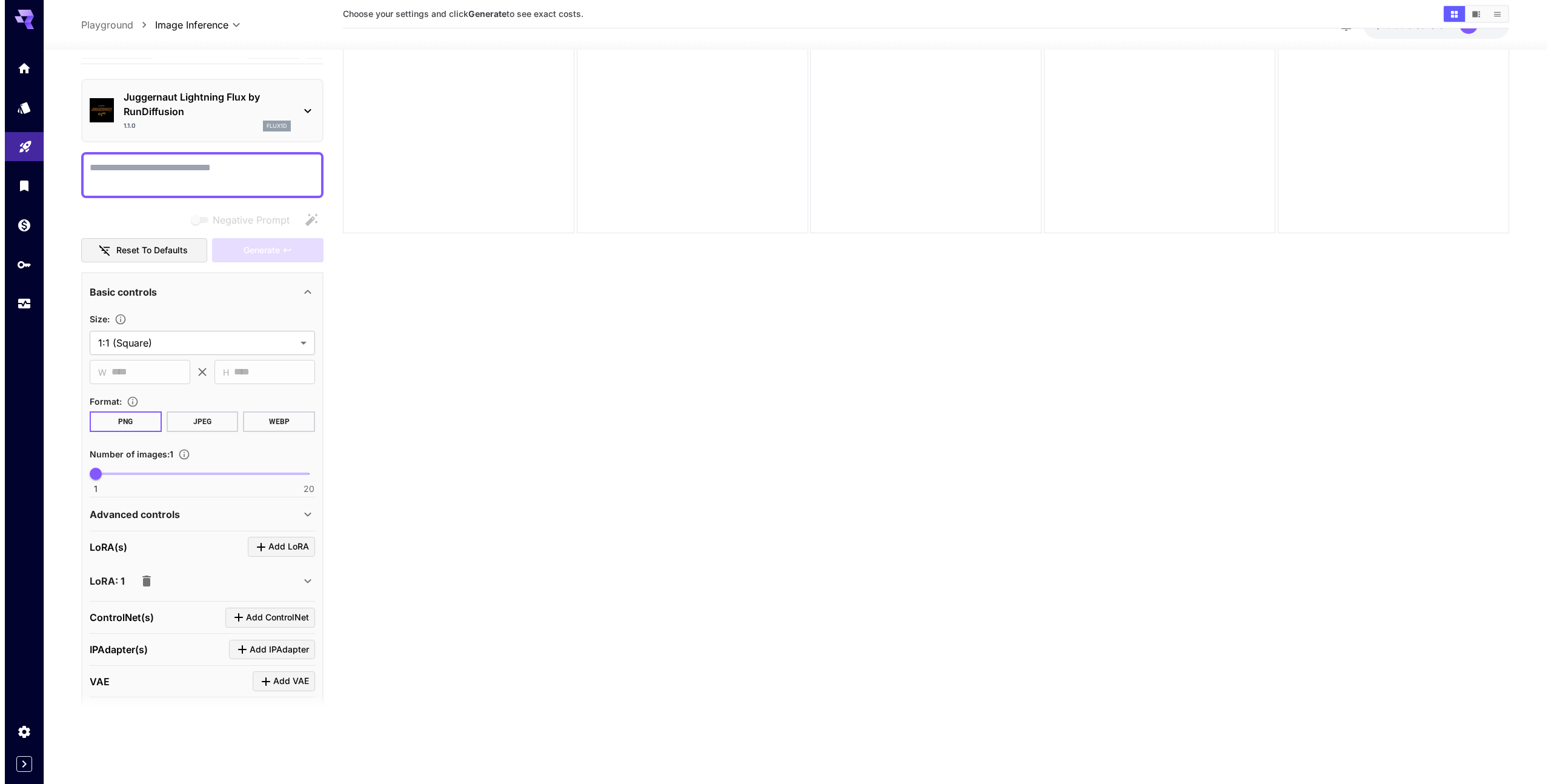
scroll to position [127, 0]
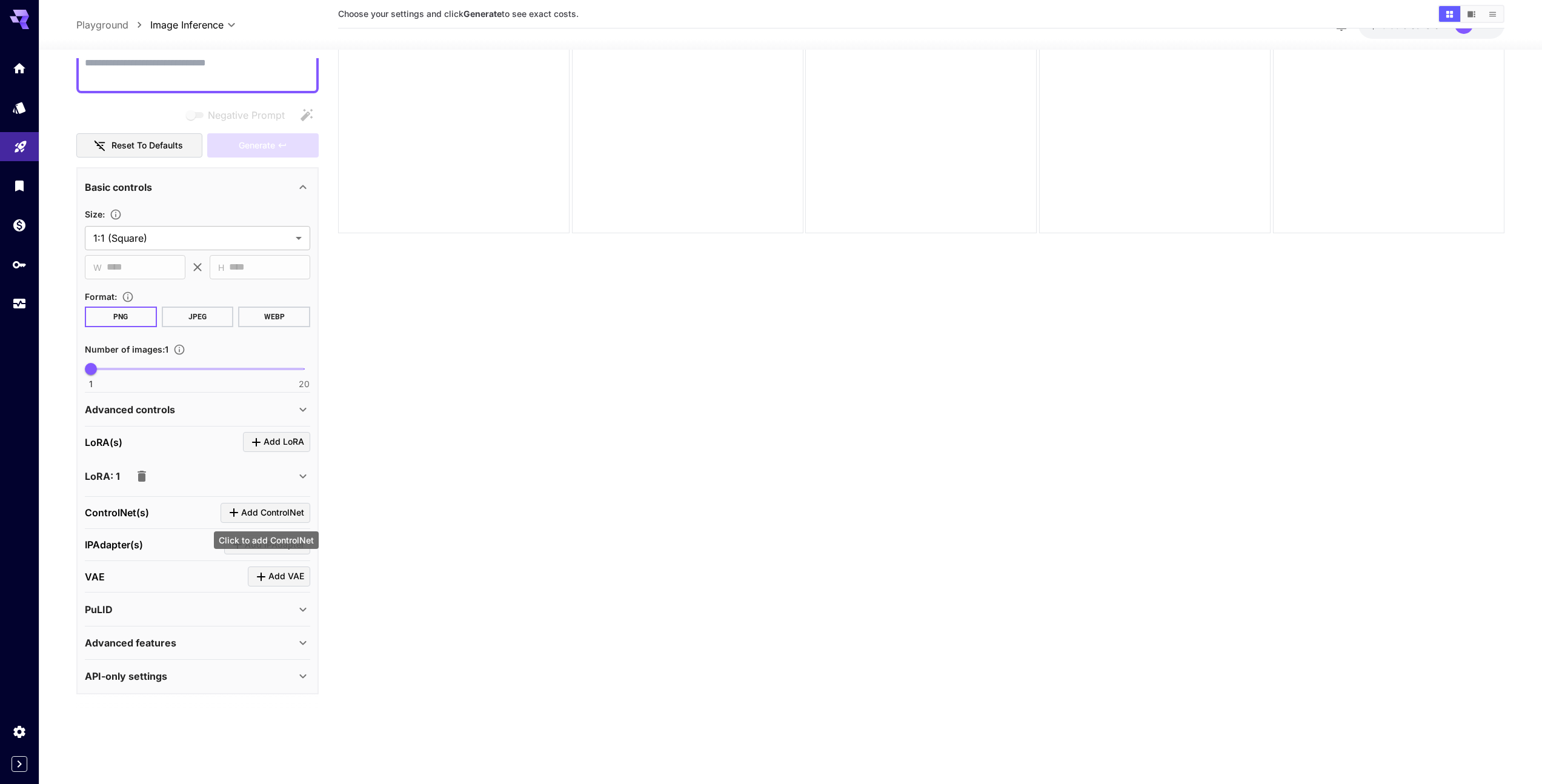
click at [273, 511] on span "Add ControlNet" at bounding box center [273, 513] width 63 height 15
click at [274, 581] on div "Select model" at bounding box center [188, 587] width 189 height 29
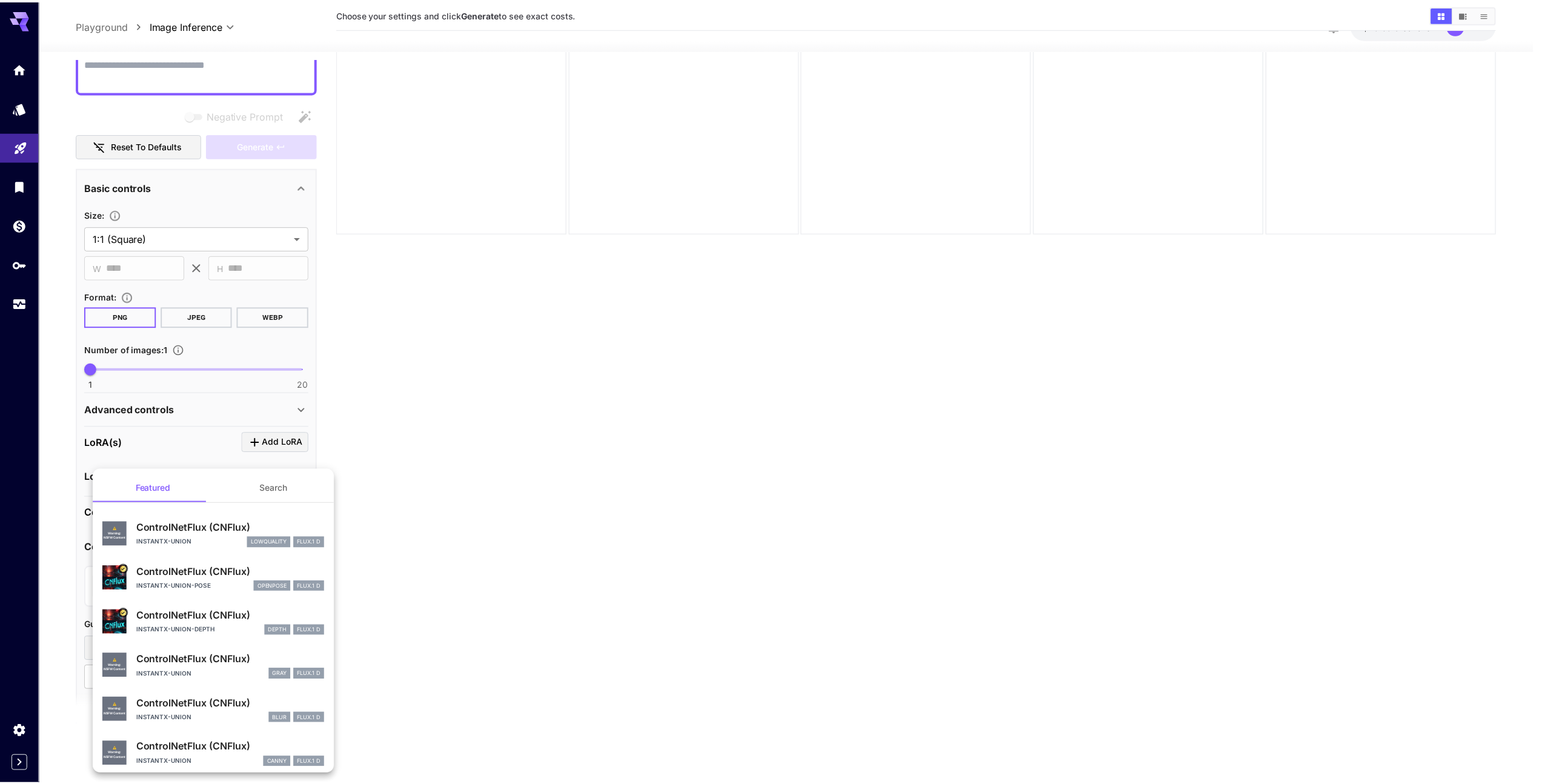
scroll to position [51, 0]
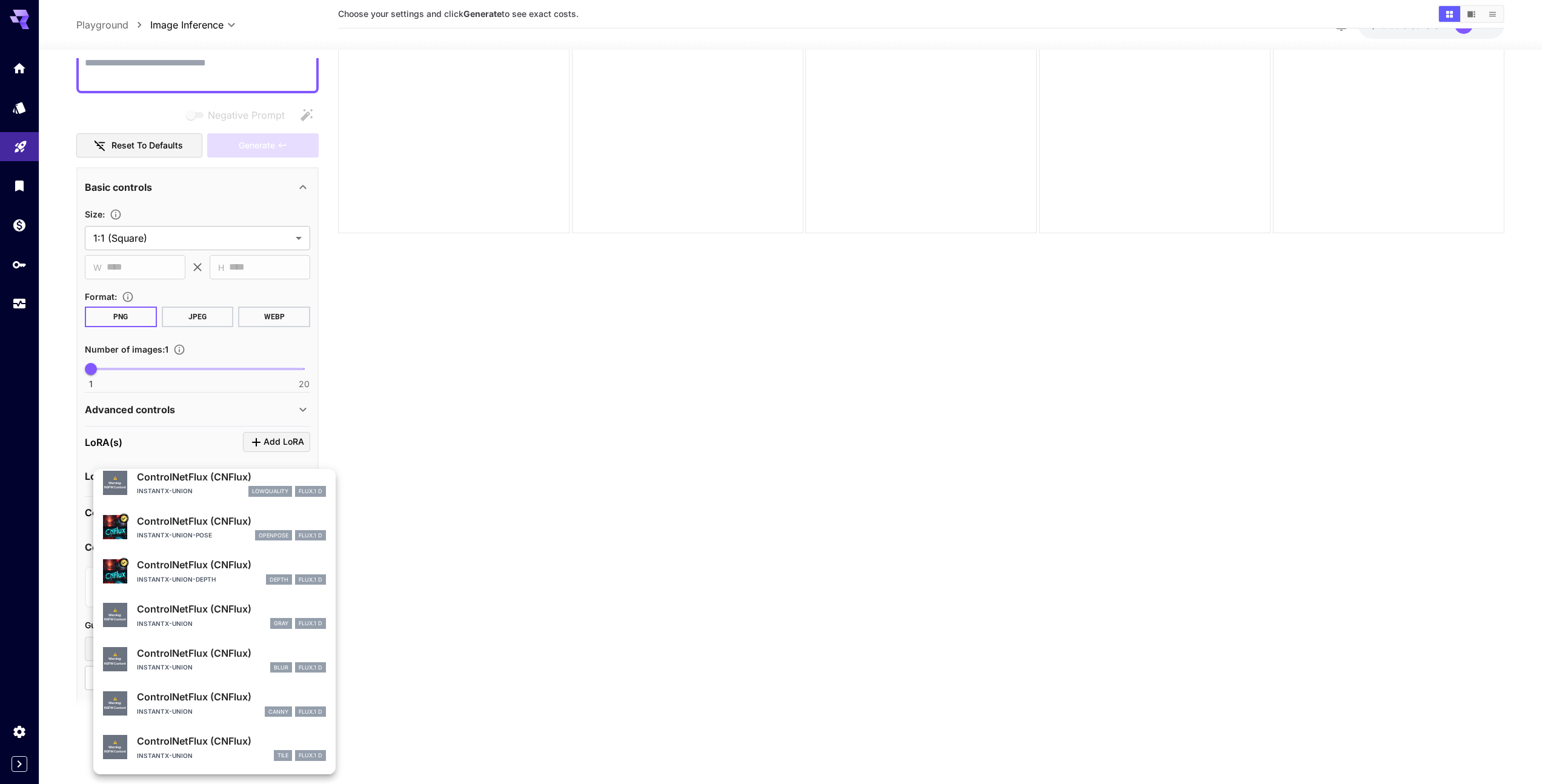
click at [504, 613] on div at bounding box center [775, 392] width 1551 height 784
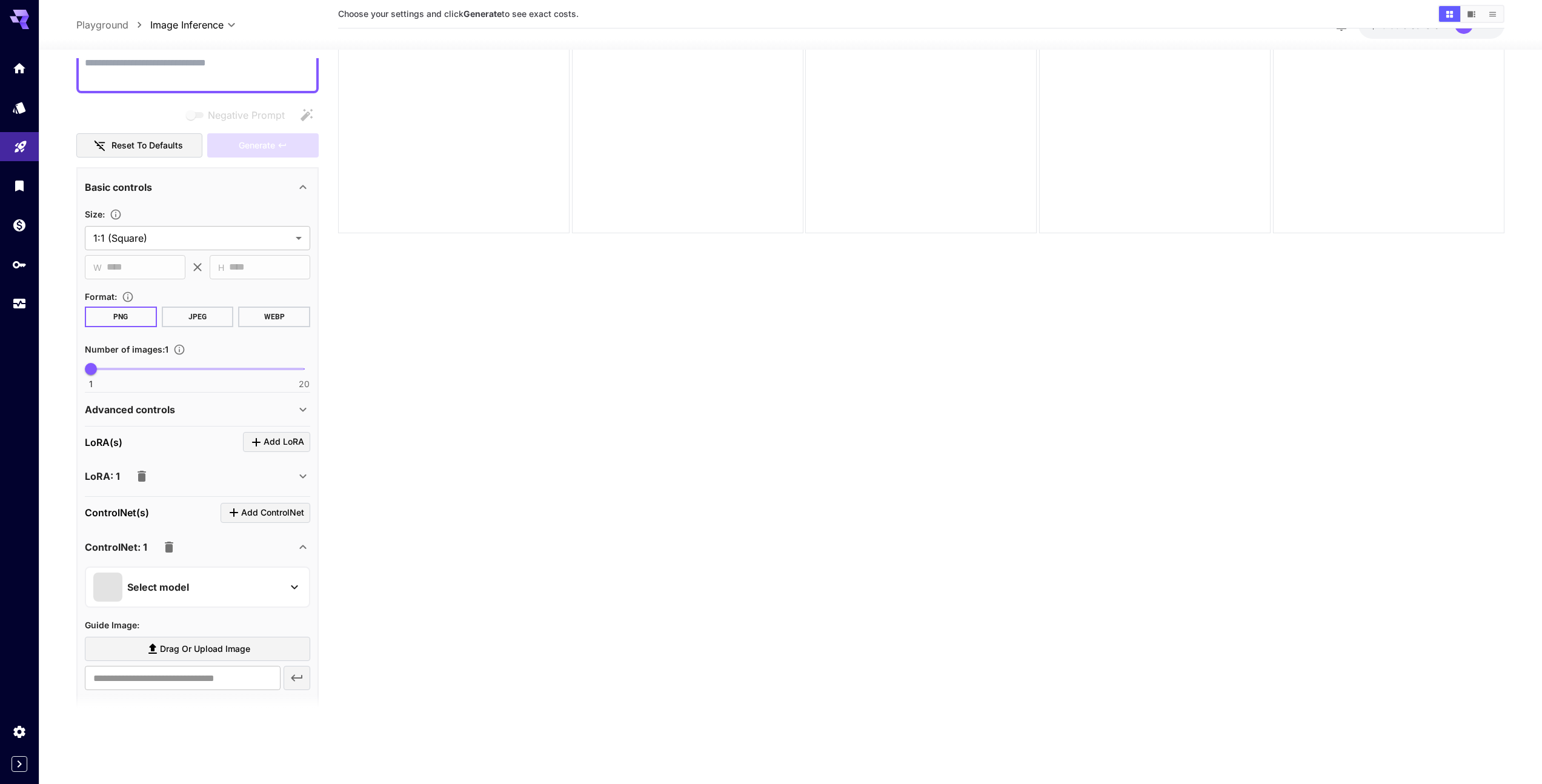
click at [284, 583] on button "Select model" at bounding box center [197, 587] width 208 height 29
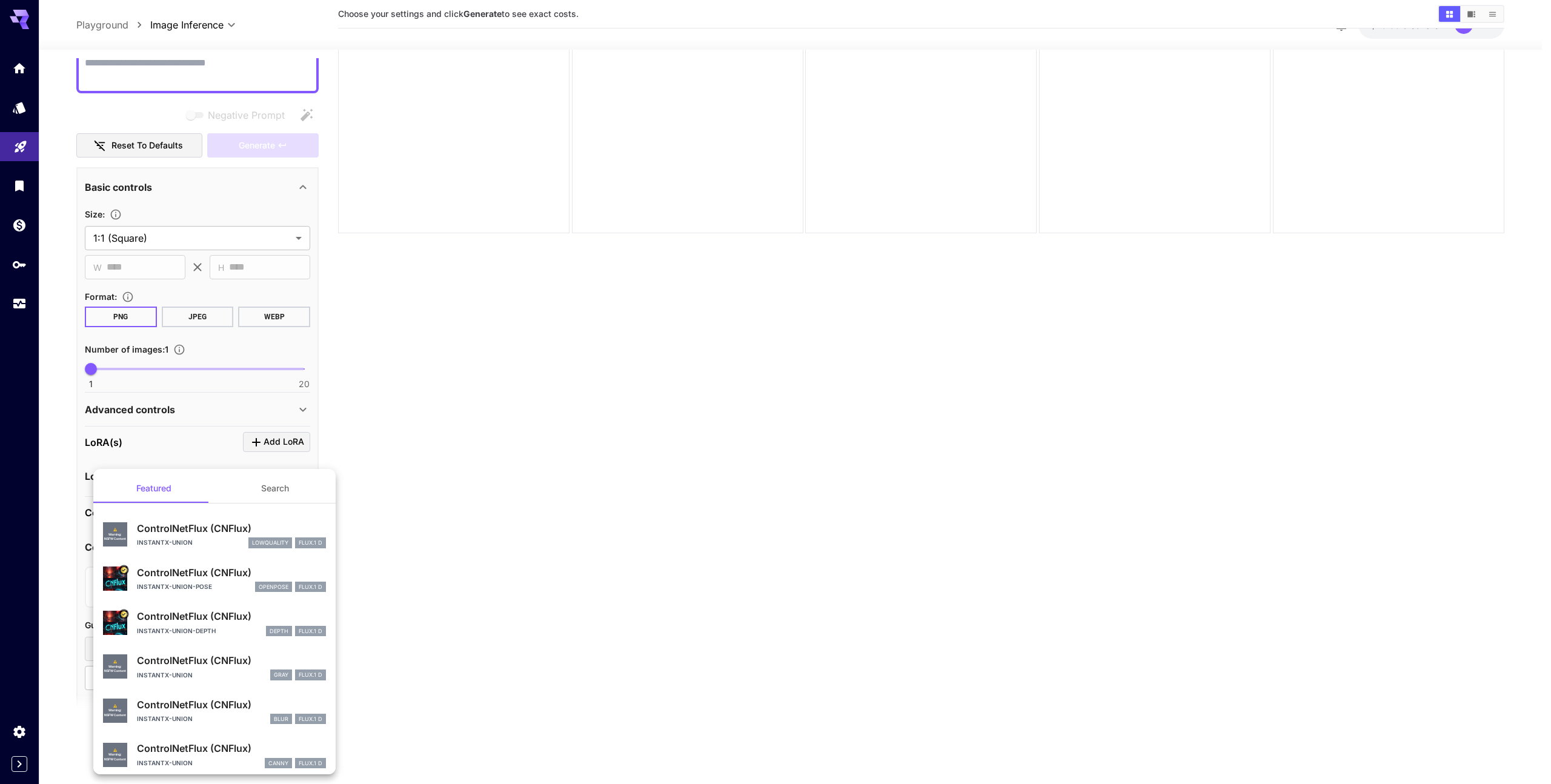
click at [460, 569] on div at bounding box center [775, 392] width 1551 height 784
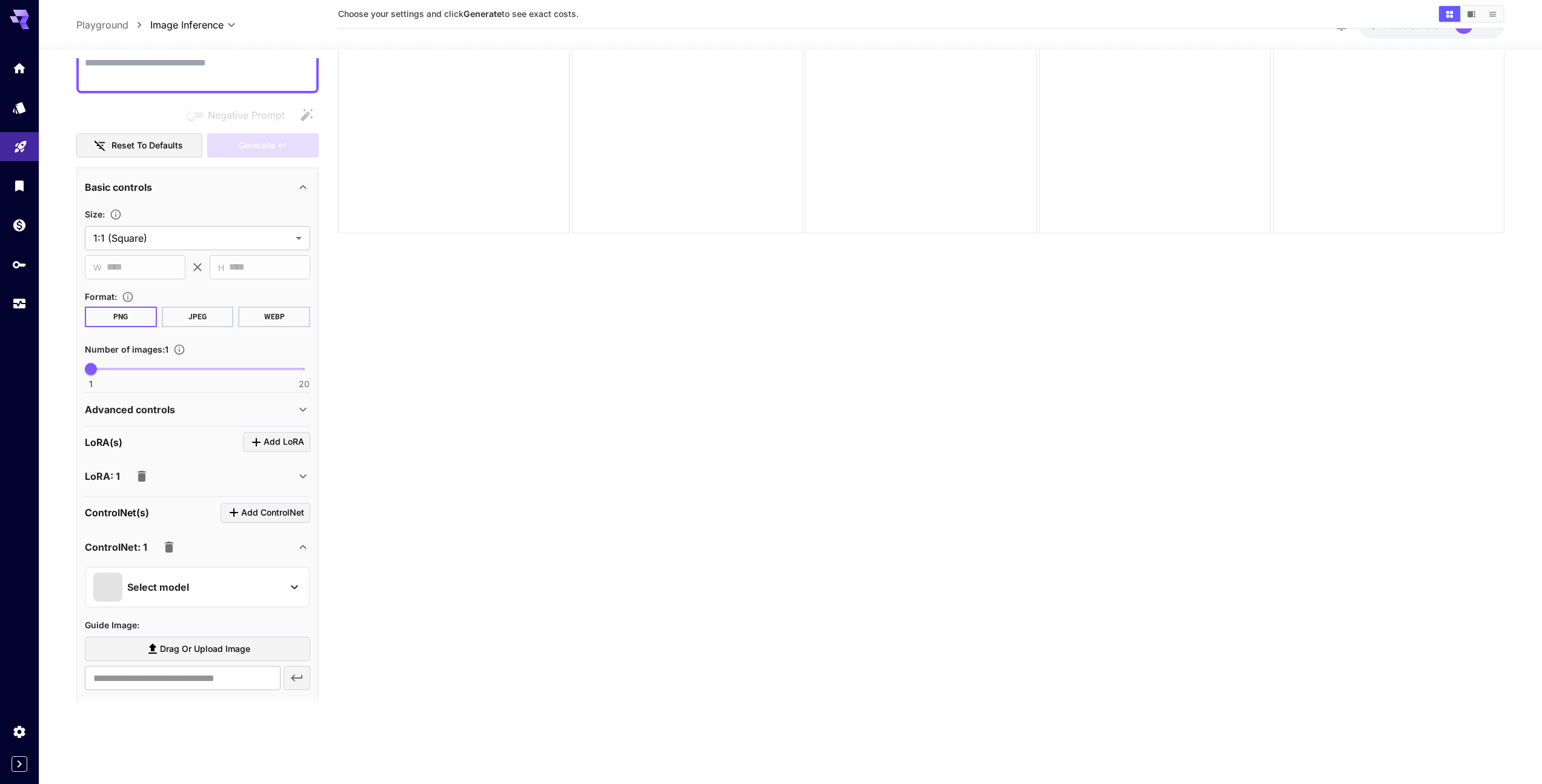
click at [291, 550] on div "ControlNet: 1" at bounding box center [190, 547] width 211 height 24
click at [286, 585] on span "Add IPAdapter" at bounding box center [274, 584] width 59 height 15
click at [295, 662] on icon at bounding box center [294, 662] width 7 height 4
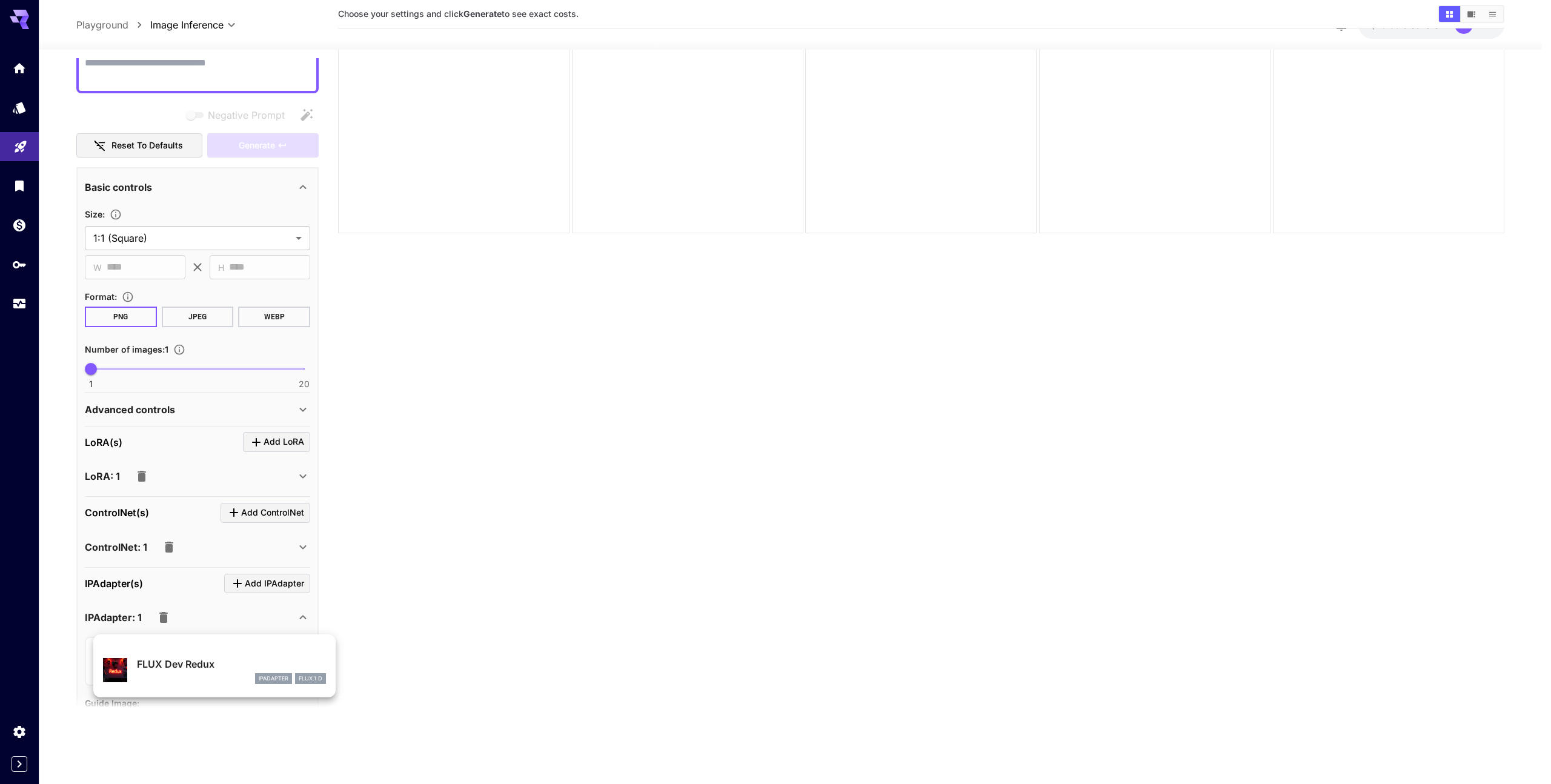
click at [527, 626] on div at bounding box center [775, 392] width 1551 height 784
click at [306, 608] on div "IPAdapter: 1" at bounding box center [197, 617] width 225 height 29
click at [169, 582] on div "IPAdapter(s) Add IPAdapter" at bounding box center [197, 584] width 225 height 20
click at [308, 679] on icon at bounding box center [302, 686] width 14 height 14
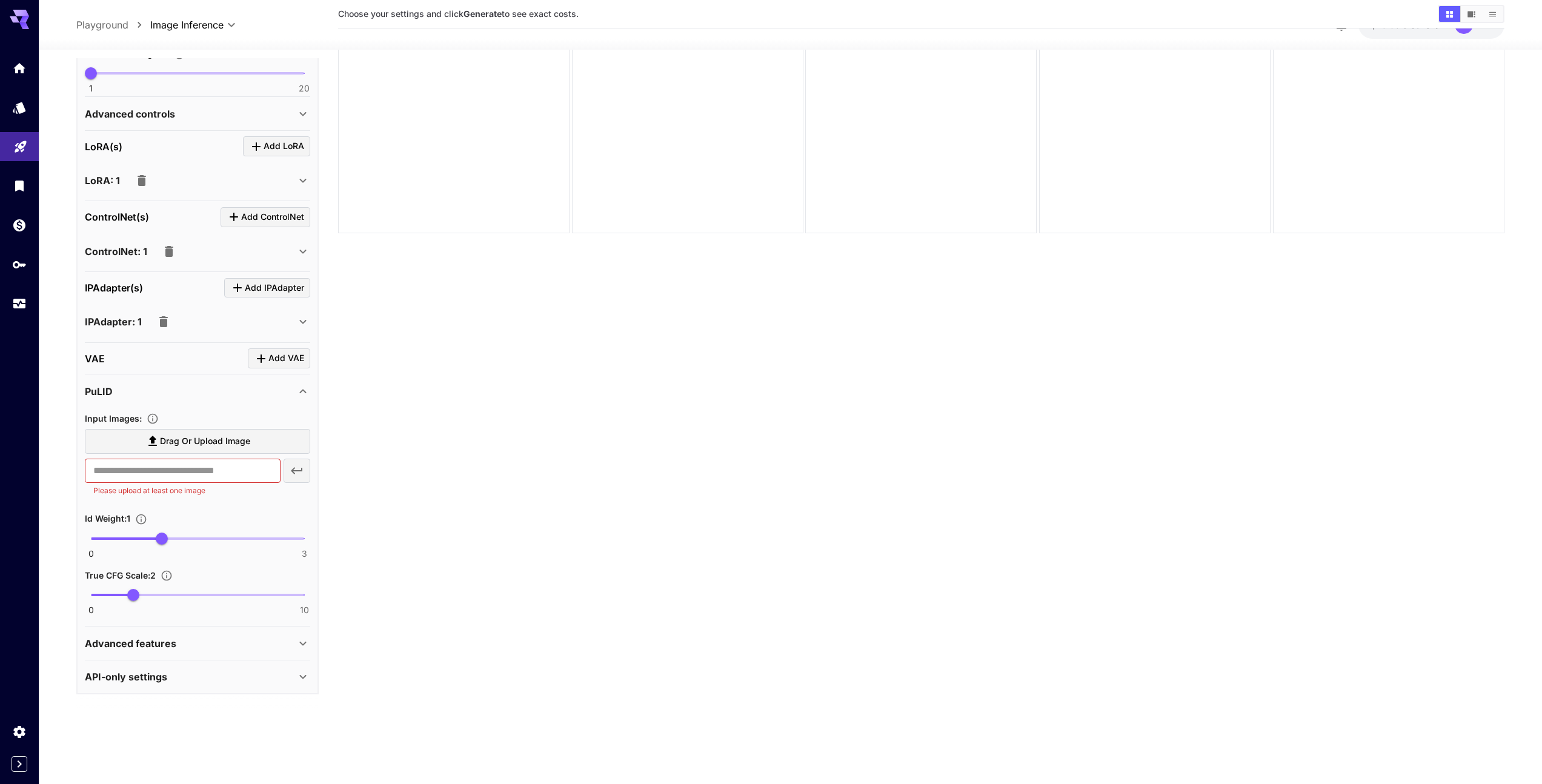
click at [284, 392] on div "PuLID" at bounding box center [190, 391] width 211 height 14
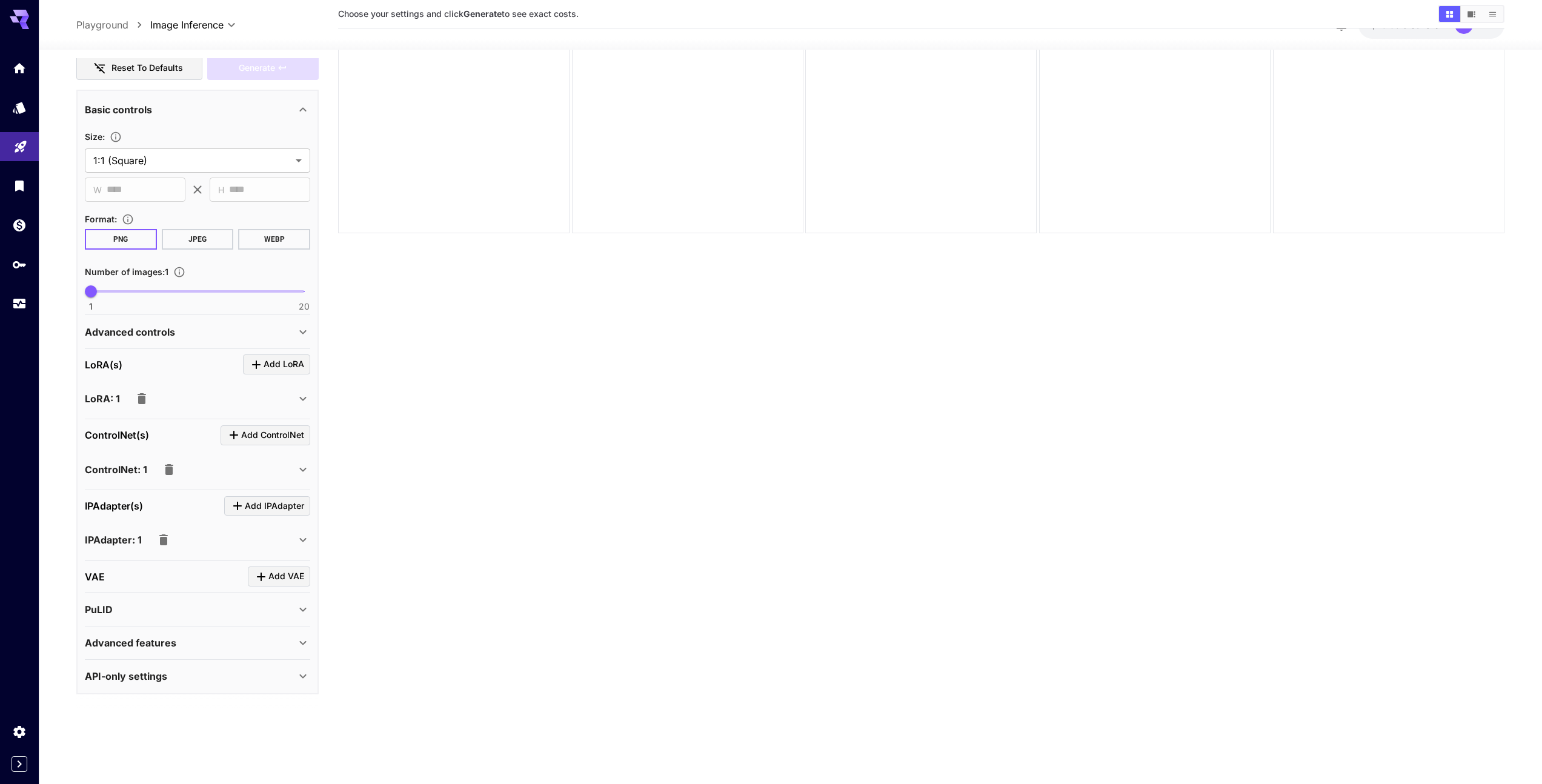
scroll to position [205, 0]
click at [290, 639] on div "Advanced features" at bounding box center [190, 642] width 211 height 14
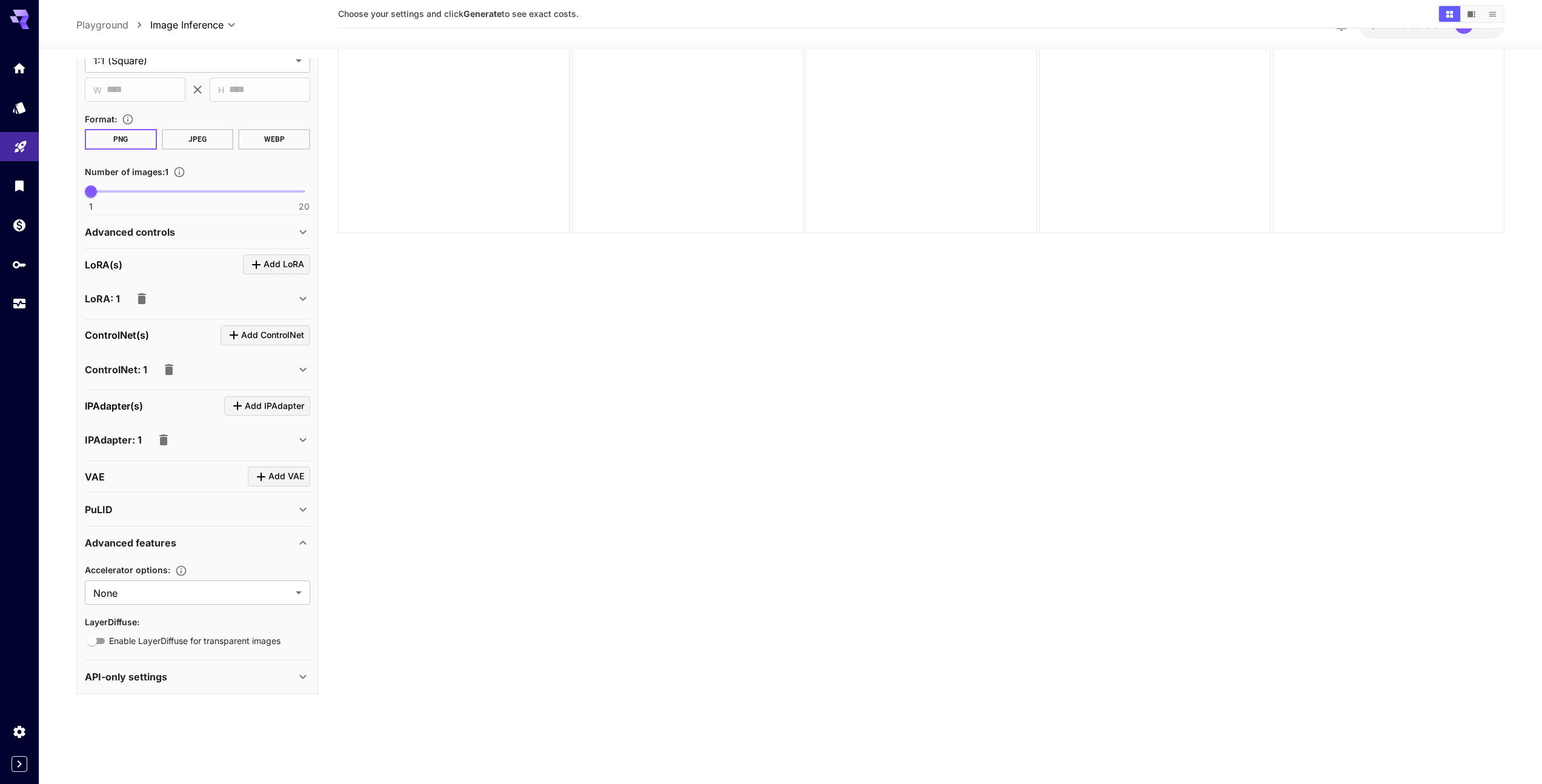
click at [287, 536] on div "Advanced features" at bounding box center [190, 542] width 211 height 14
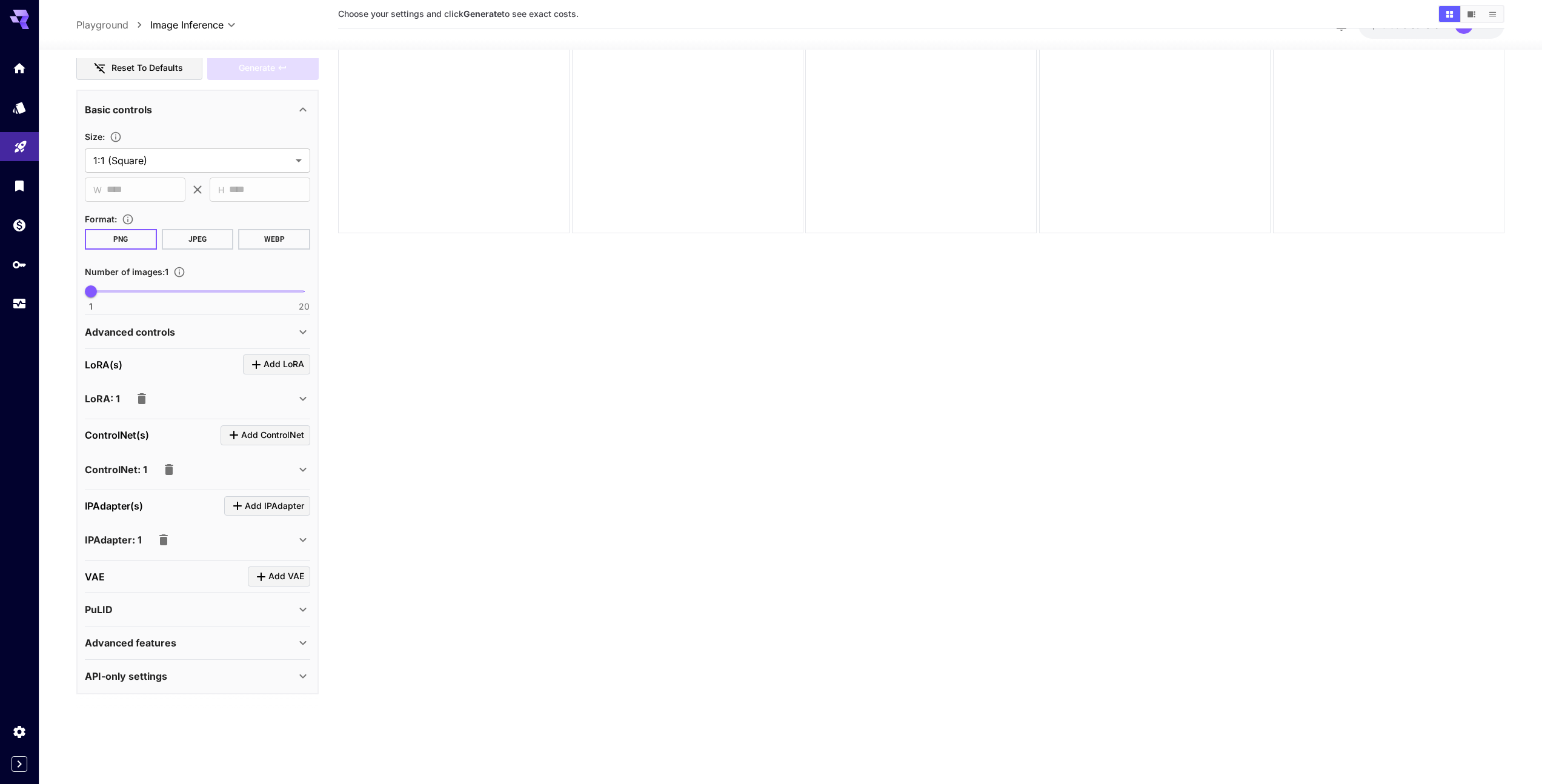
click at [295, 664] on div "API-only settings" at bounding box center [197, 676] width 225 height 29
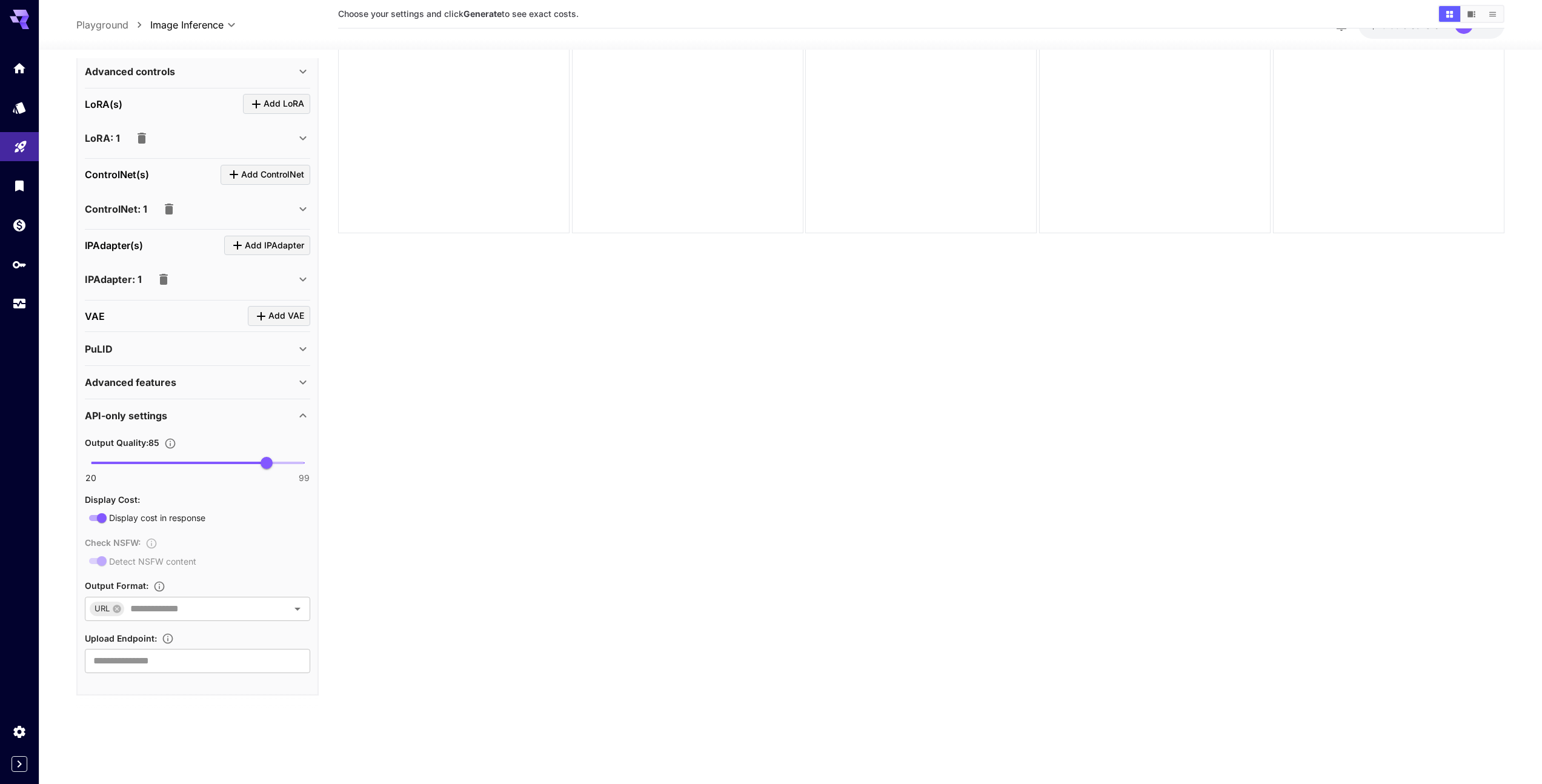
scroll to position [467, 0]
click at [301, 419] on icon at bounding box center [302, 414] width 14 height 14
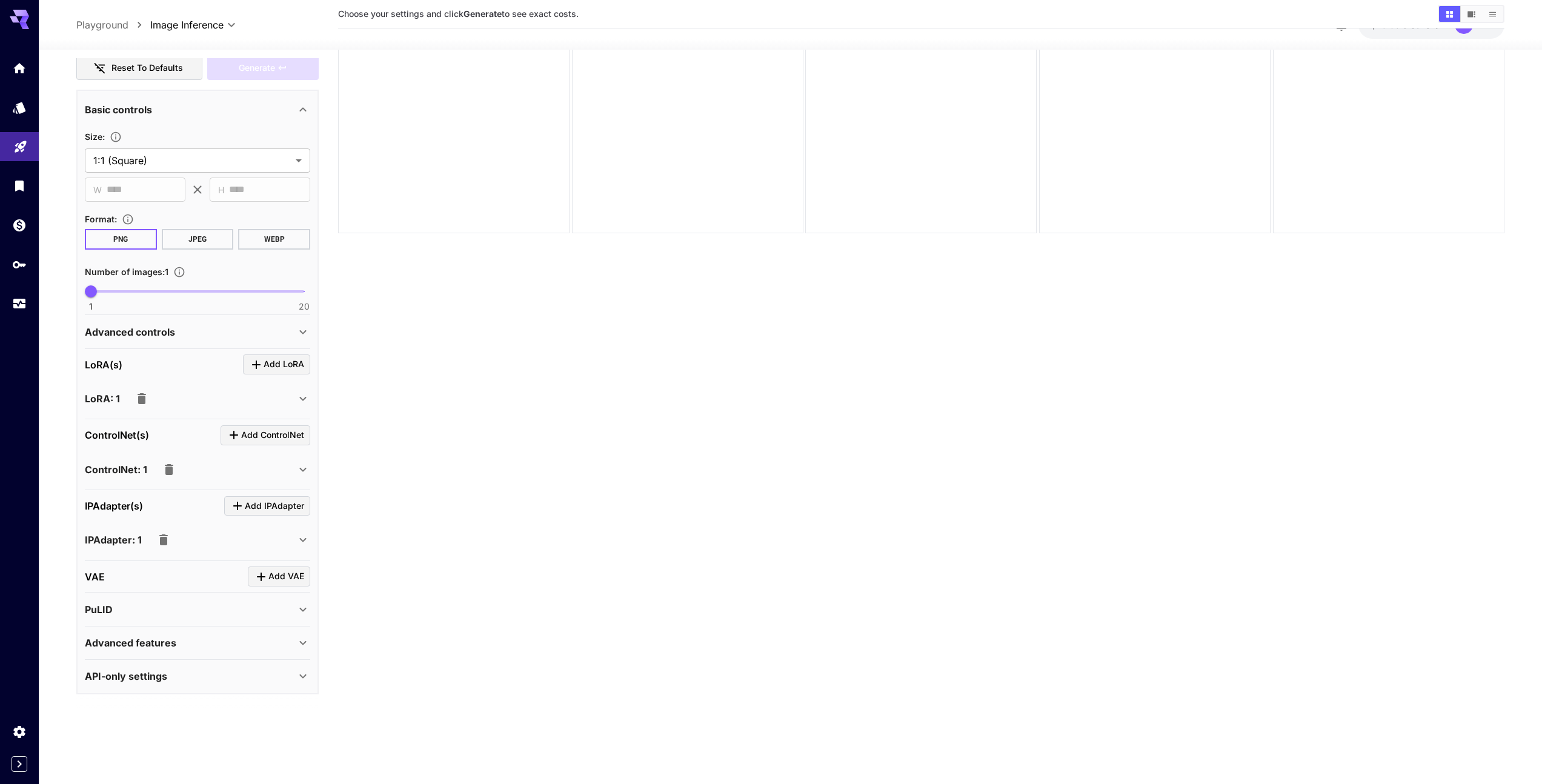
scroll to position [205, 0]
click at [286, 611] on div "PuLID" at bounding box center [190, 608] width 211 height 14
click at [295, 642] on icon at bounding box center [302, 642] width 14 height 14
drag, startPoint x: 295, startPoint y: 643, endPoint x: 296, endPoint y: 630, distance: 13.0
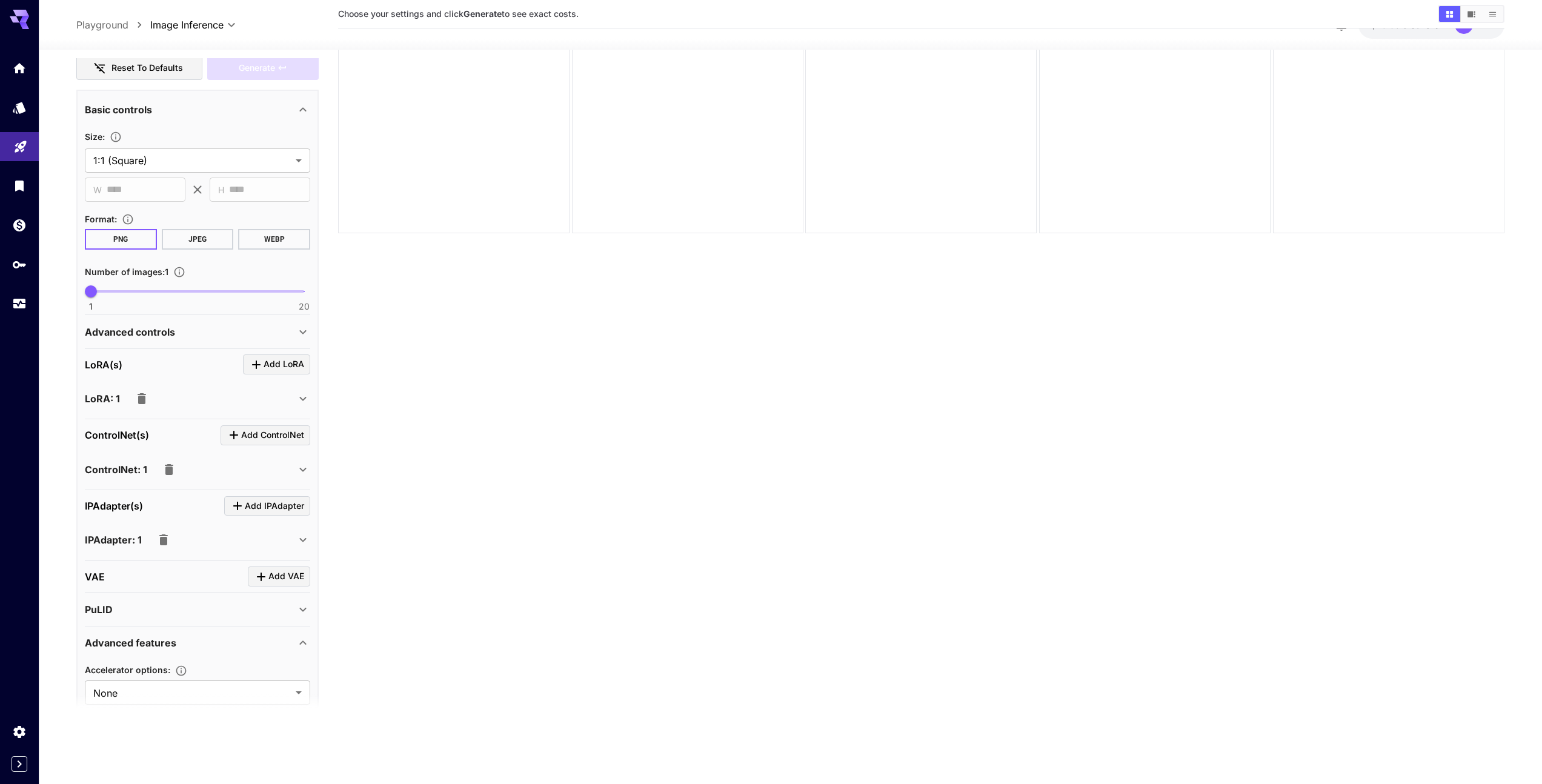
click at [296, 644] on icon at bounding box center [302, 642] width 14 height 14
click at [295, 572] on span "Add VAE" at bounding box center [286, 576] width 35 height 15
click at [282, 656] on div "Select model" at bounding box center [188, 651] width 189 height 29
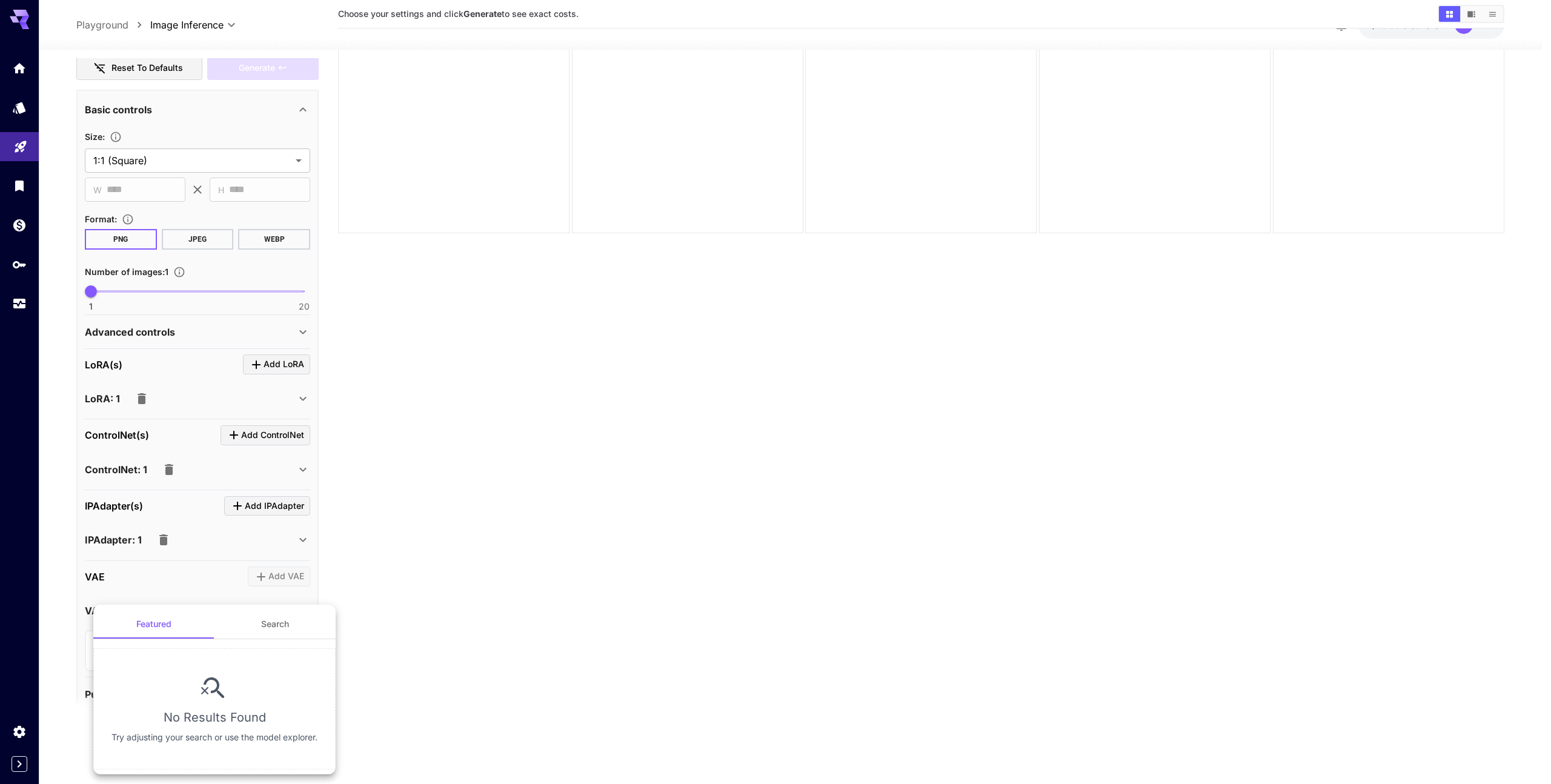
click at [434, 583] on div at bounding box center [775, 392] width 1551 height 784
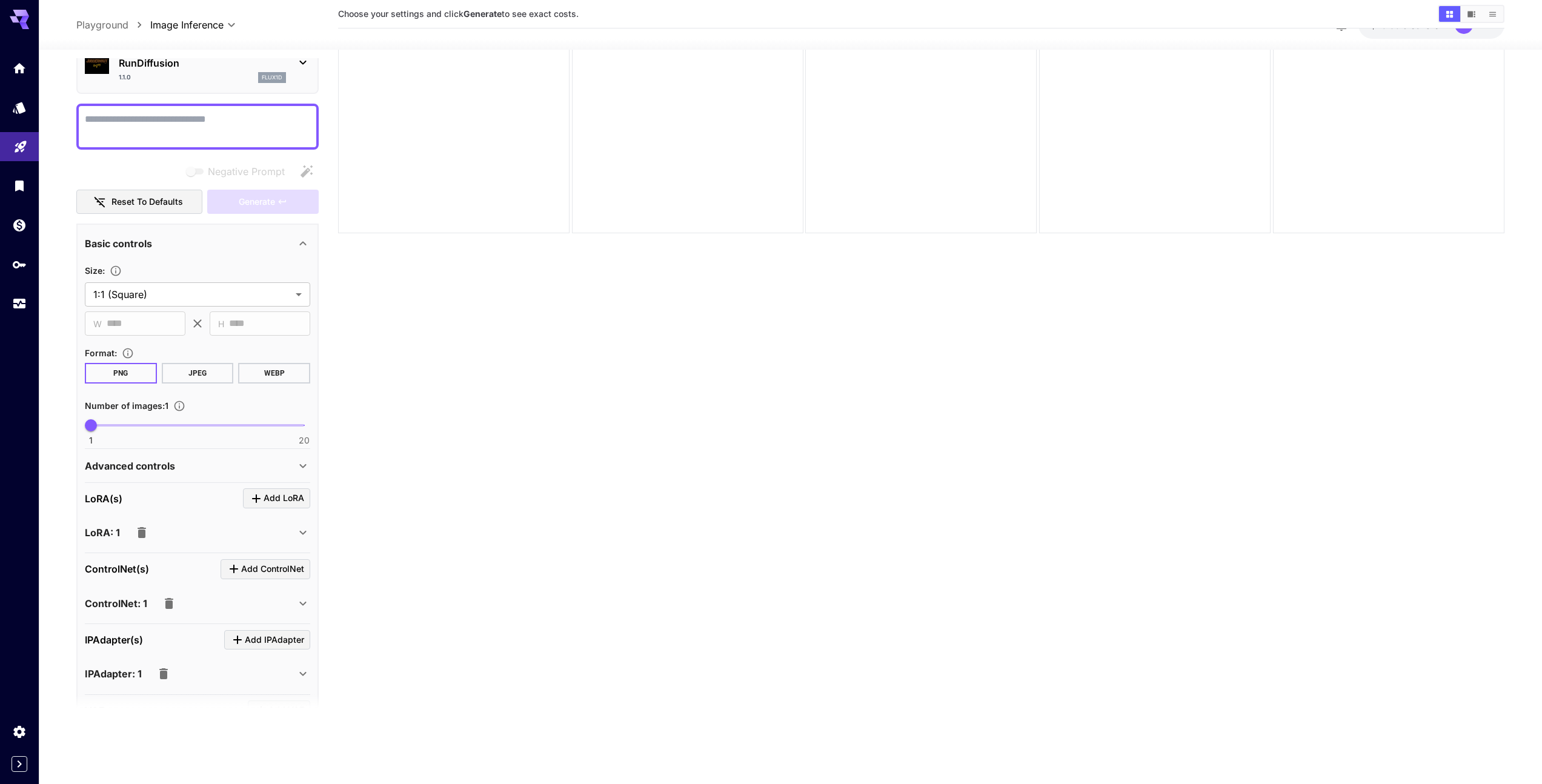
scroll to position [0, 0]
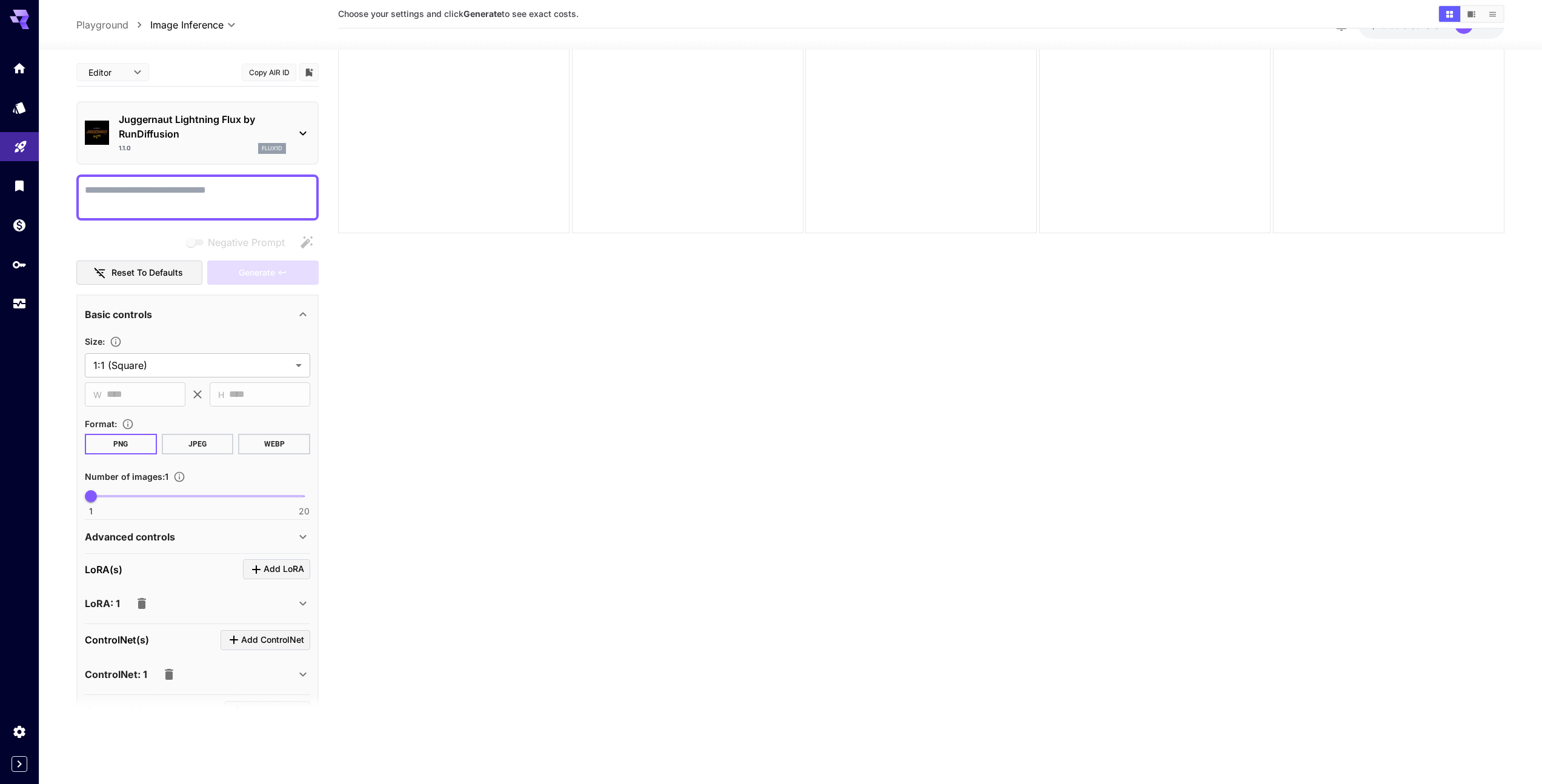
click at [368, 284] on section "Choose your settings and click Generate to see exact costs." at bounding box center [921, 355] width 1166 height 784
drag, startPoint x: 501, startPoint y: 483, endPoint x: 282, endPoint y: 359, distance: 251.7
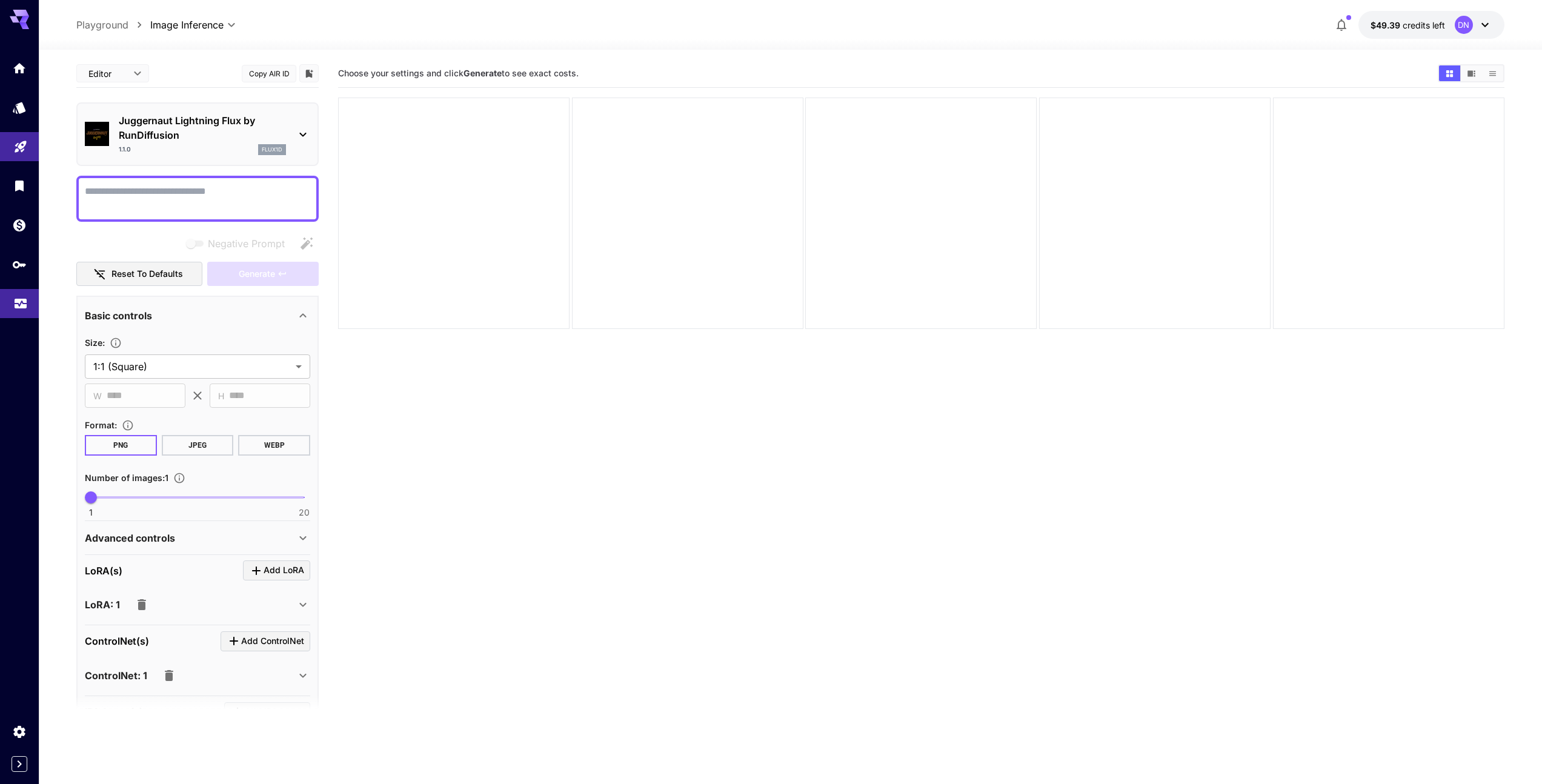
click at [18, 304] on icon "Usage" at bounding box center [20, 302] width 12 height 6
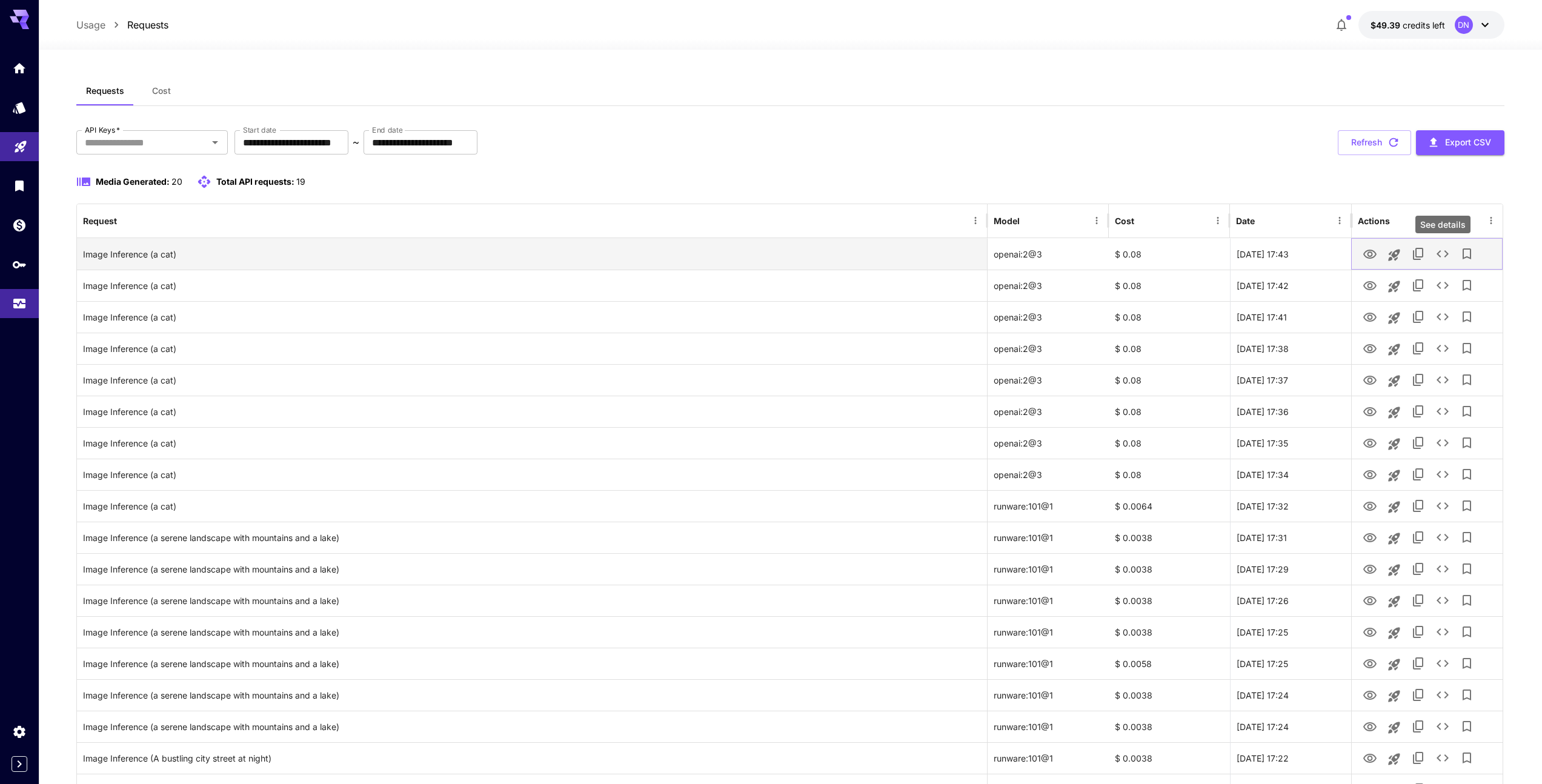
click at [1439, 254] on icon "See details" at bounding box center [1442, 253] width 14 height 14
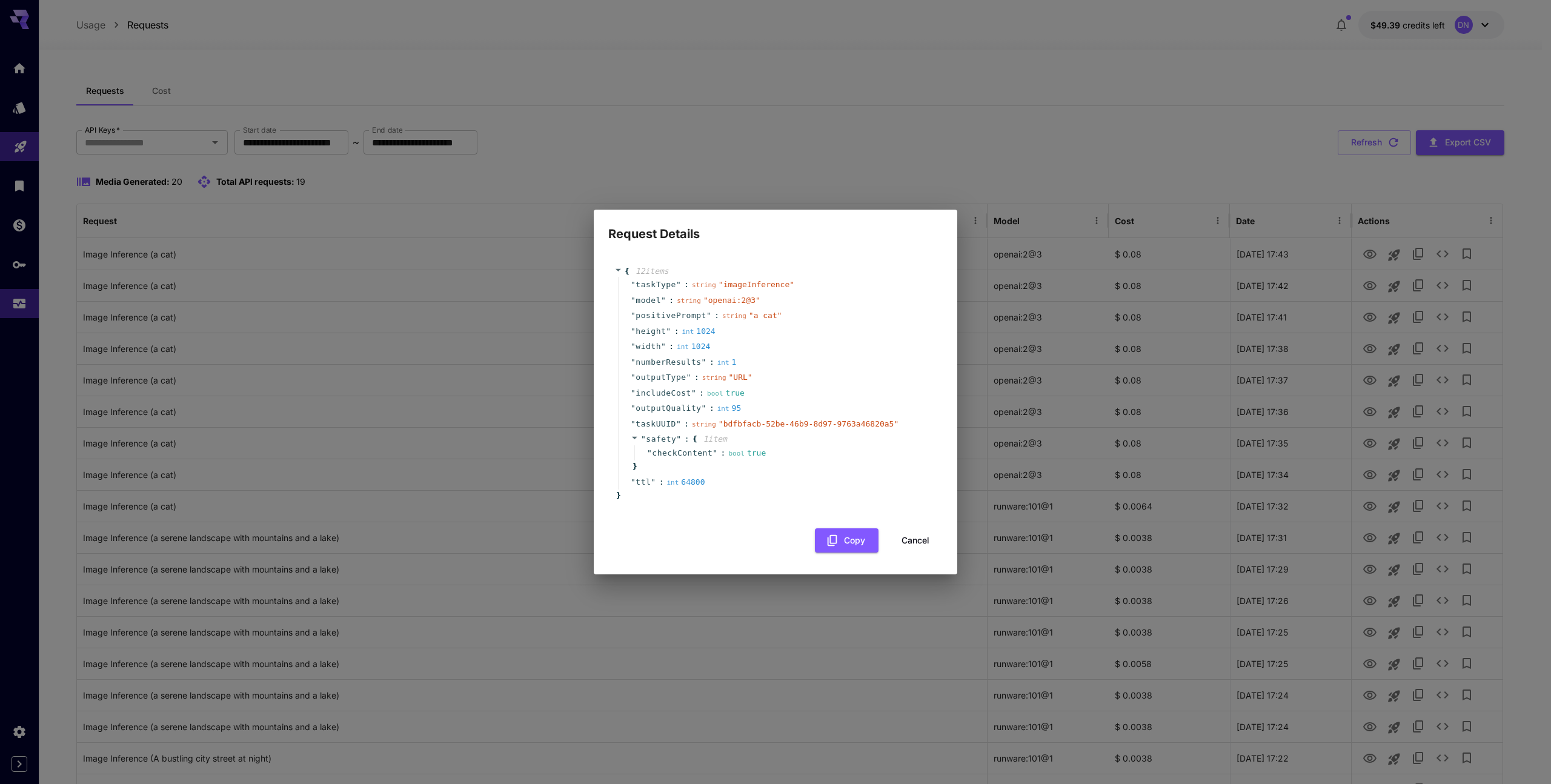
click at [922, 545] on button "Cancel" at bounding box center [915, 540] width 55 height 24
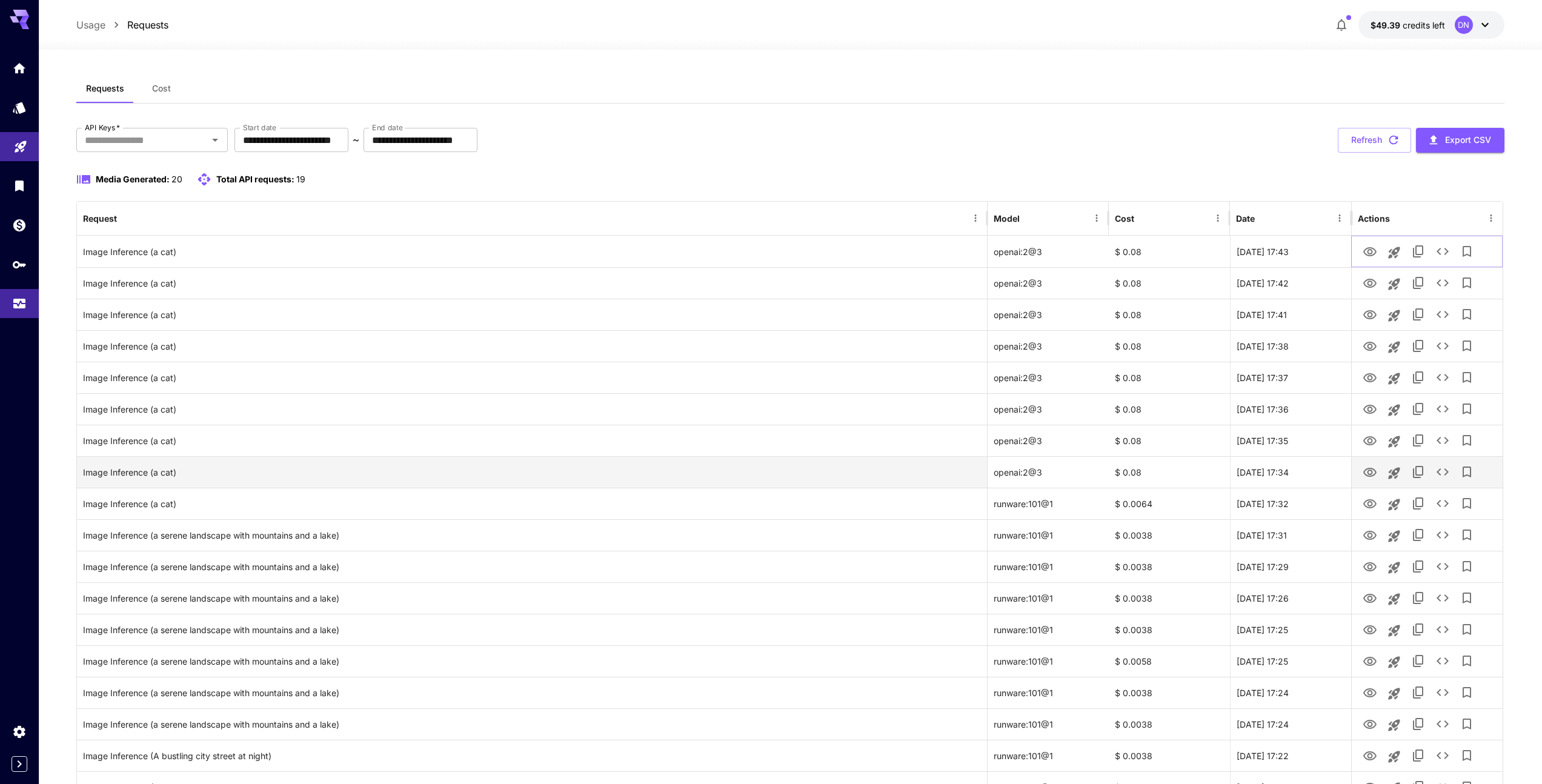
scroll to position [154, 0]
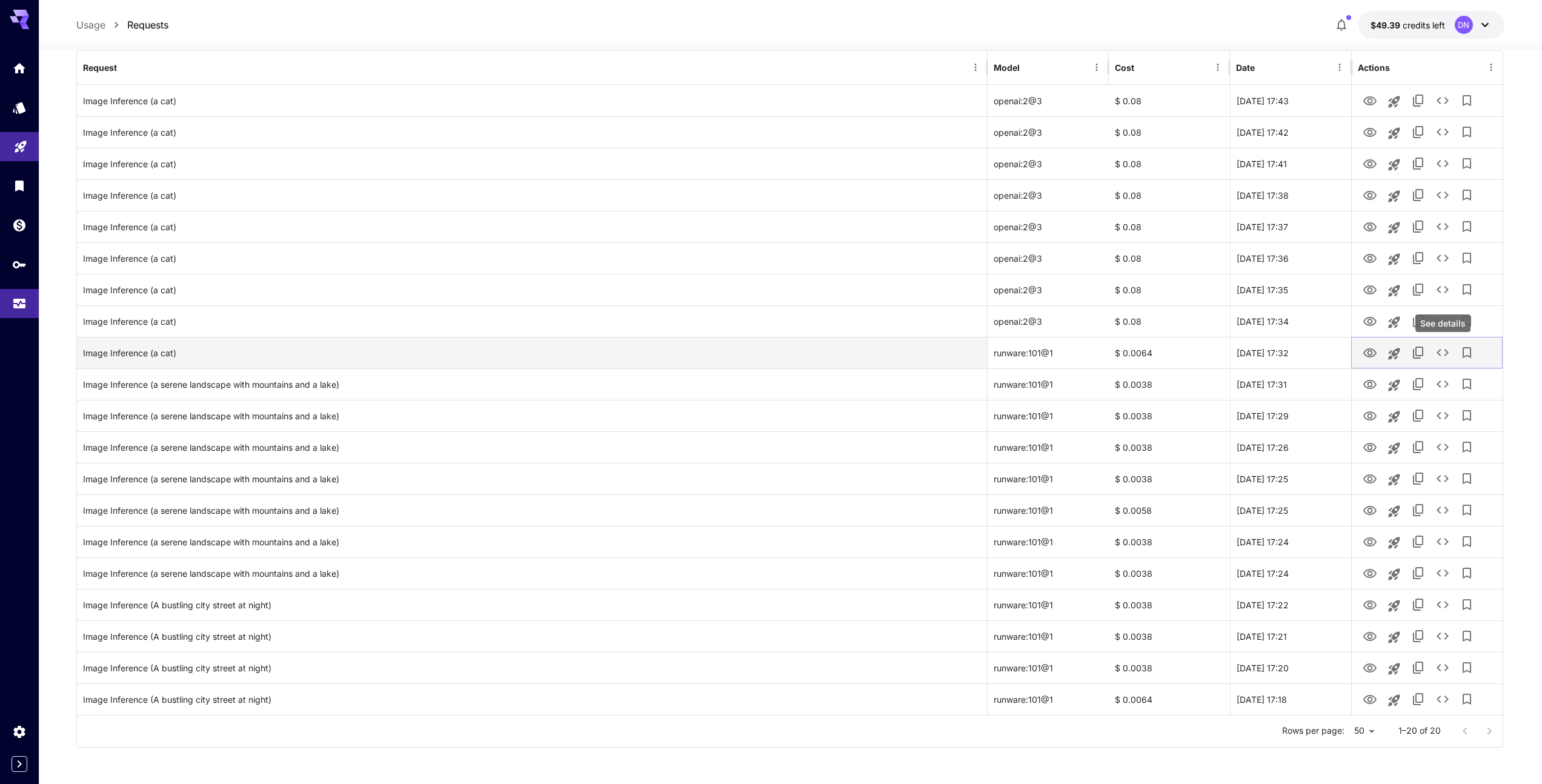
click at [1440, 354] on icon "See details" at bounding box center [1442, 352] width 14 height 14
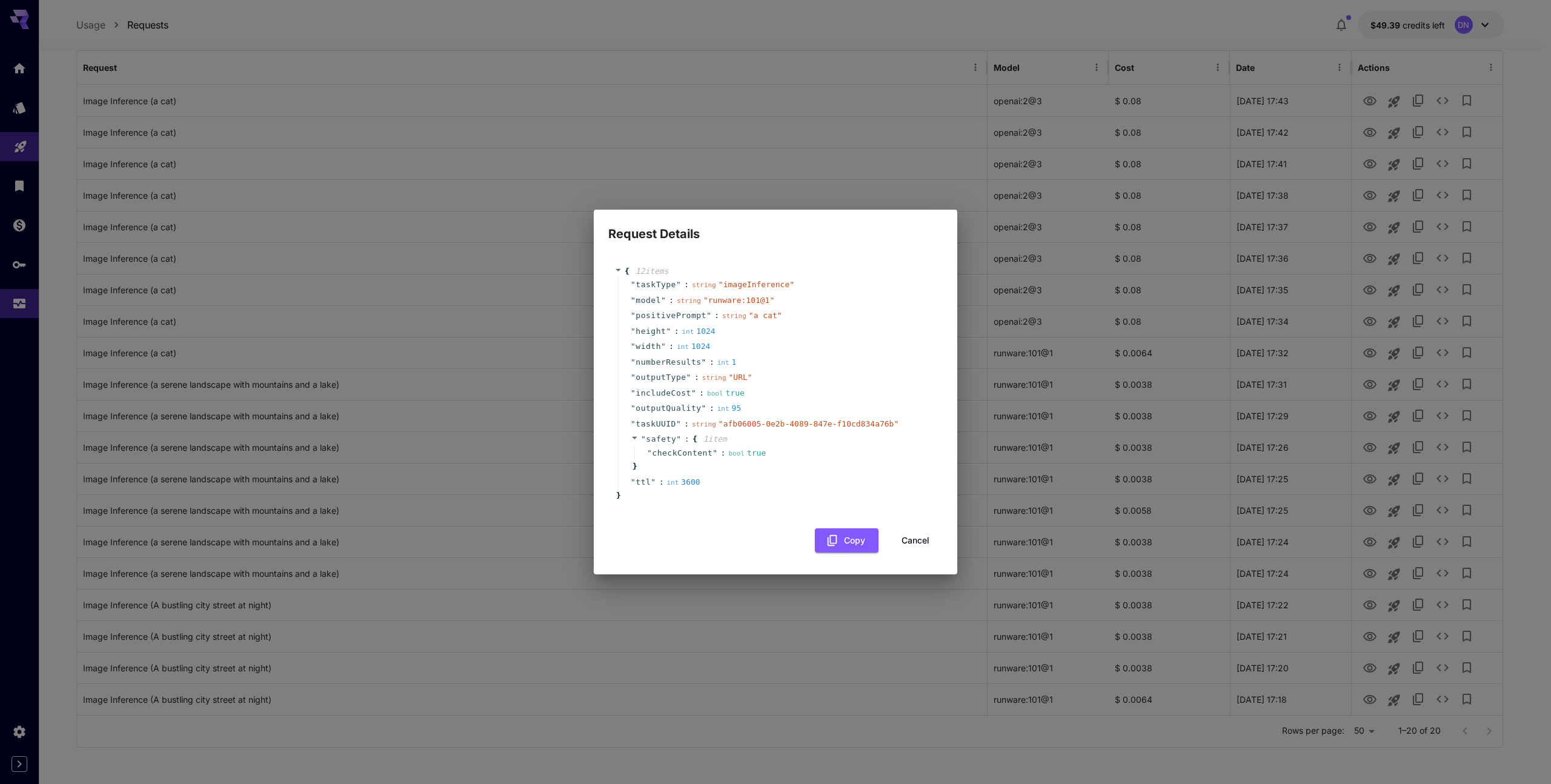
click at [920, 534] on button "Cancel" at bounding box center [915, 540] width 55 height 24
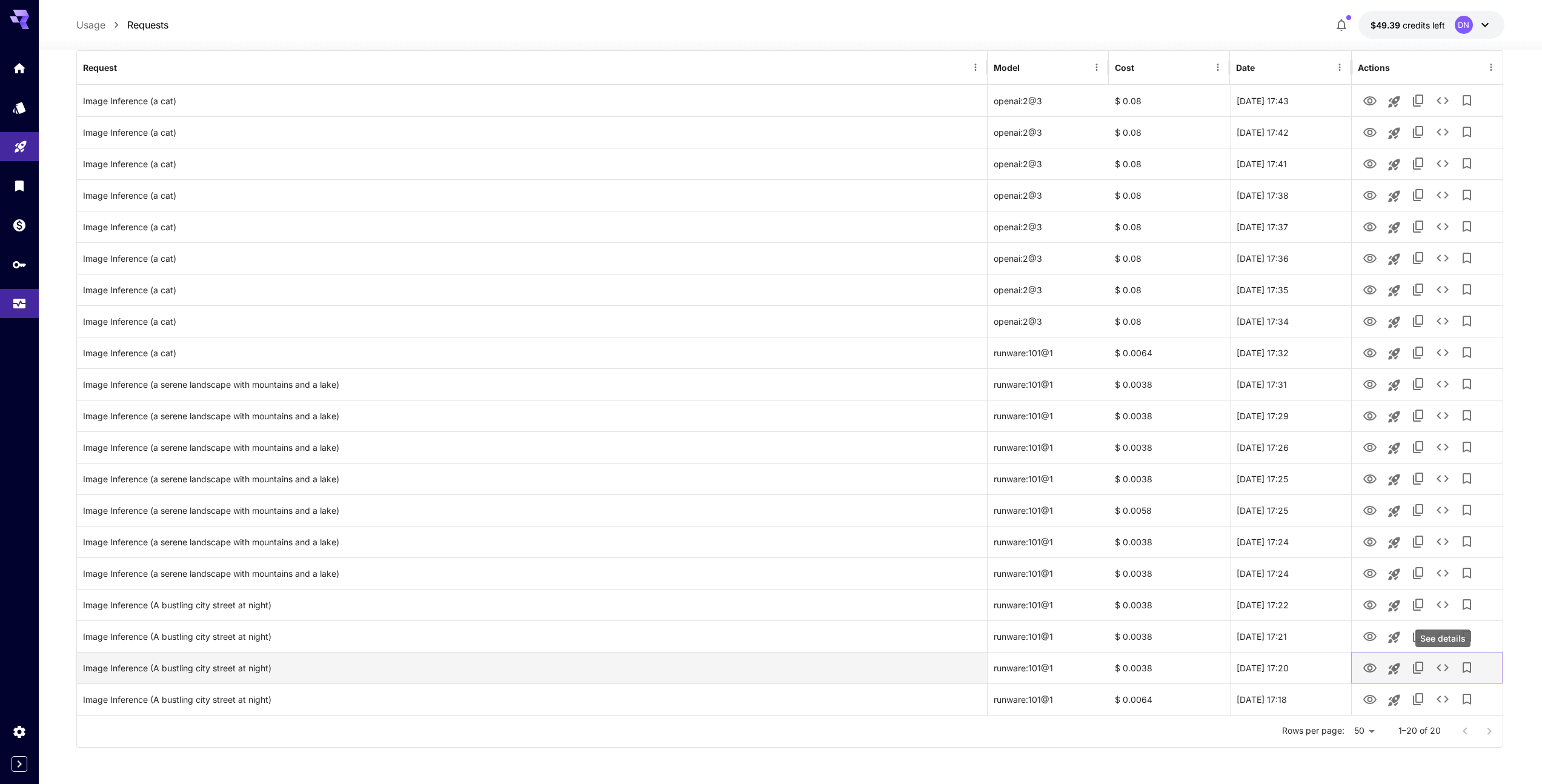
click at [1442, 671] on icon "See details" at bounding box center [1442, 667] width 14 height 14
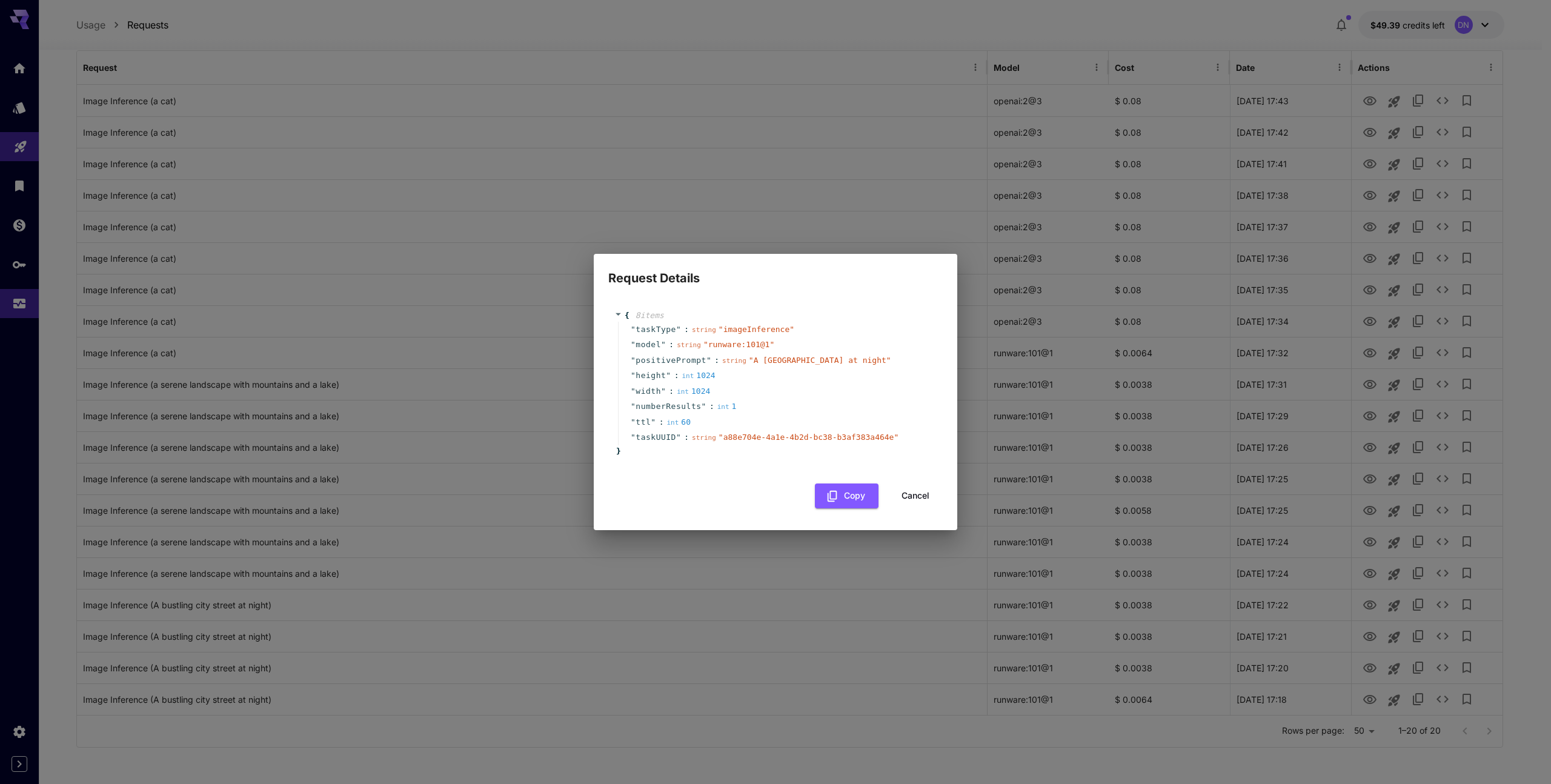
click at [918, 502] on button "Cancel" at bounding box center [915, 495] width 55 height 24
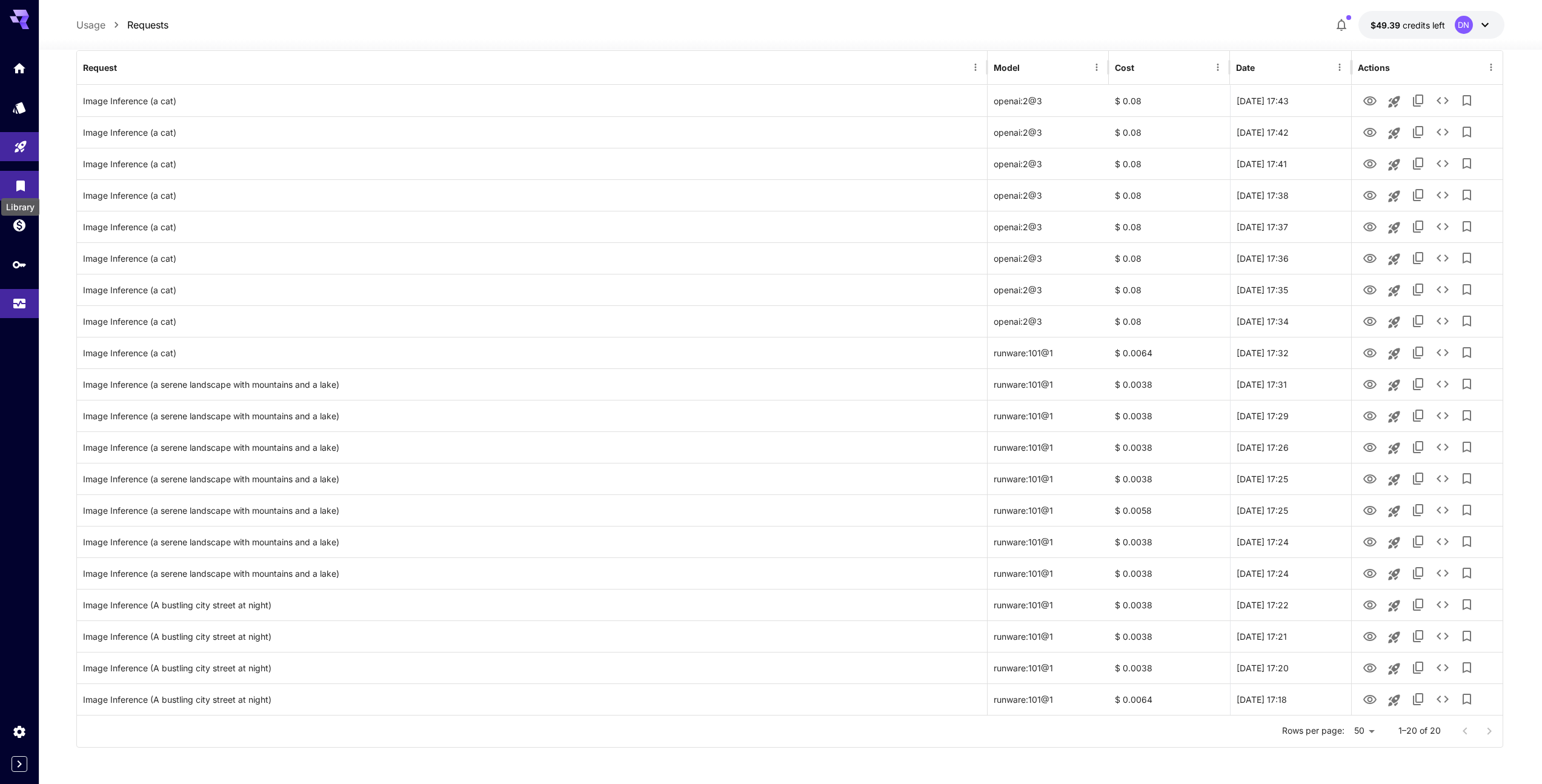
click at [20, 190] on div "Library" at bounding box center [20, 203] width 41 height 27
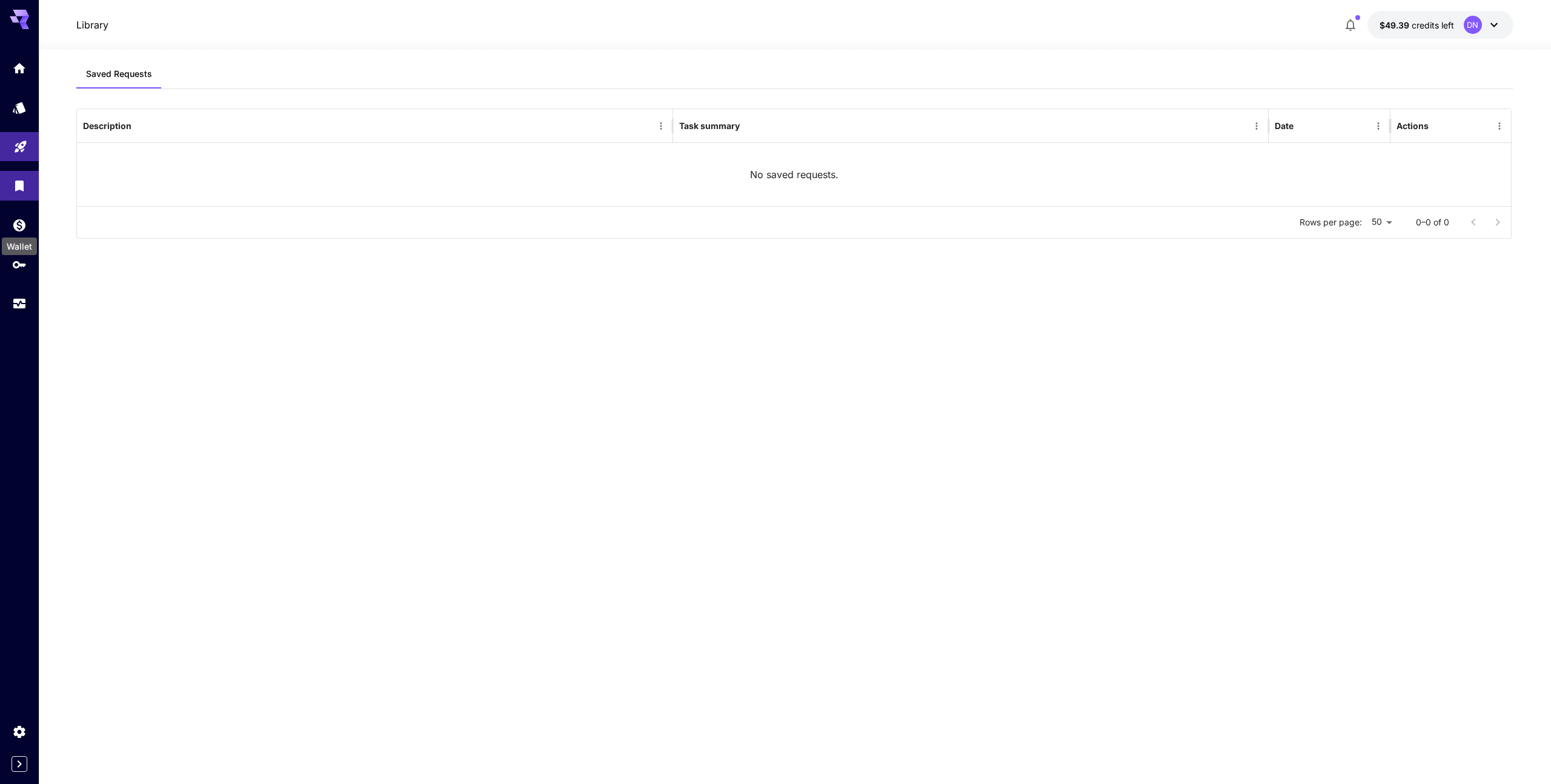
click at [19, 229] on div "Wallet" at bounding box center [19, 242] width 37 height 27
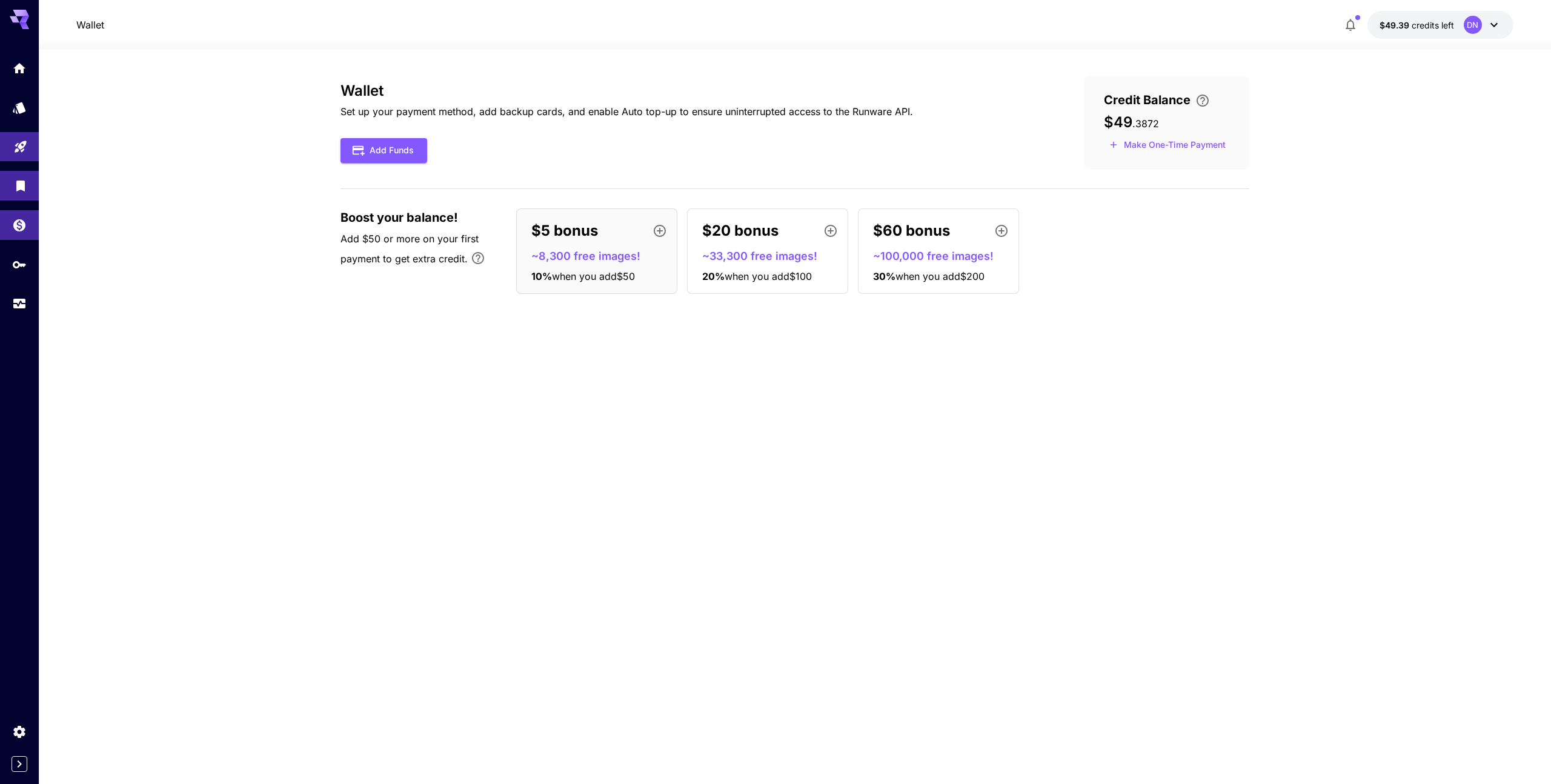
click at [24, 188] on icon "Library" at bounding box center [20, 181] width 14 height 14
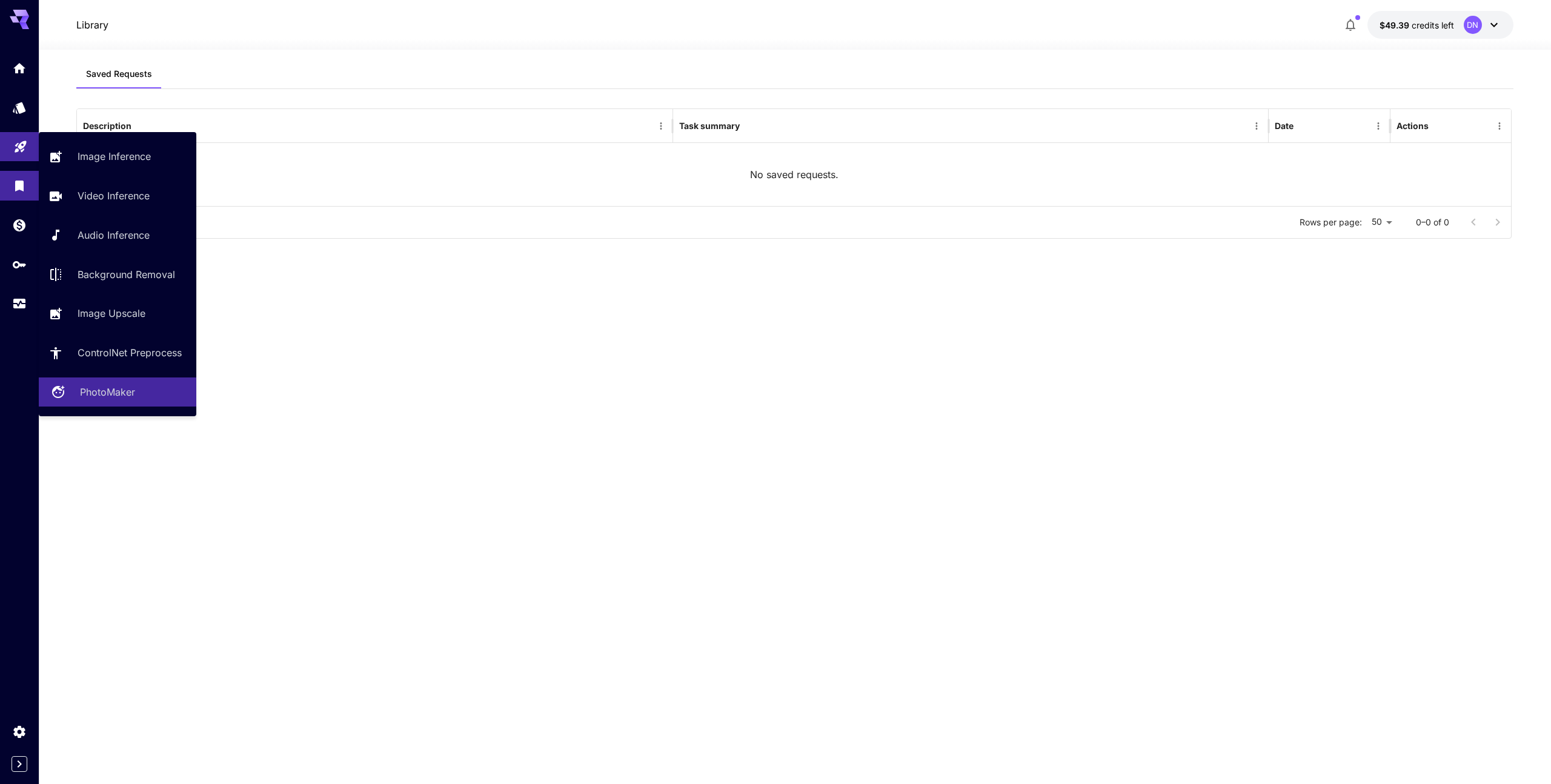
click at [123, 396] on p "PhotoMaker" at bounding box center [107, 392] width 55 height 14
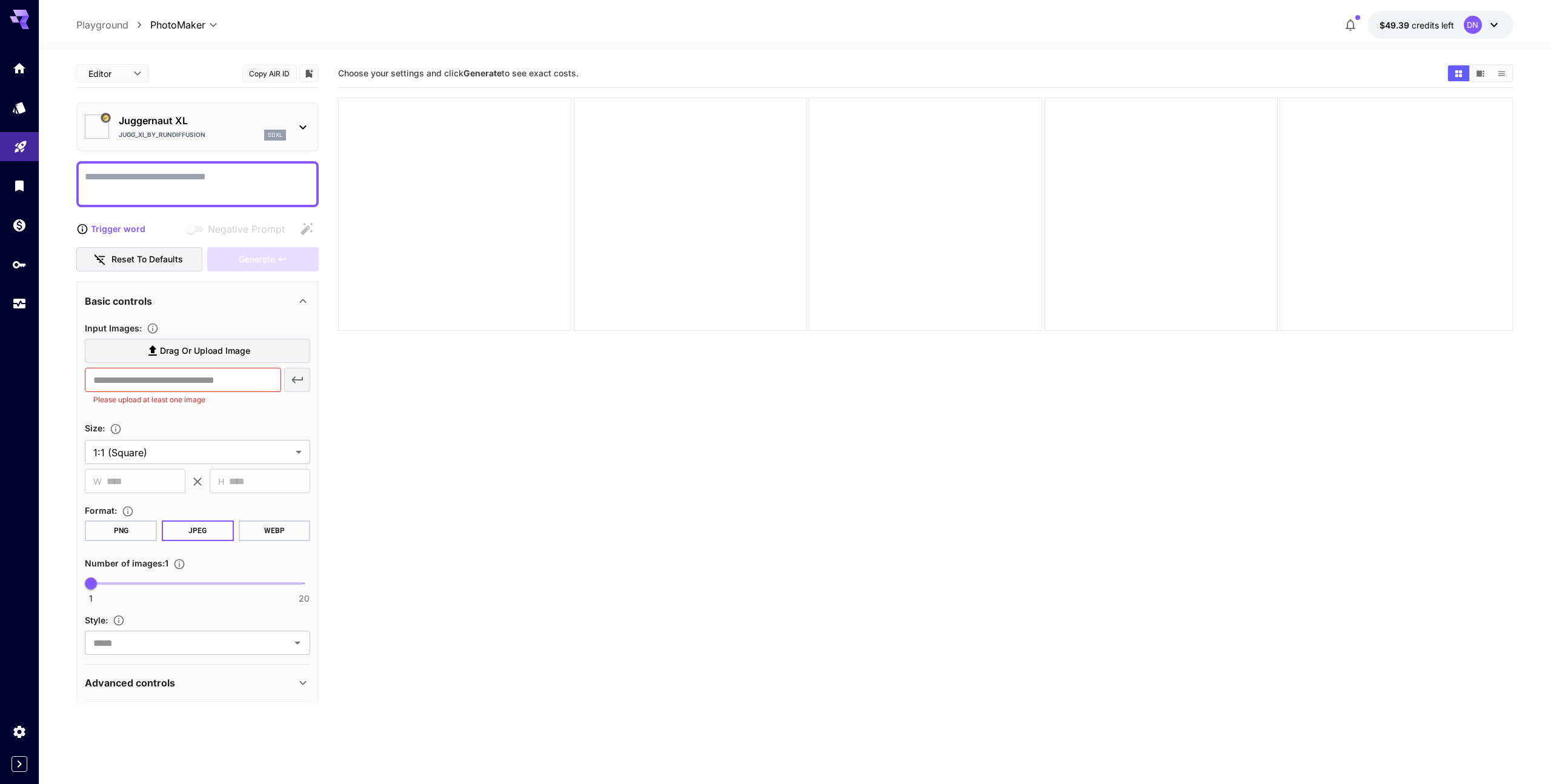
type input "*********"
type input "*******"
click at [17, 109] on icon "Models" at bounding box center [20, 104] width 13 height 12
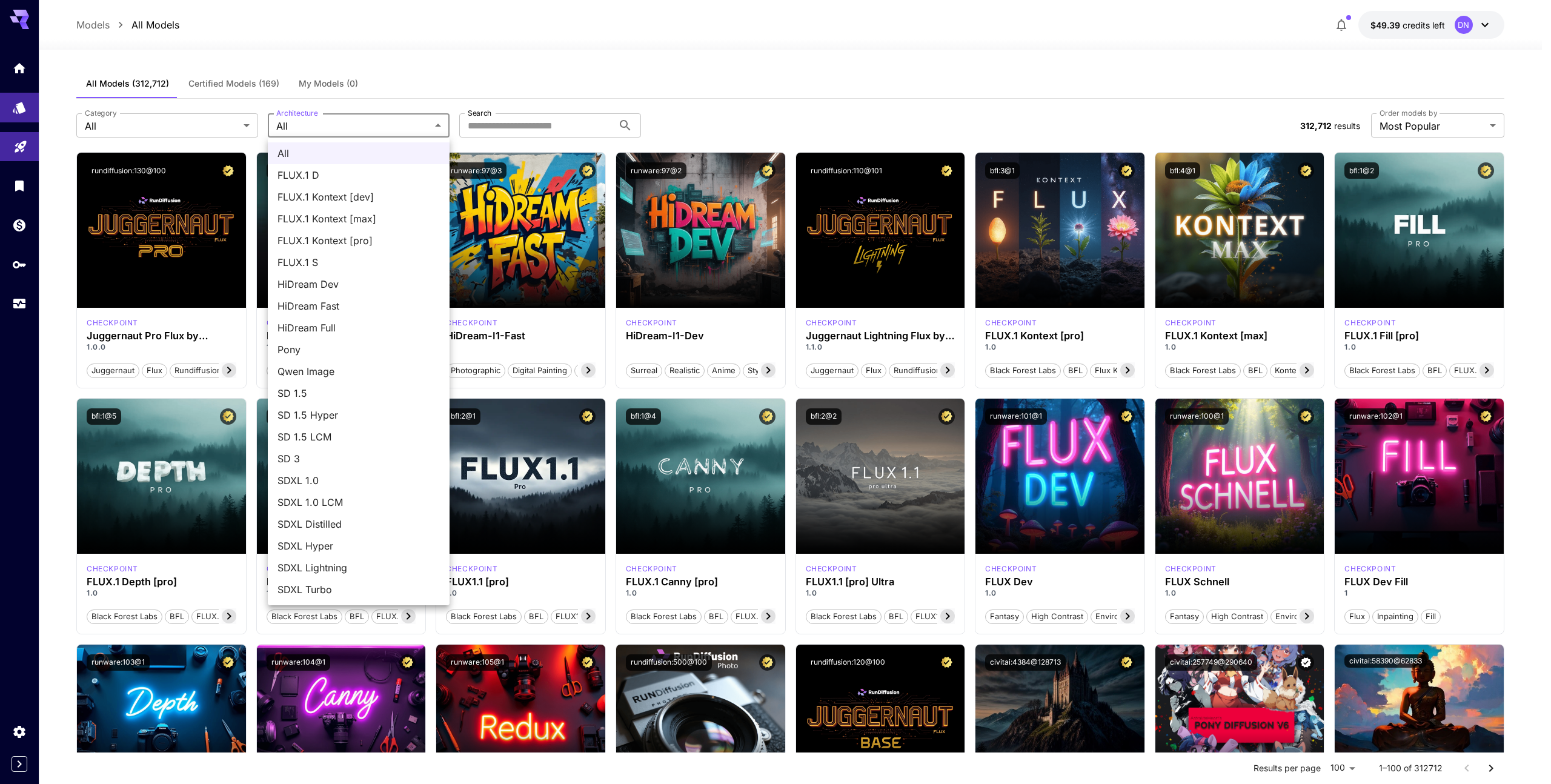
click at [391, 127] on div at bounding box center [775, 392] width 1551 height 784
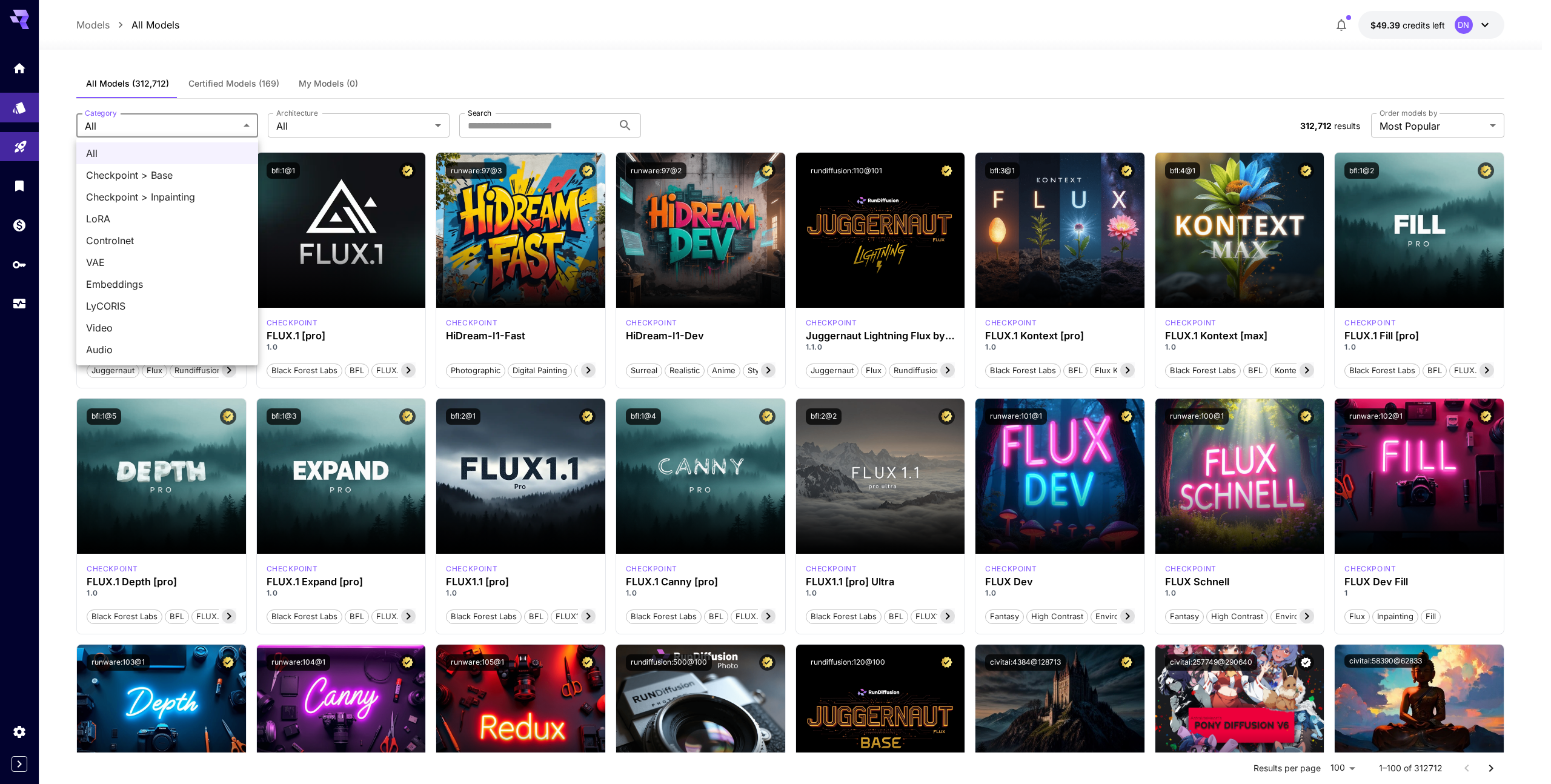
drag, startPoint x: 296, startPoint y: 45, endPoint x: 232, endPoint y: 0, distance: 78.2
click at [296, 45] on div at bounding box center [775, 392] width 1551 height 784
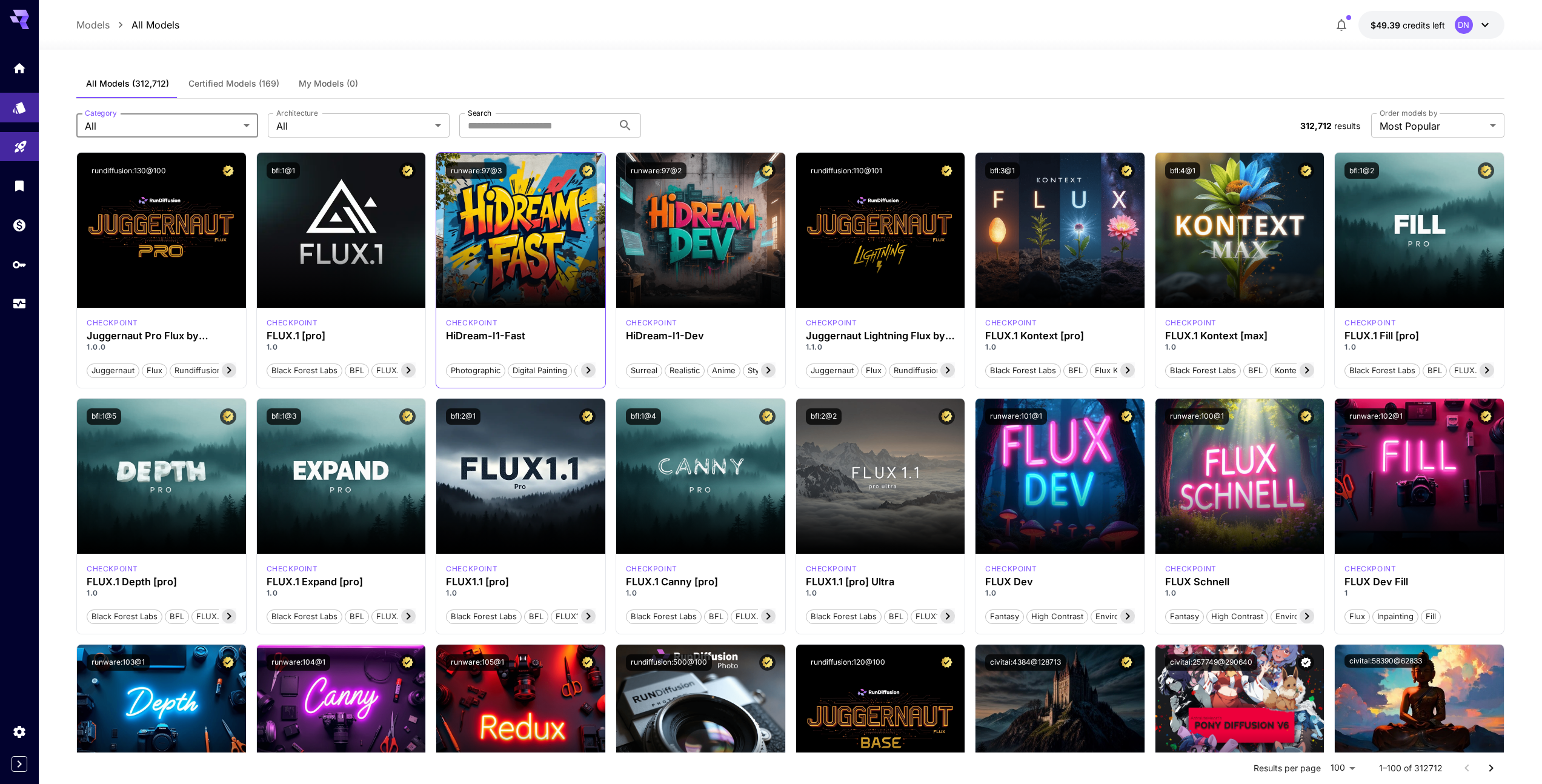
click at [587, 369] on icon at bounding box center [587, 370] width 14 height 14
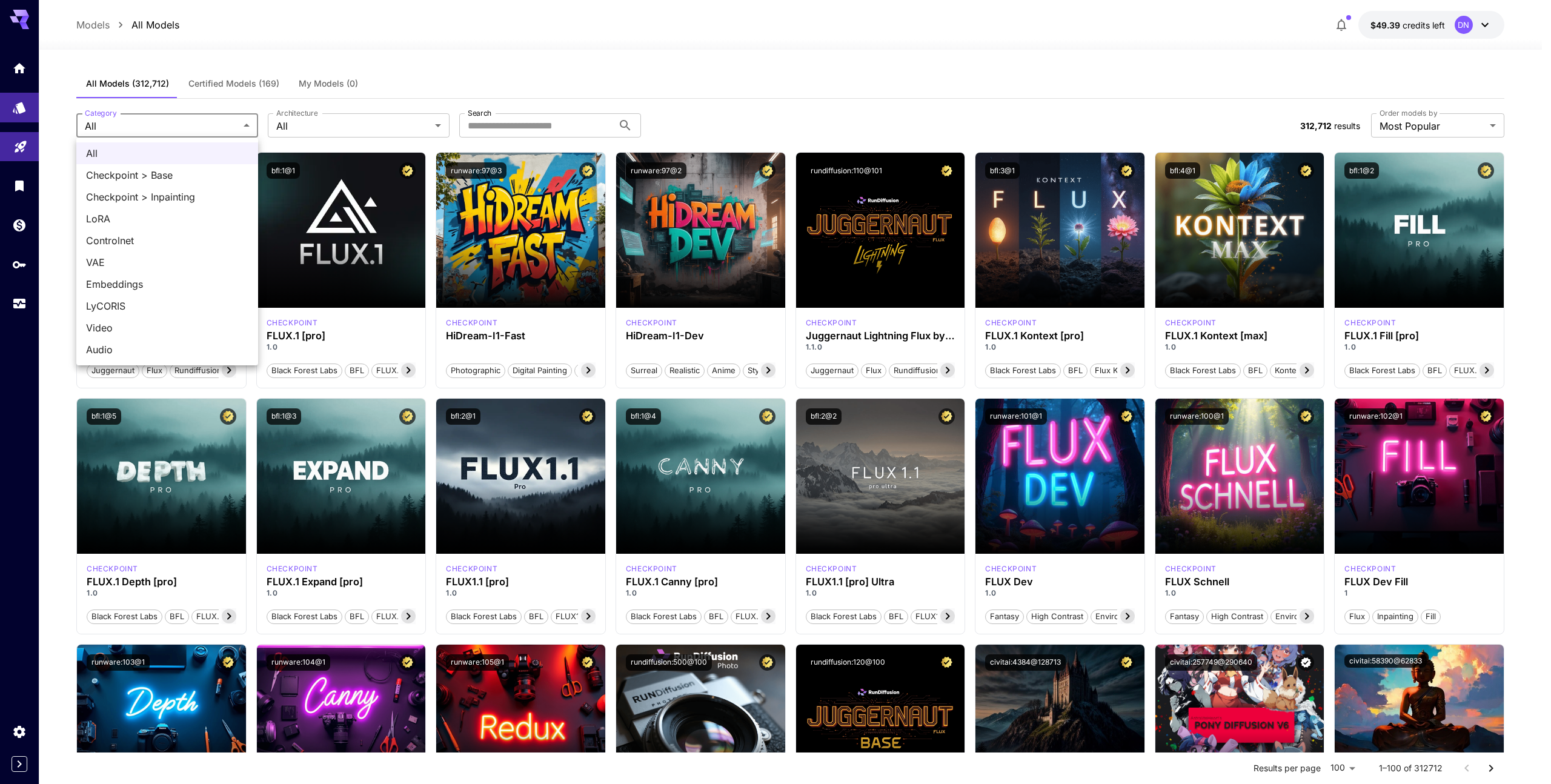
click at [376, 132] on div at bounding box center [775, 392] width 1551 height 784
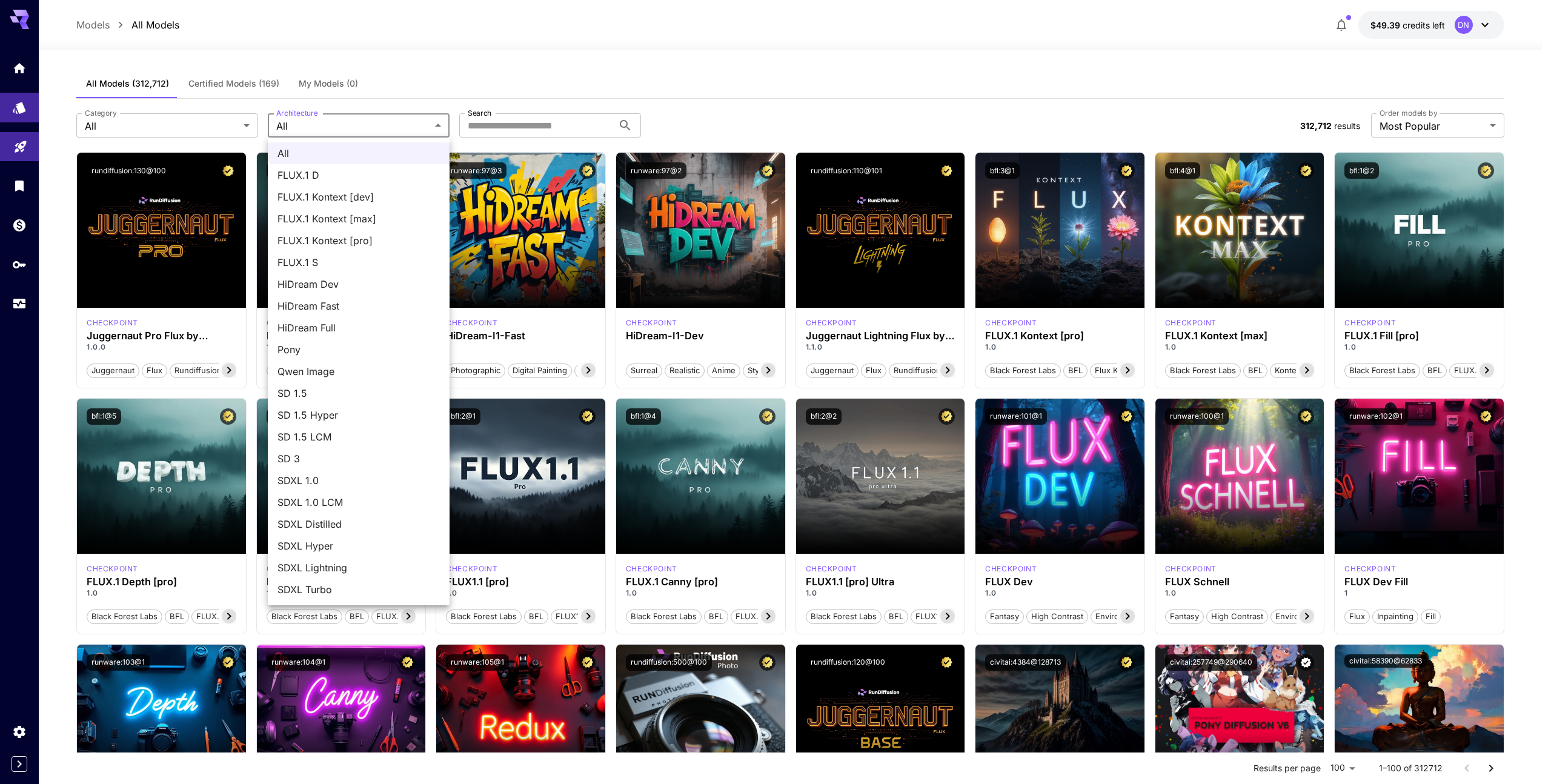
click at [838, 59] on div at bounding box center [775, 392] width 1551 height 784
